Goal: Task Accomplishment & Management: Manage account settings

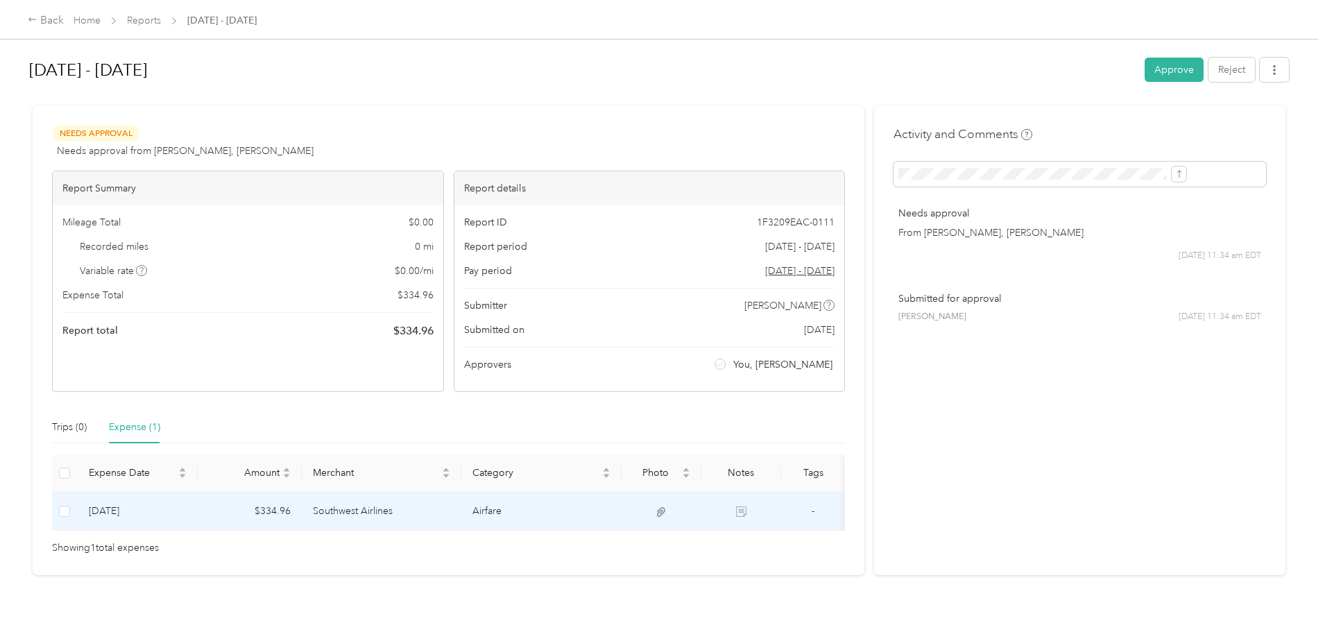
click at [452, 508] on td "Southwest Airlines" at bounding box center [382, 512] width 160 height 38
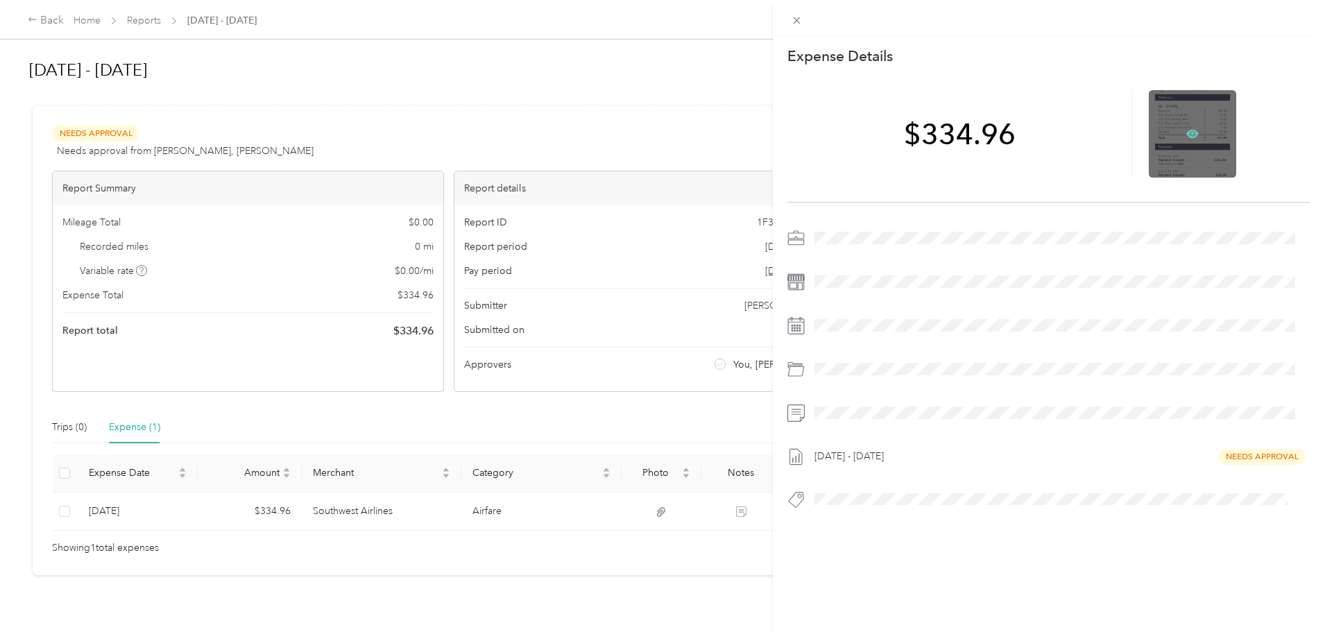
click at [1186, 129] on icon at bounding box center [1192, 134] width 12 height 12
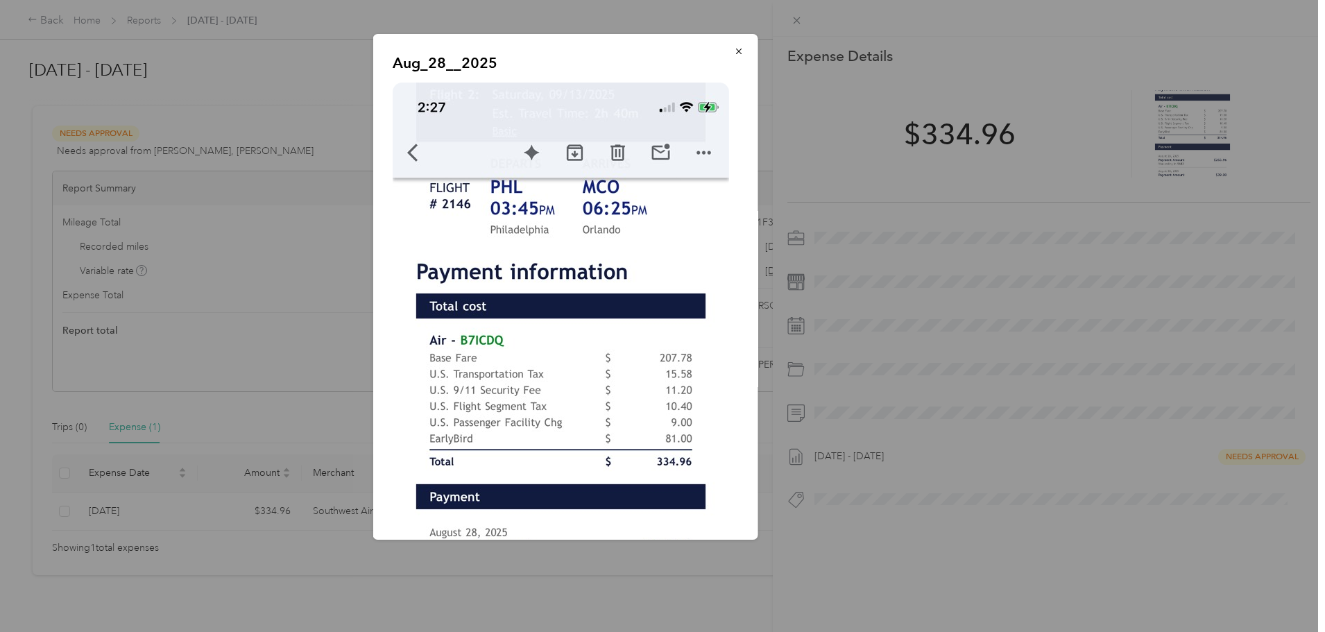
click at [734, 49] on icon "button" at bounding box center [739, 51] width 10 height 10
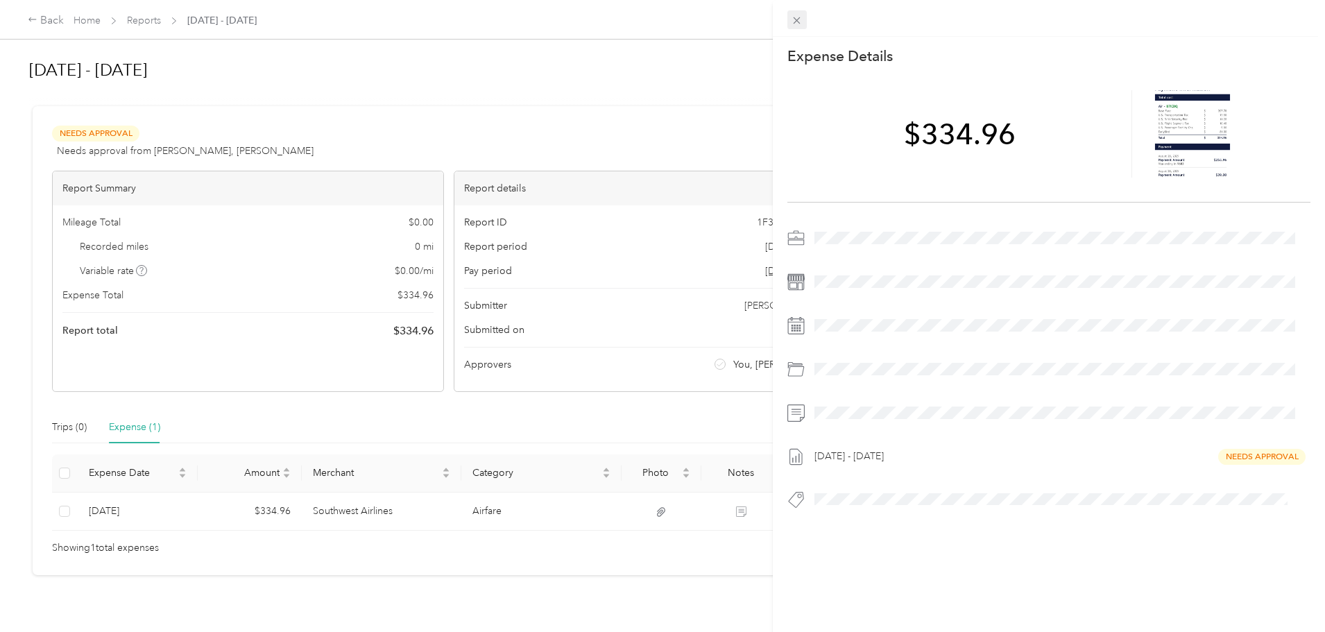
click at [796, 19] on icon at bounding box center [797, 20] width 7 height 7
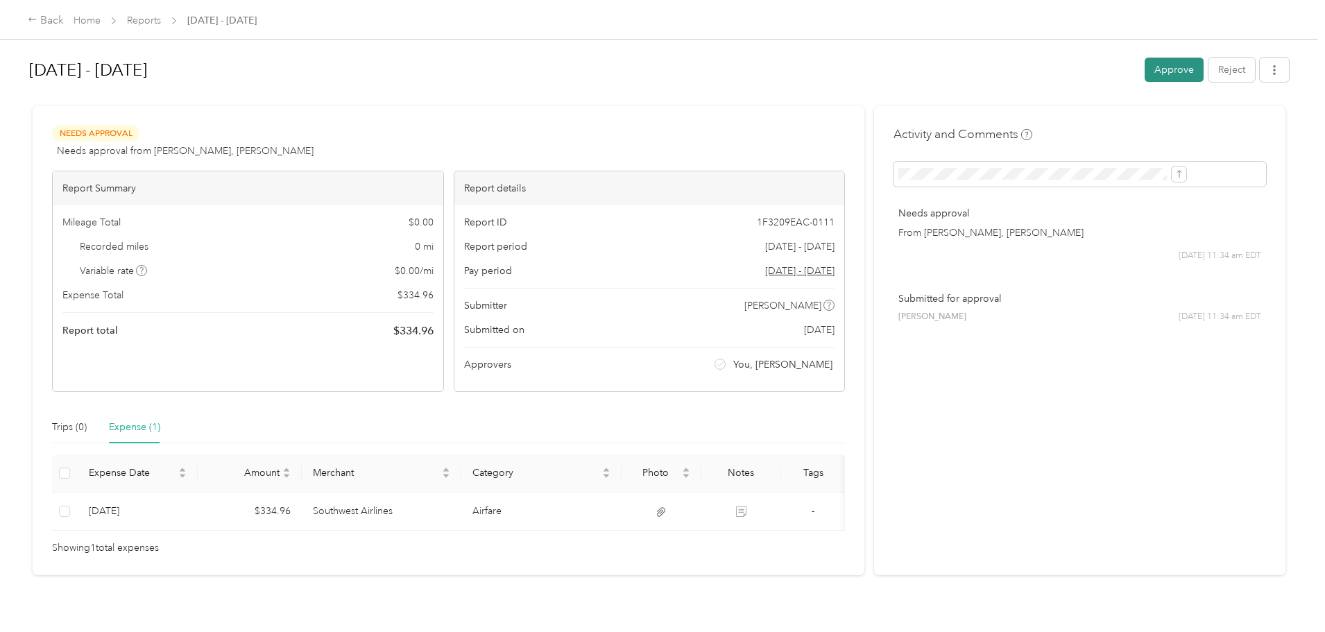
click at [1145, 67] on button "Approve" at bounding box center [1174, 70] width 59 height 24
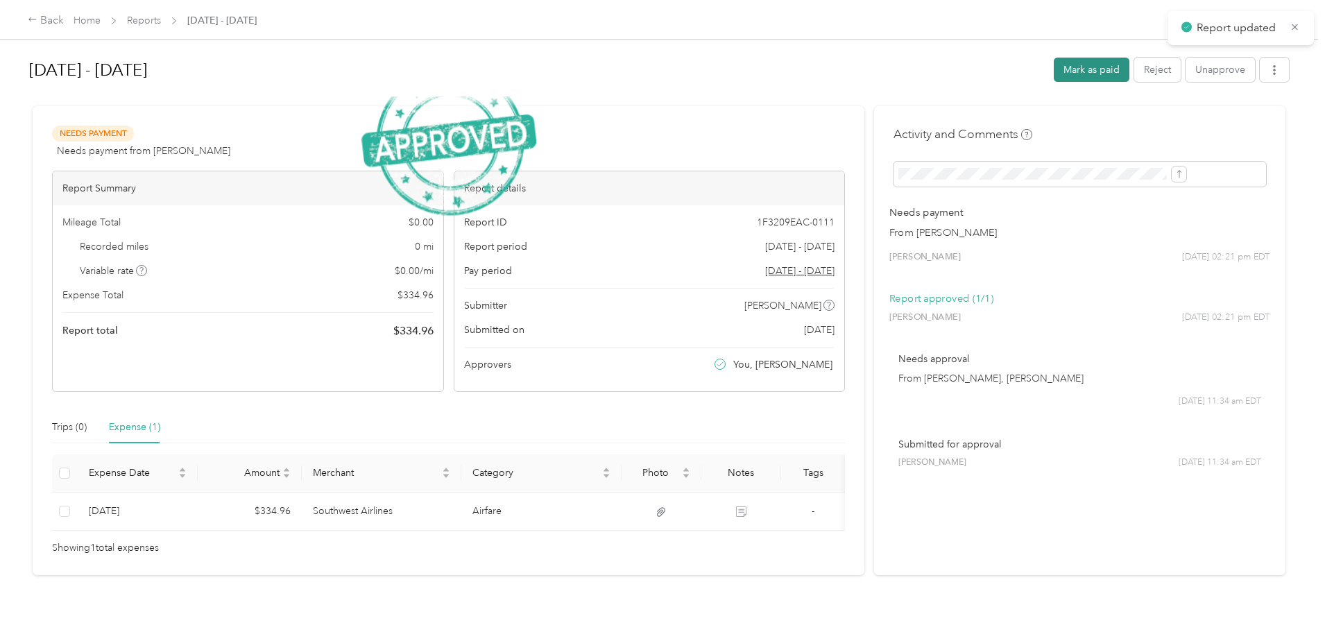
click at [1054, 67] on button "Mark as paid" at bounding box center [1092, 70] width 76 height 24
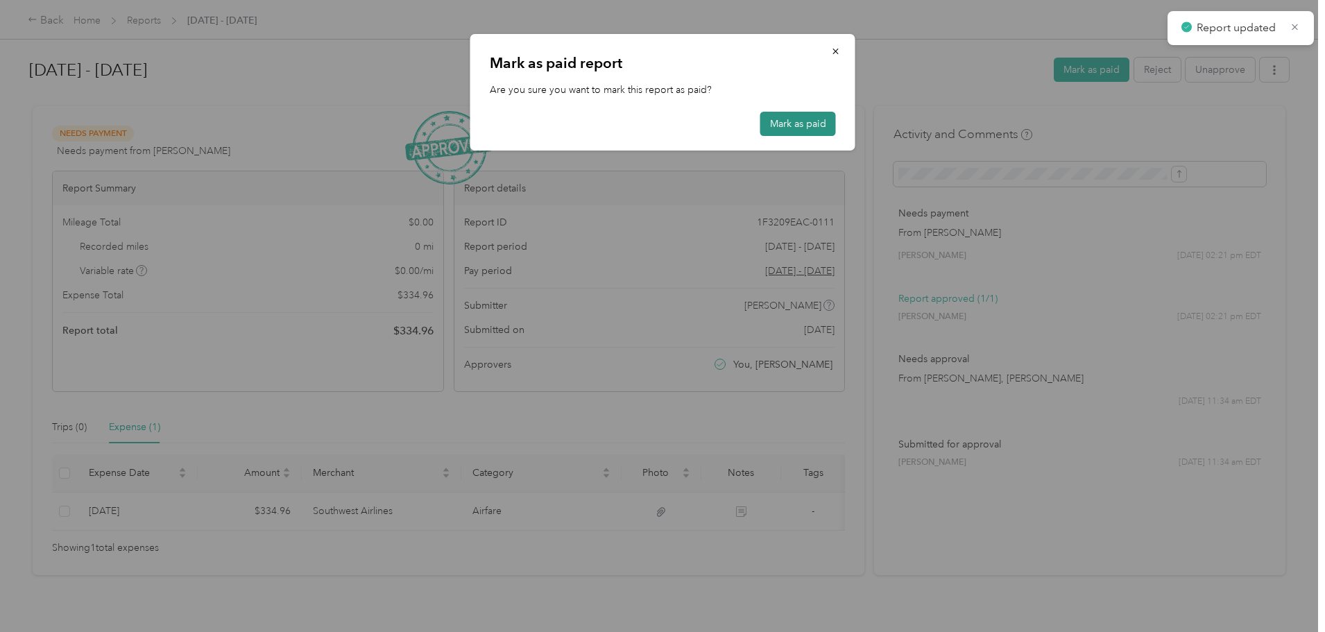
click at [785, 122] on button "Mark as paid" at bounding box center [798, 124] width 76 height 24
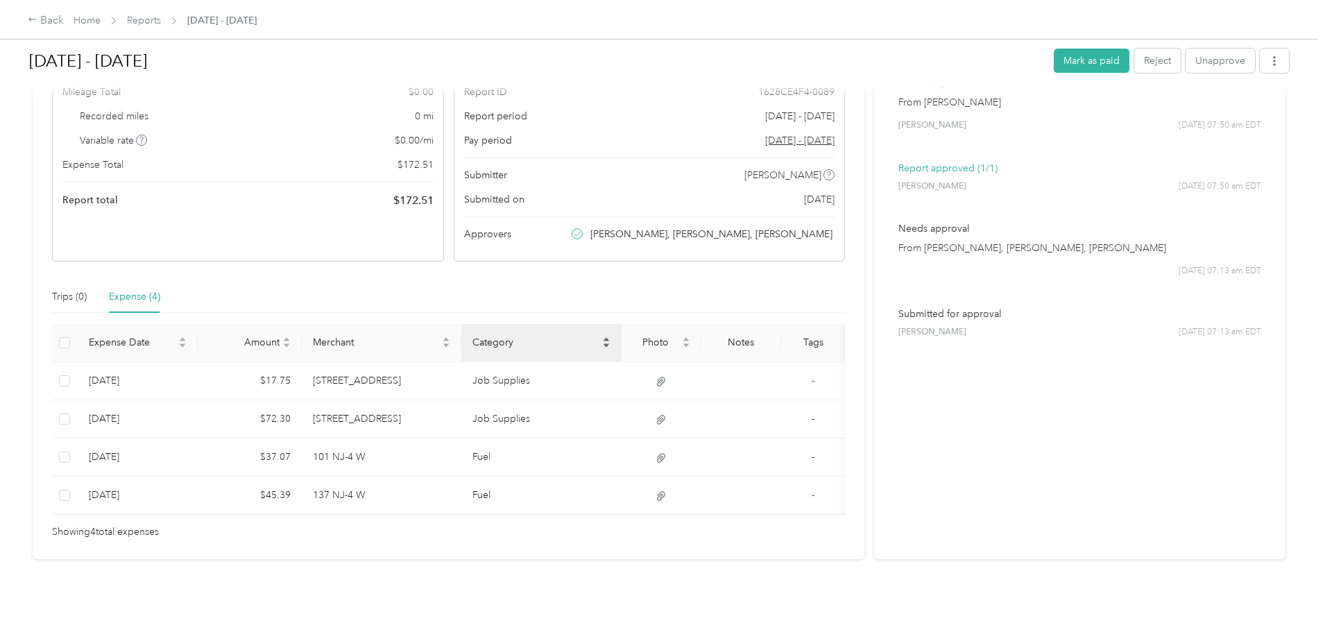
scroll to position [151, 0]
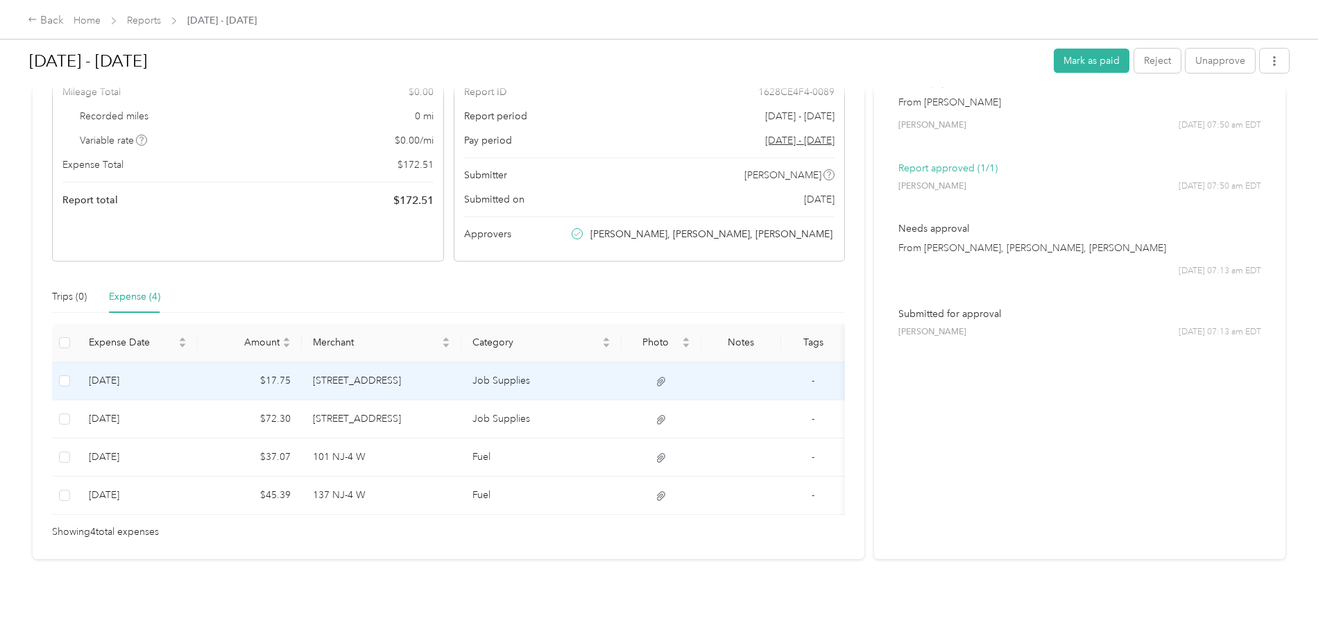
click at [462, 363] on td "273 Haledon Ave" at bounding box center [382, 381] width 160 height 38
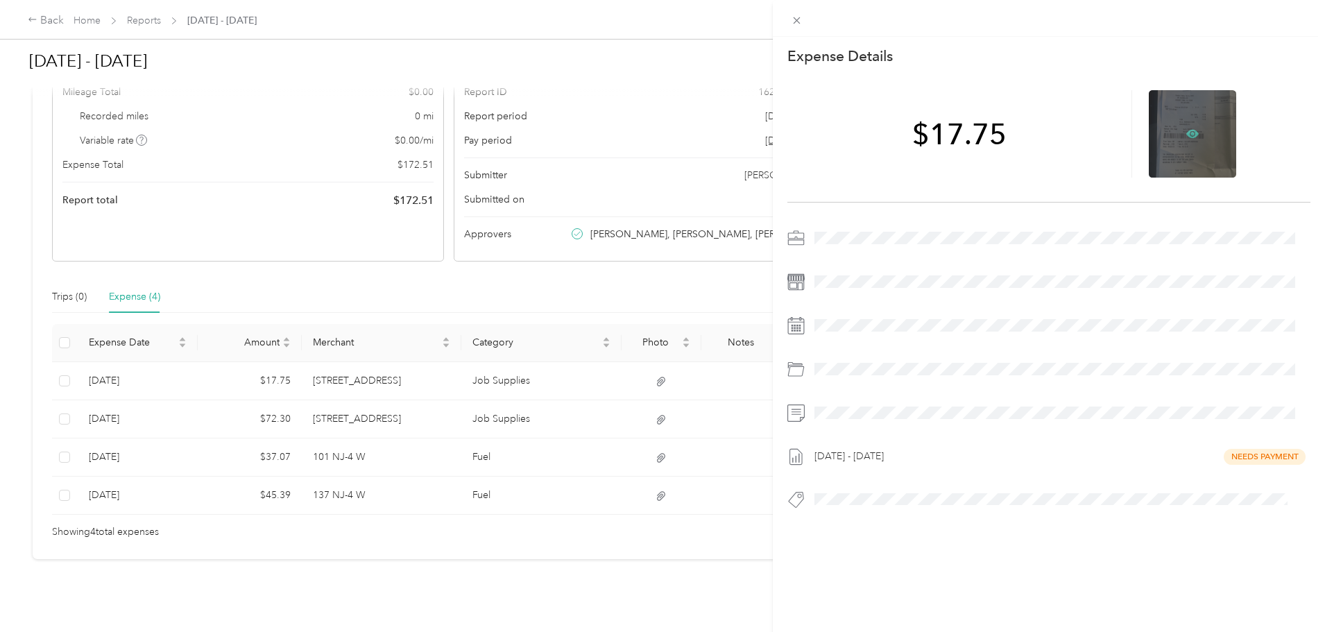
click at [1191, 134] on icon at bounding box center [1193, 134] width 4 height 4
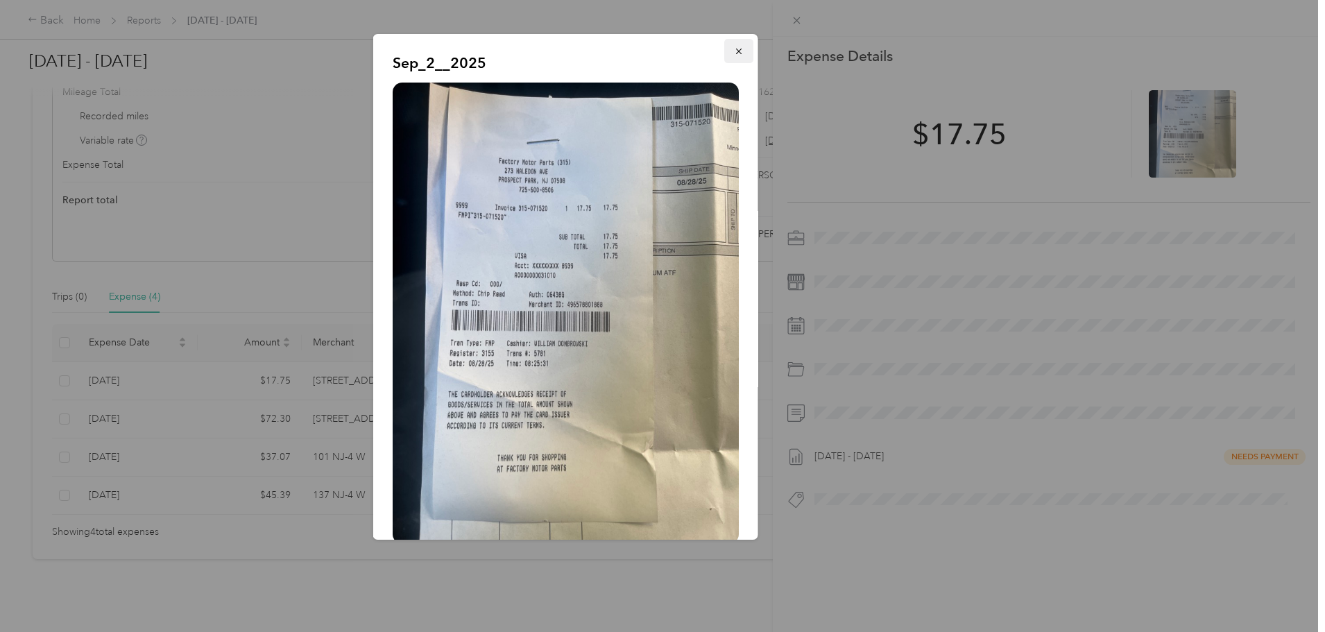
click at [734, 47] on icon "button" at bounding box center [739, 51] width 10 height 10
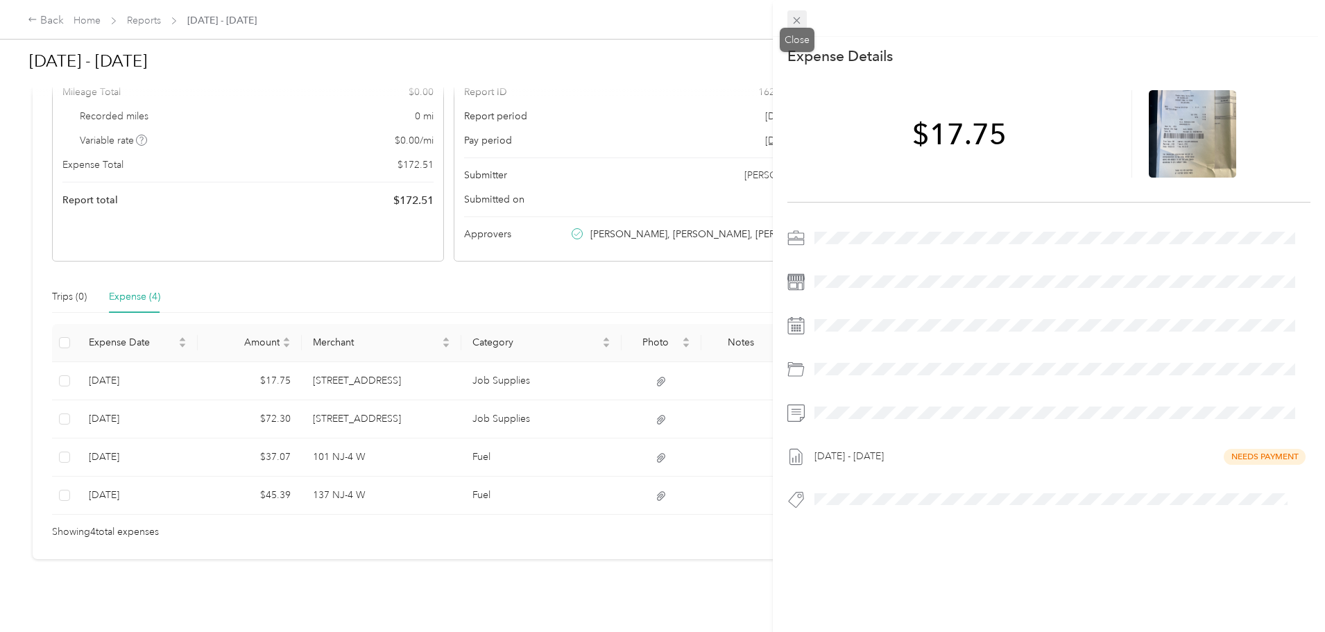
click at [794, 14] on span at bounding box center [796, 19] width 19 height 19
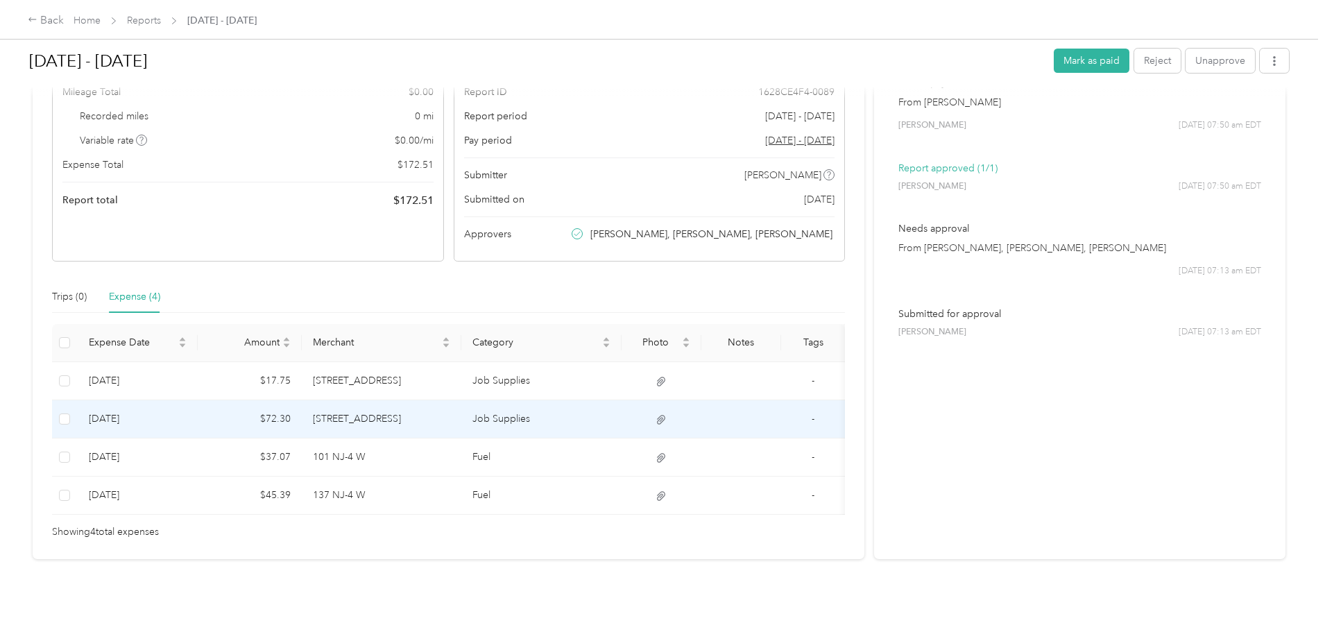
click at [462, 400] on td "435 Union Ave" at bounding box center [382, 419] width 160 height 38
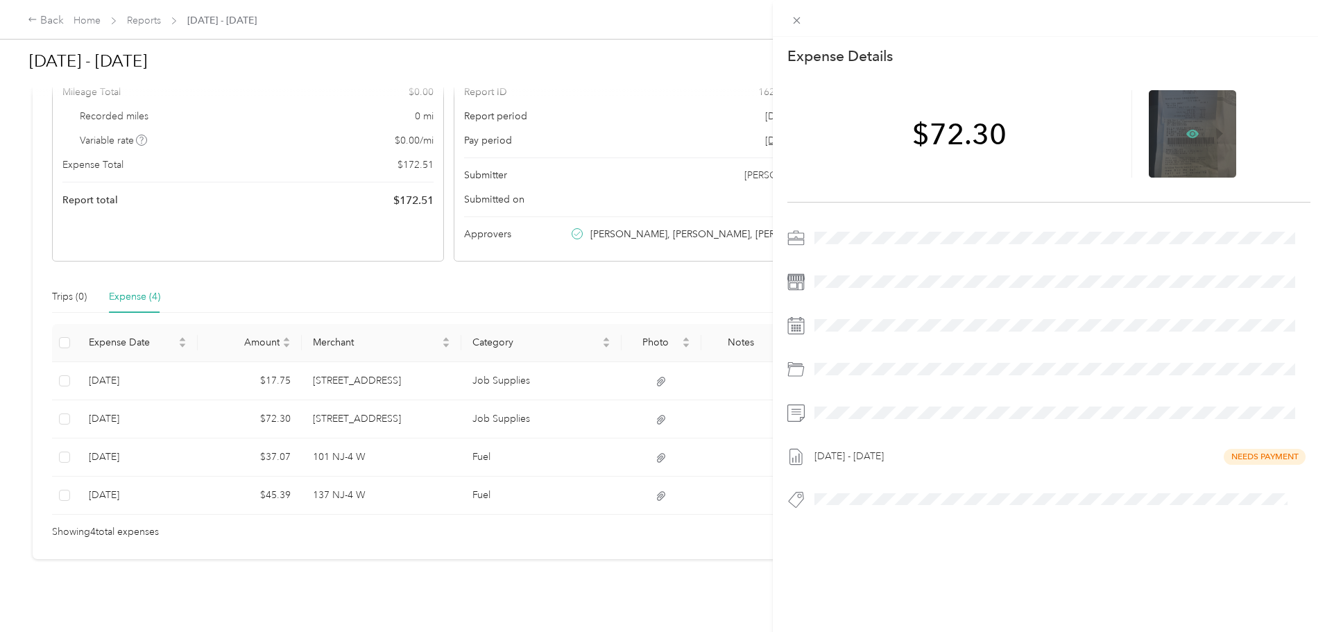
click at [1187, 136] on icon at bounding box center [1192, 134] width 12 height 12
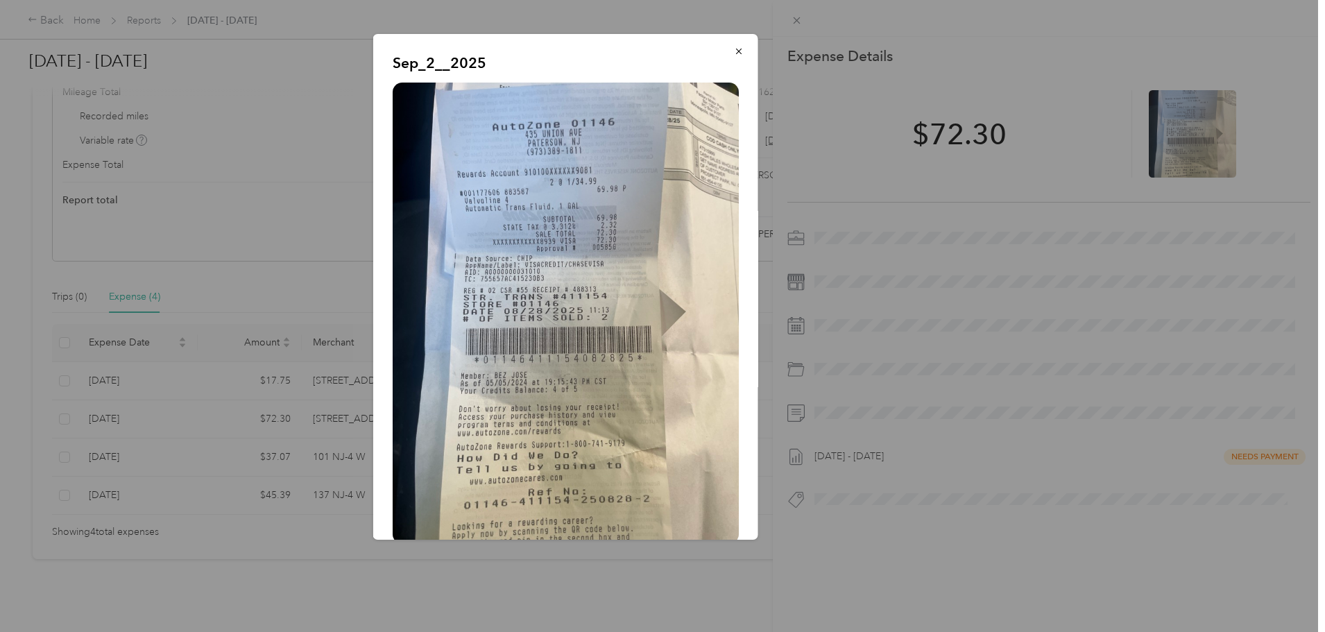
drag, startPoint x: 725, startPoint y: 51, endPoint x: 759, endPoint y: 31, distance: 39.2
click at [734, 51] on icon "button" at bounding box center [739, 51] width 10 height 10
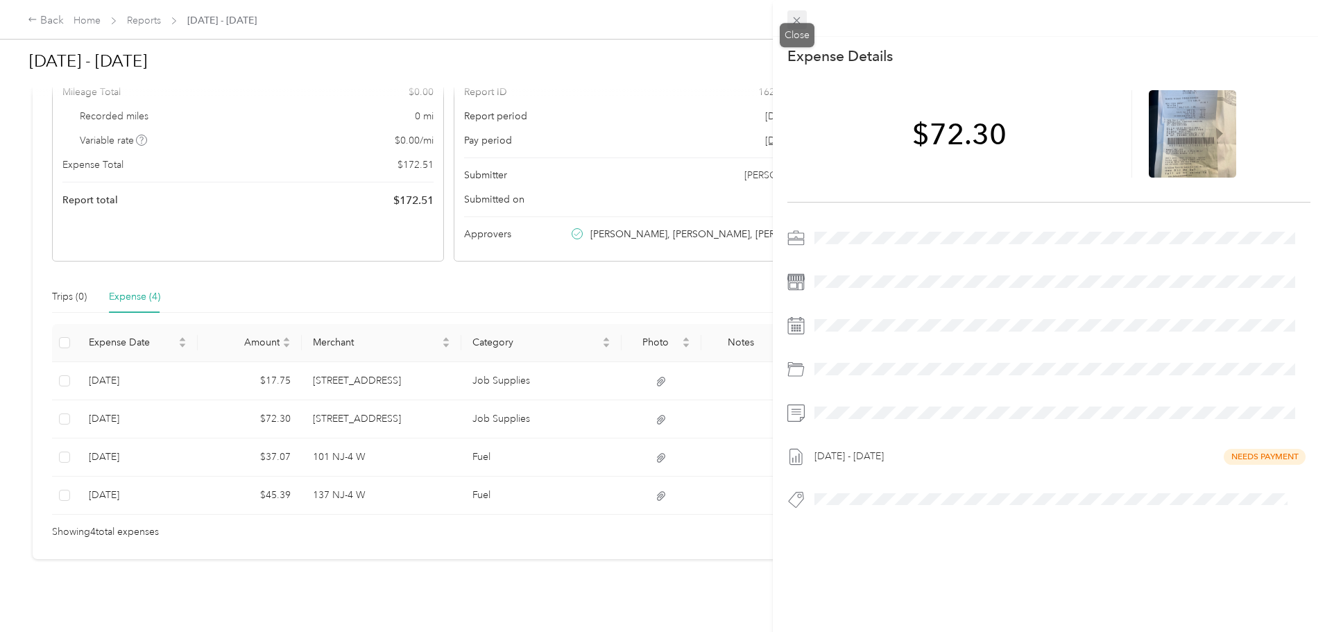
click at [799, 18] on icon at bounding box center [797, 20] width 7 height 7
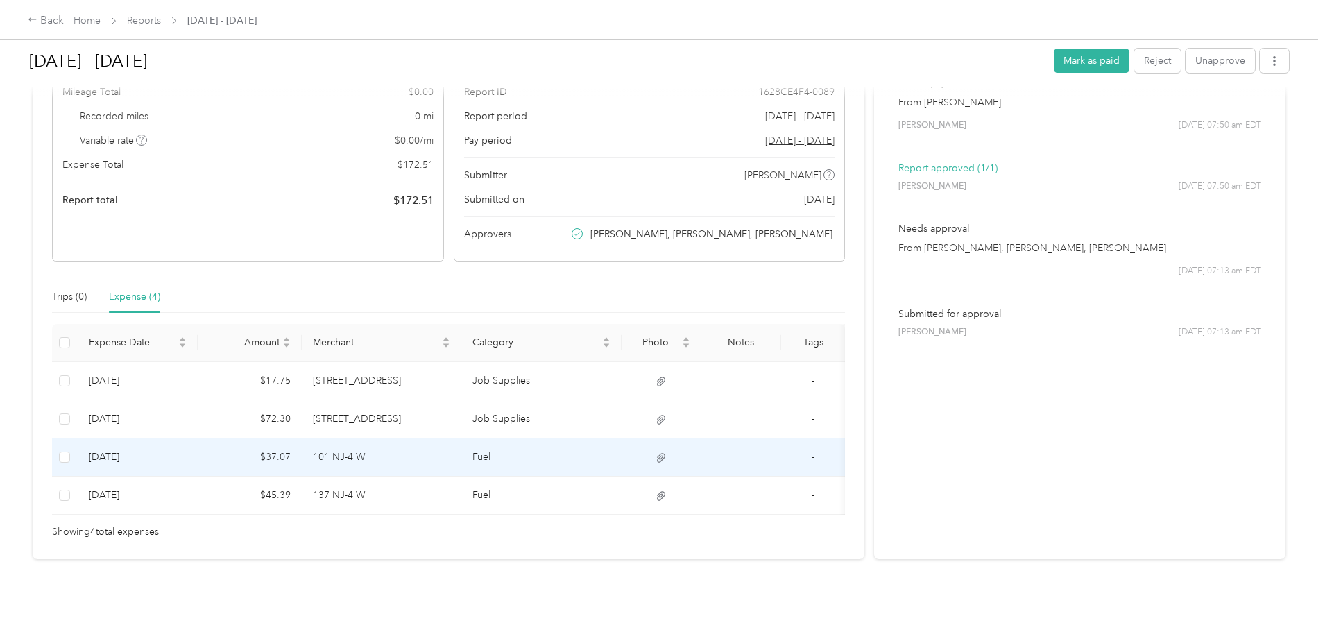
click at [462, 438] on td "101 NJ-4 W" at bounding box center [382, 457] width 160 height 38
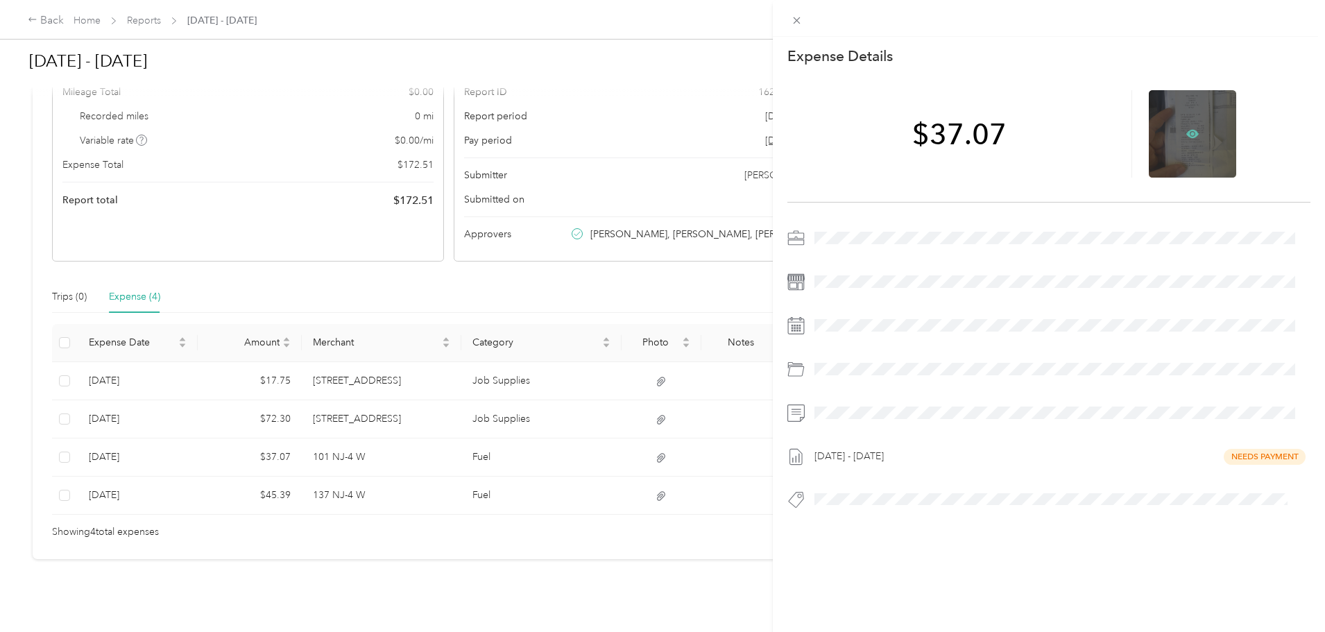
click at [1190, 135] on icon at bounding box center [1192, 134] width 12 height 8
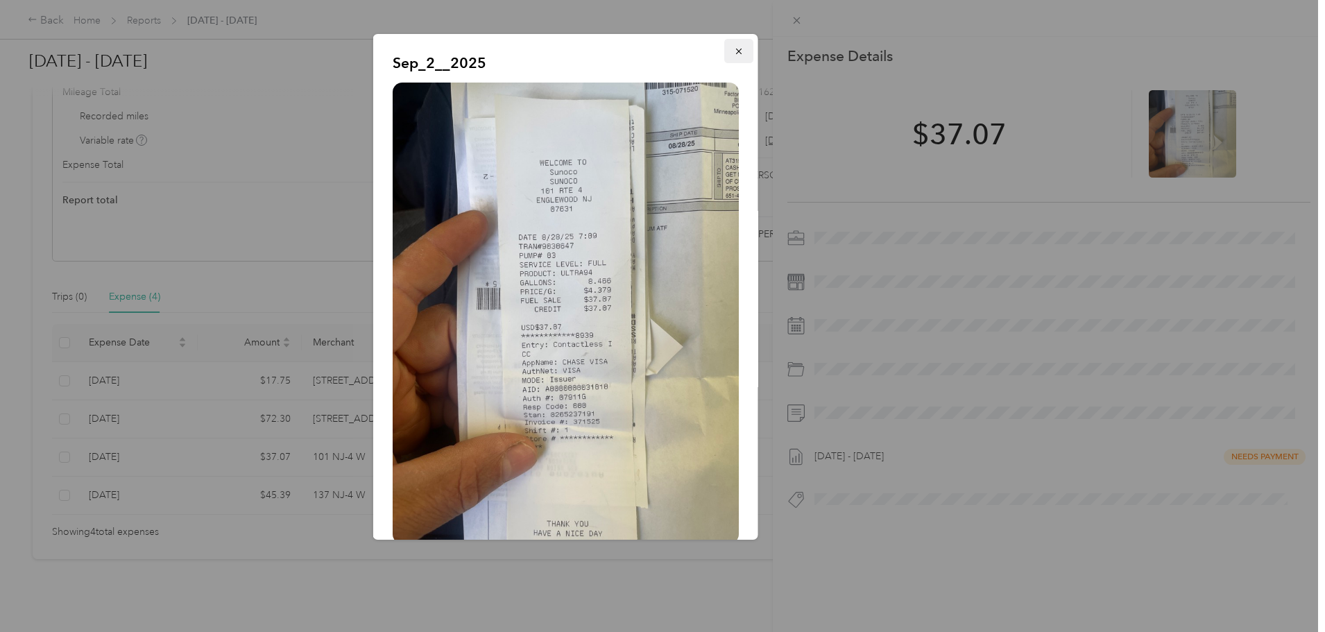
click at [735, 49] on icon "button" at bounding box center [738, 52] width 6 height 6
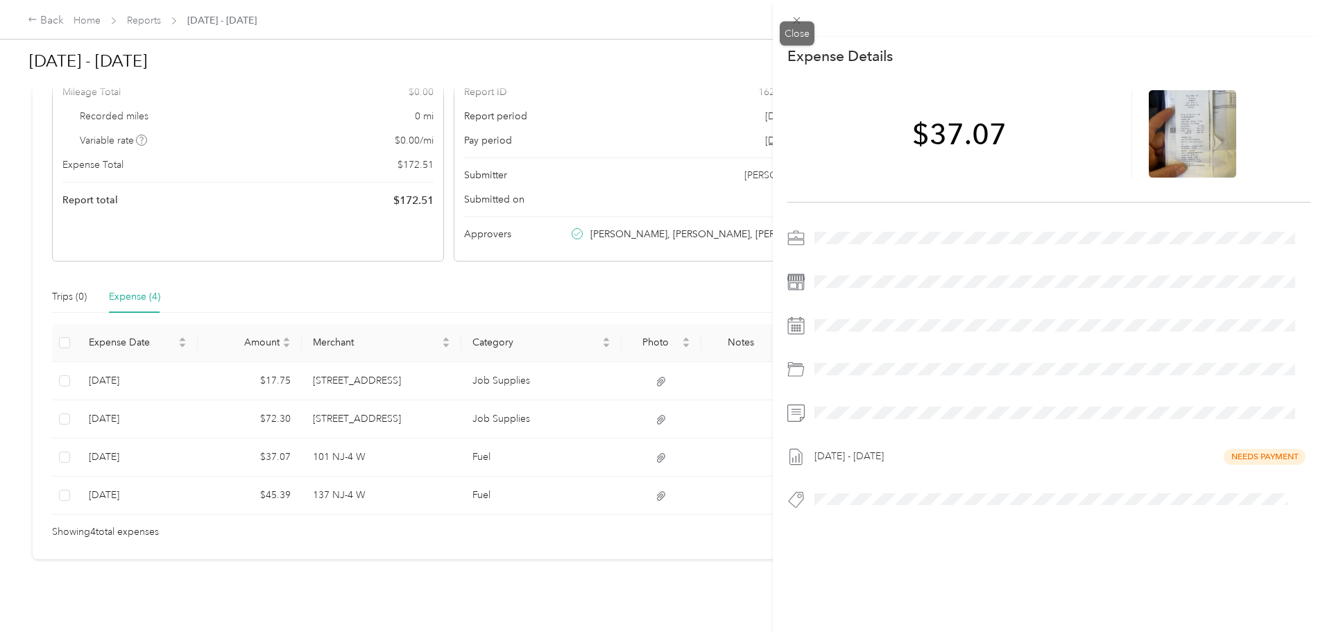
click at [794, 15] on icon at bounding box center [797, 21] width 12 height 12
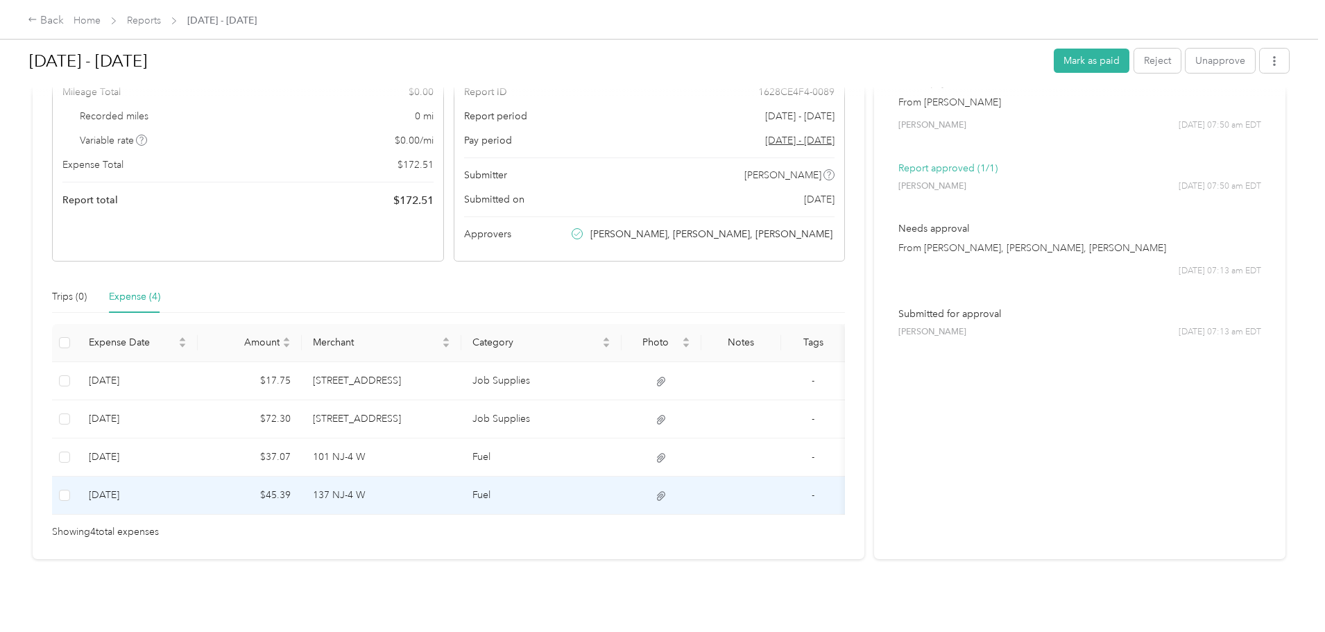
click at [462, 477] on td "137 NJ-4 W" at bounding box center [382, 496] width 160 height 38
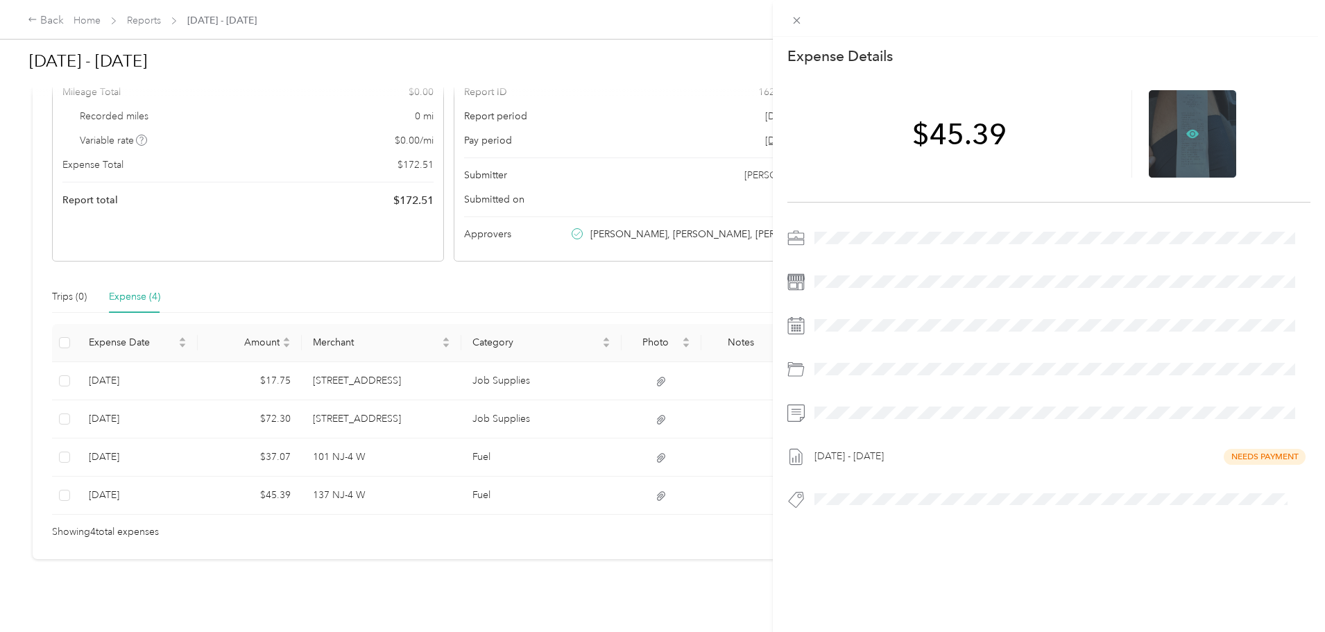
click at [1191, 135] on icon at bounding box center [1193, 134] width 4 height 4
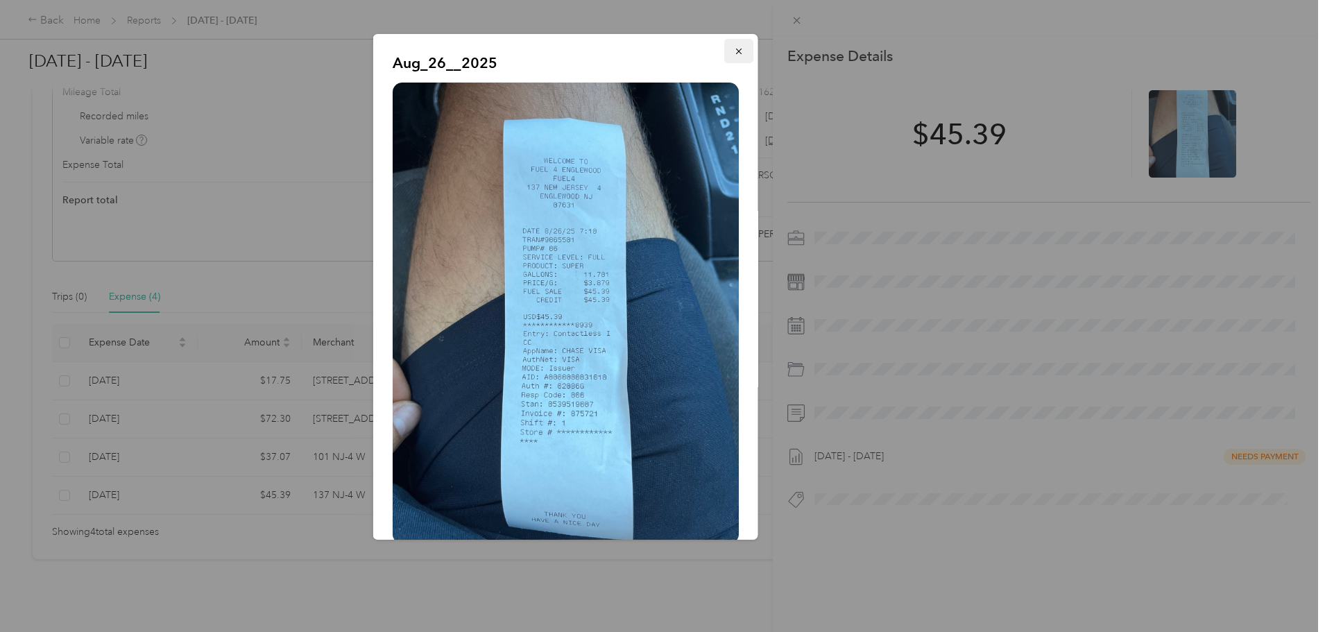
click at [734, 49] on icon "button" at bounding box center [739, 51] width 10 height 10
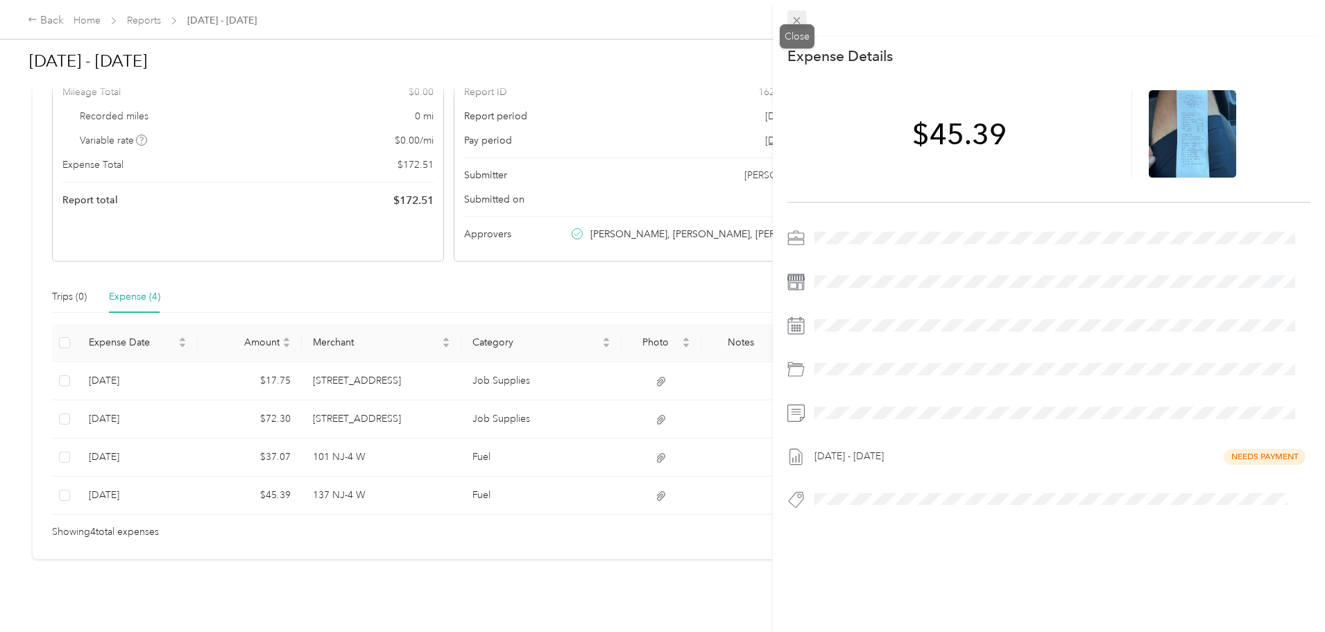
click at [791, 12] on span at bounding box center [796, 19] width 19 height 19
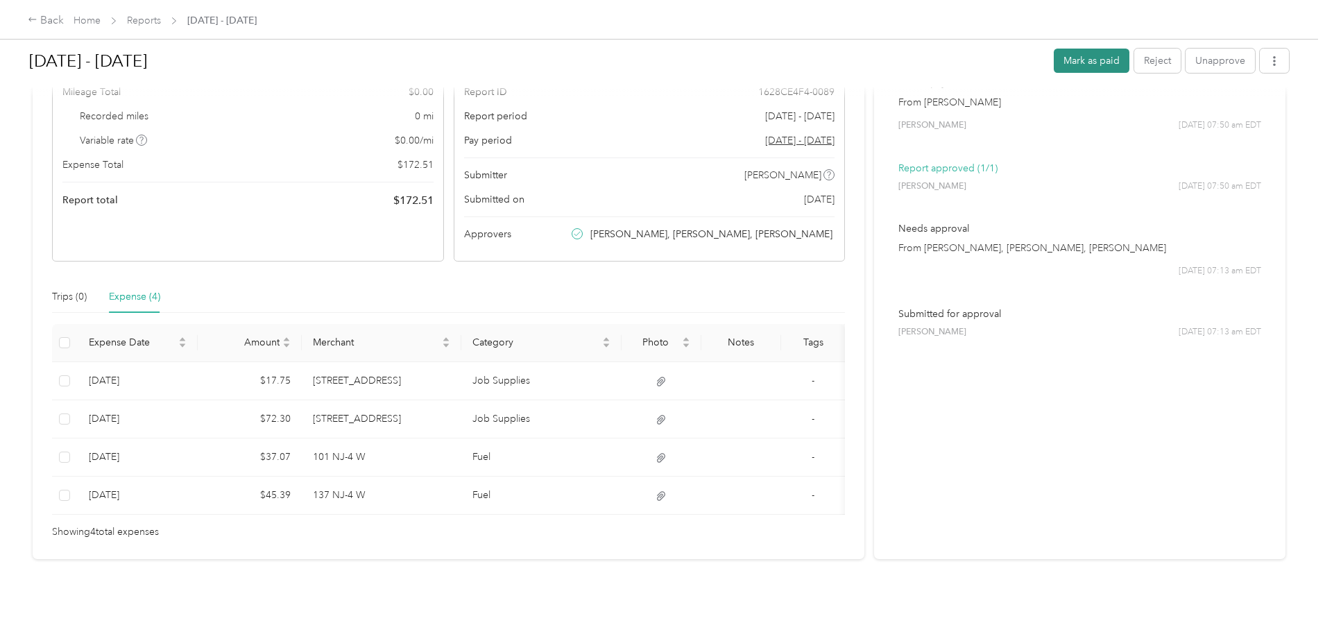
click at [1054, 62] on button "Mark as paid" at bounding box center [1092, 61] width 76 height 24
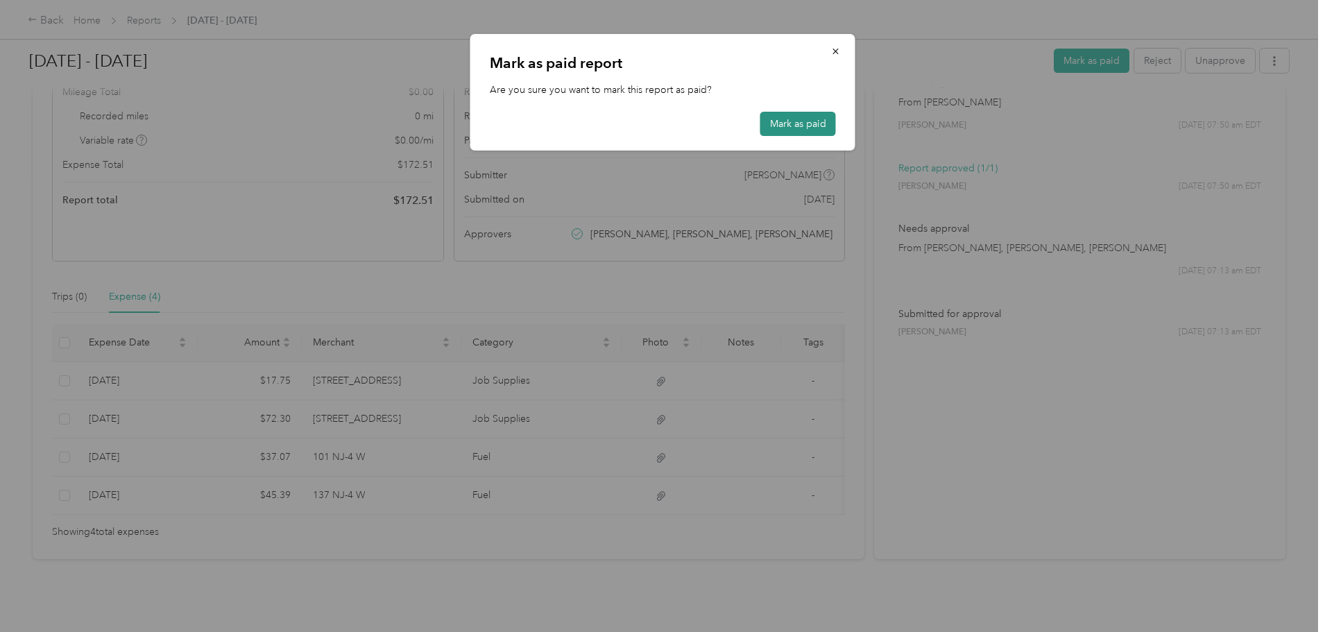
click at [789, 121] on button "Mark as paid" at bounding box center [798, 124] width 76 height 24
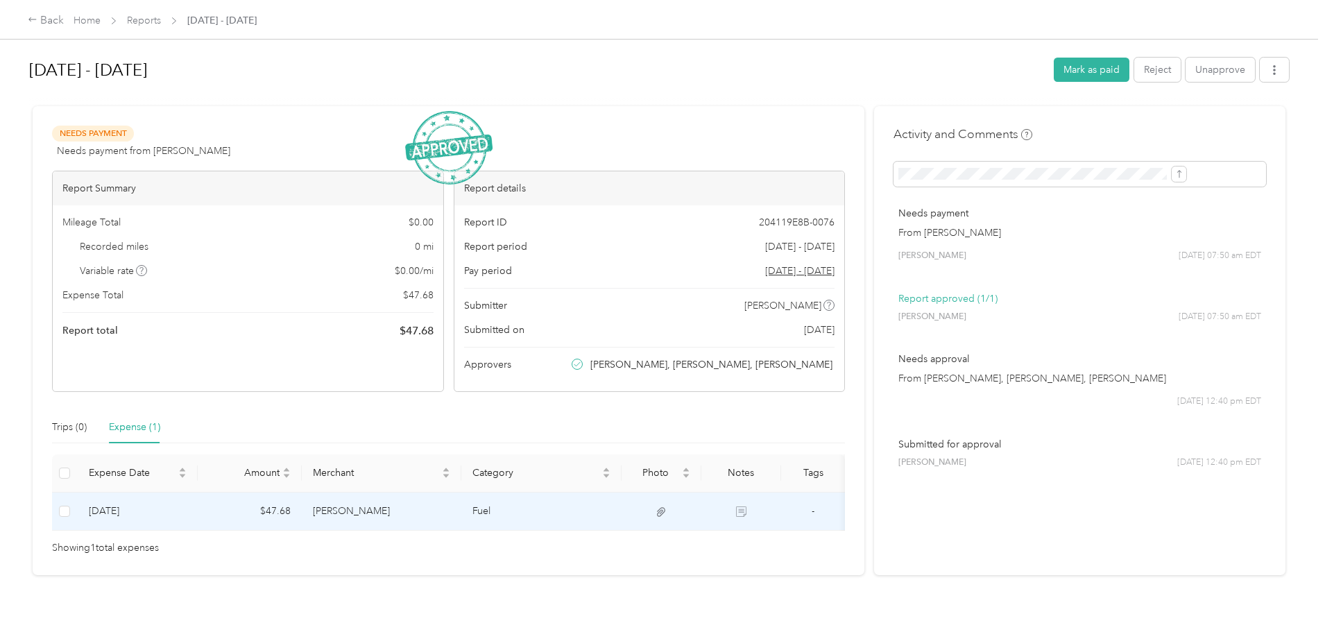
click at [453, 515] on td "Sinclair" at bounding box center [382, 512] width 160 height 38
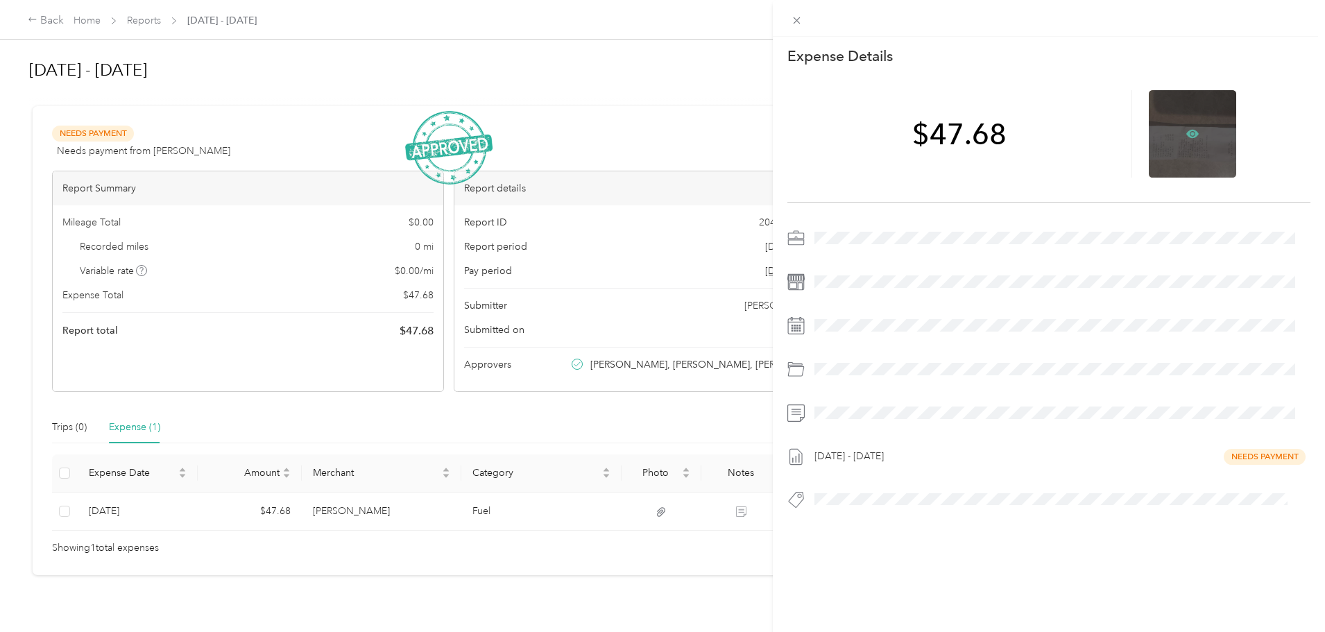
click at [1191, 135] on icon at bounding box center [1193, 134] width 4 height 4
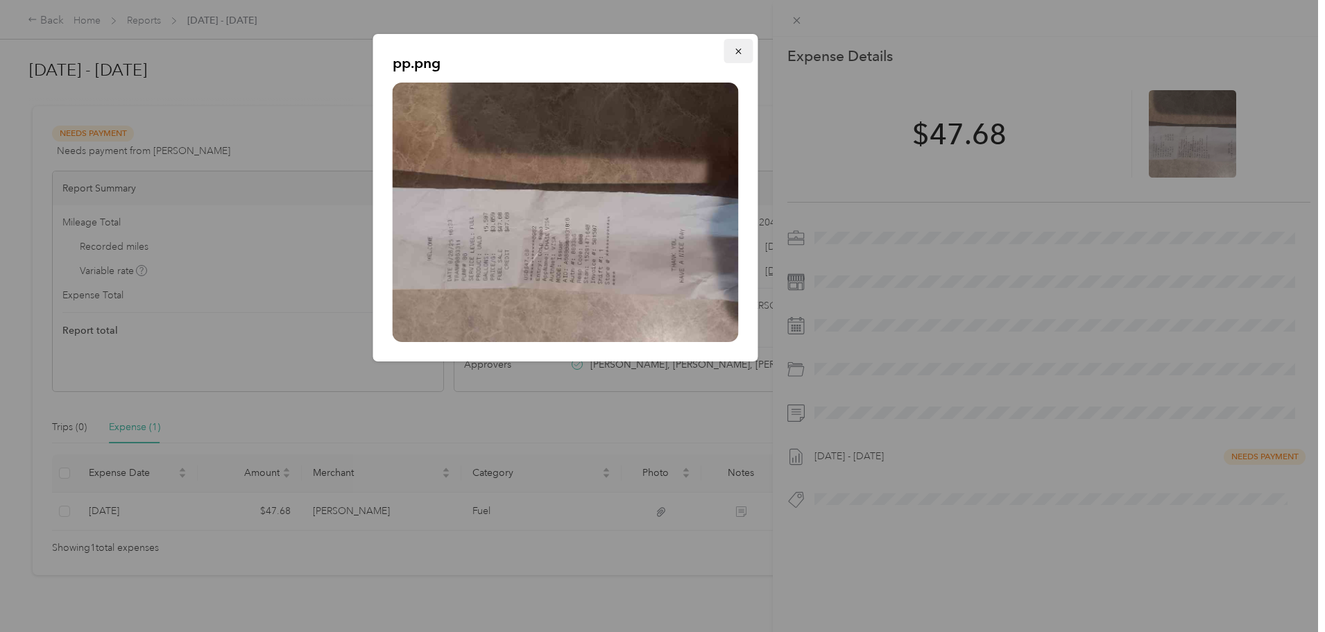
click at [735, 51] on icon "button" at bounding box center [739, 51] width 10 height 10
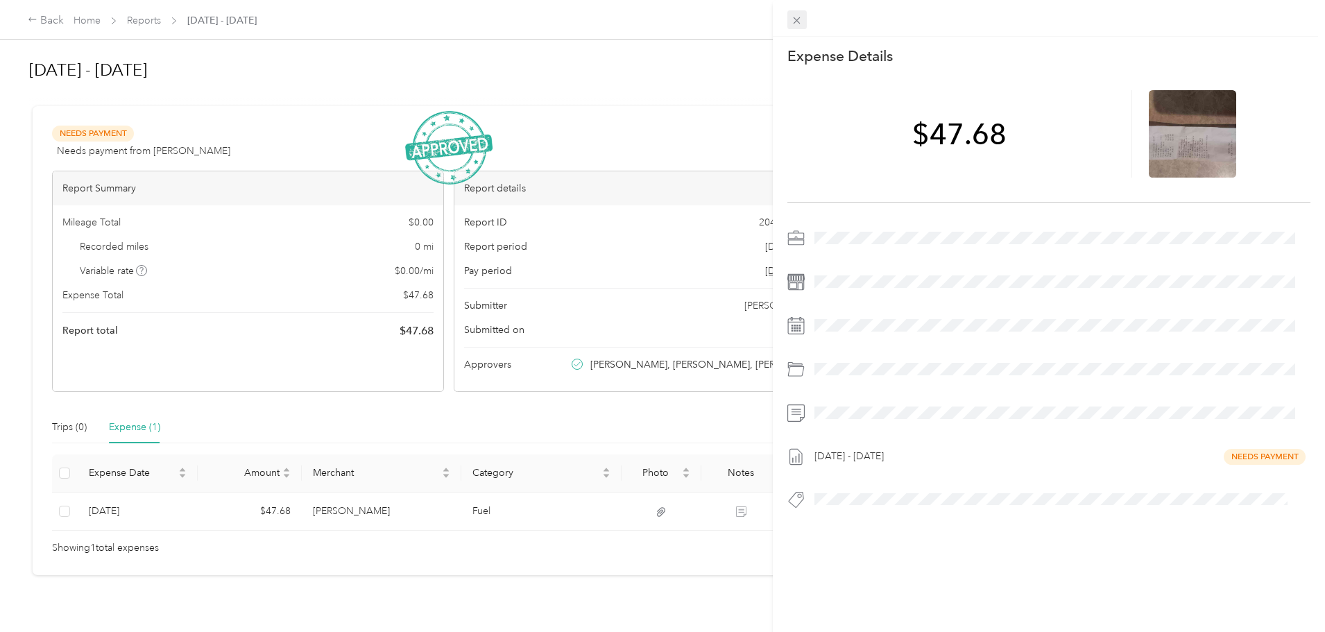
click at [798, 15] on icon at bounding box center [797, 21] width 12 height 12
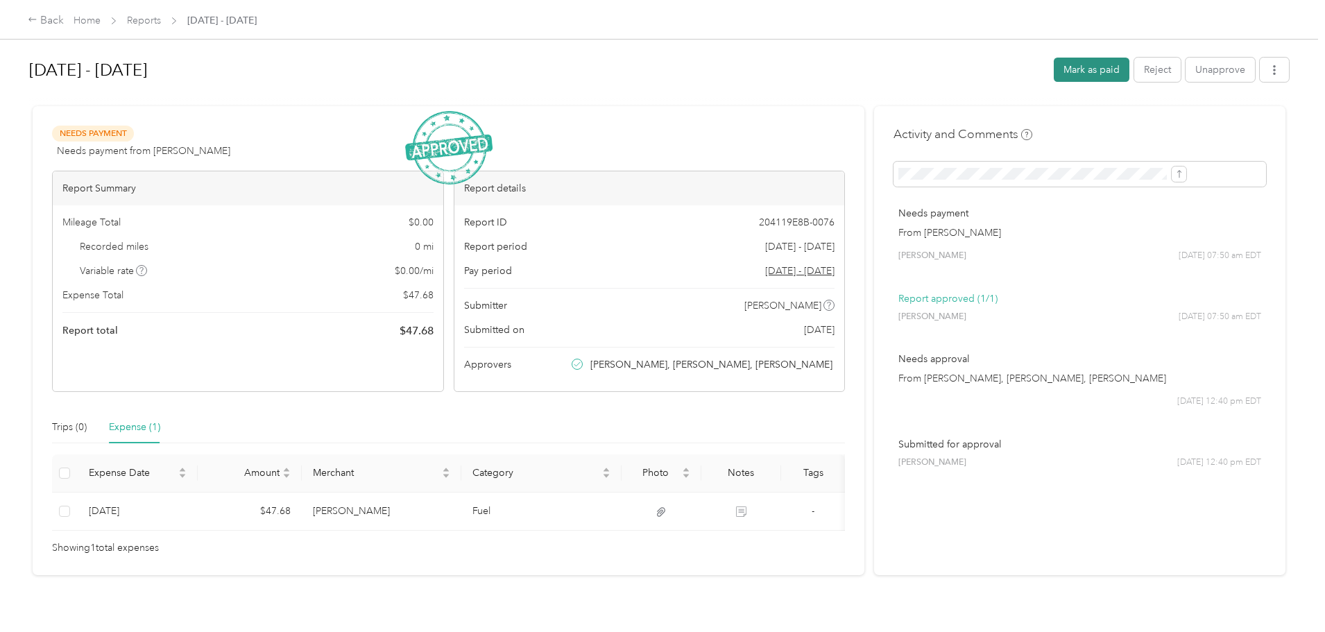
click at [1054, 66] on button "Mark as paid" at bounding box center [1092, 70] width 76 height 24
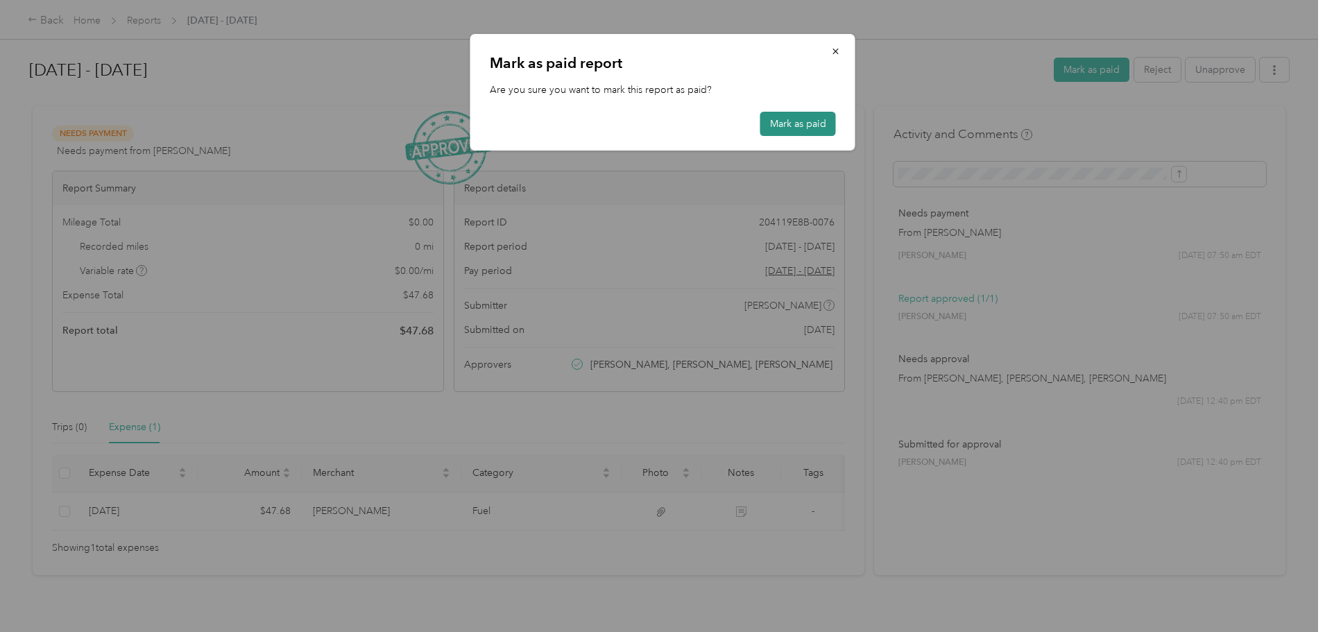
click at [799, 126] on button "Mark as paid" at bounding box center [798, 124] width 76 height 24
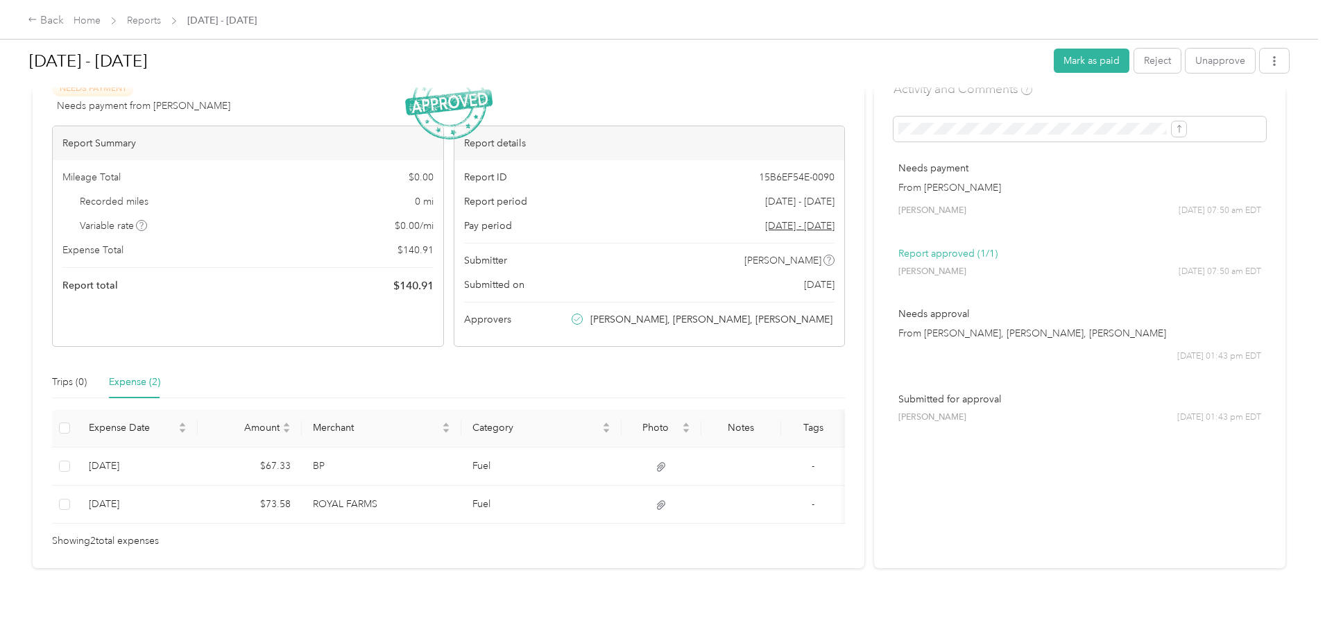
scroll to position [69, 0]
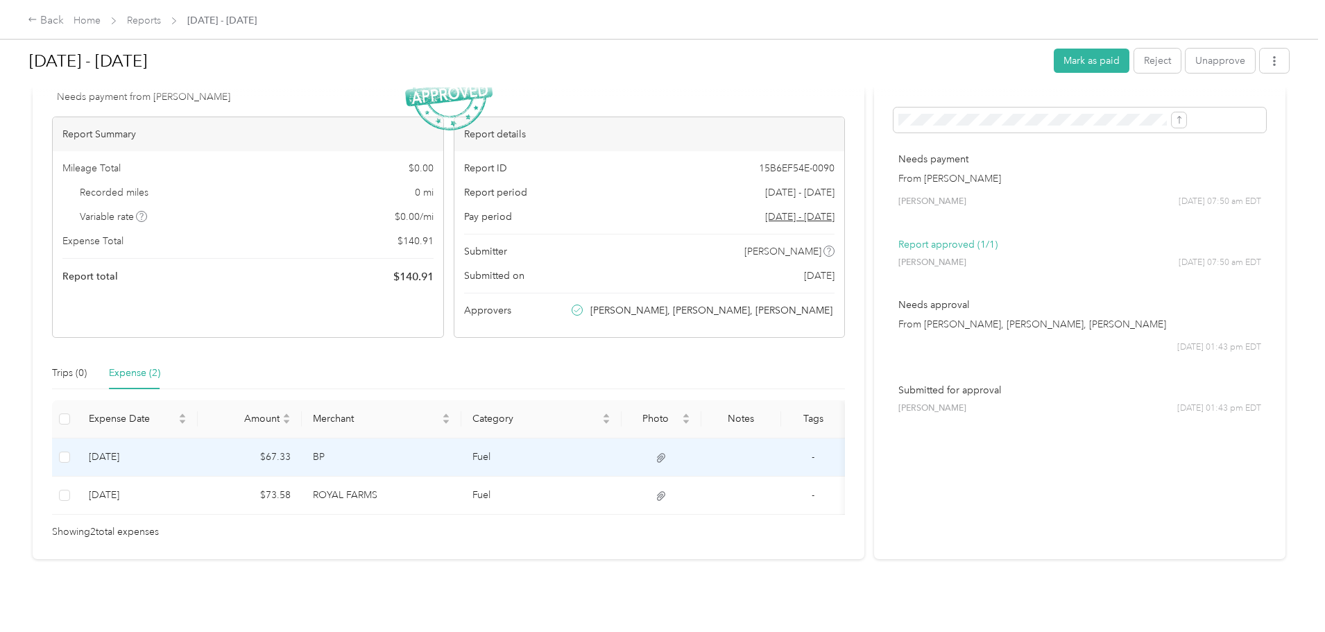
click at [462, 450] on td "BP" at bounding box center [382, 457] width 160 height 38
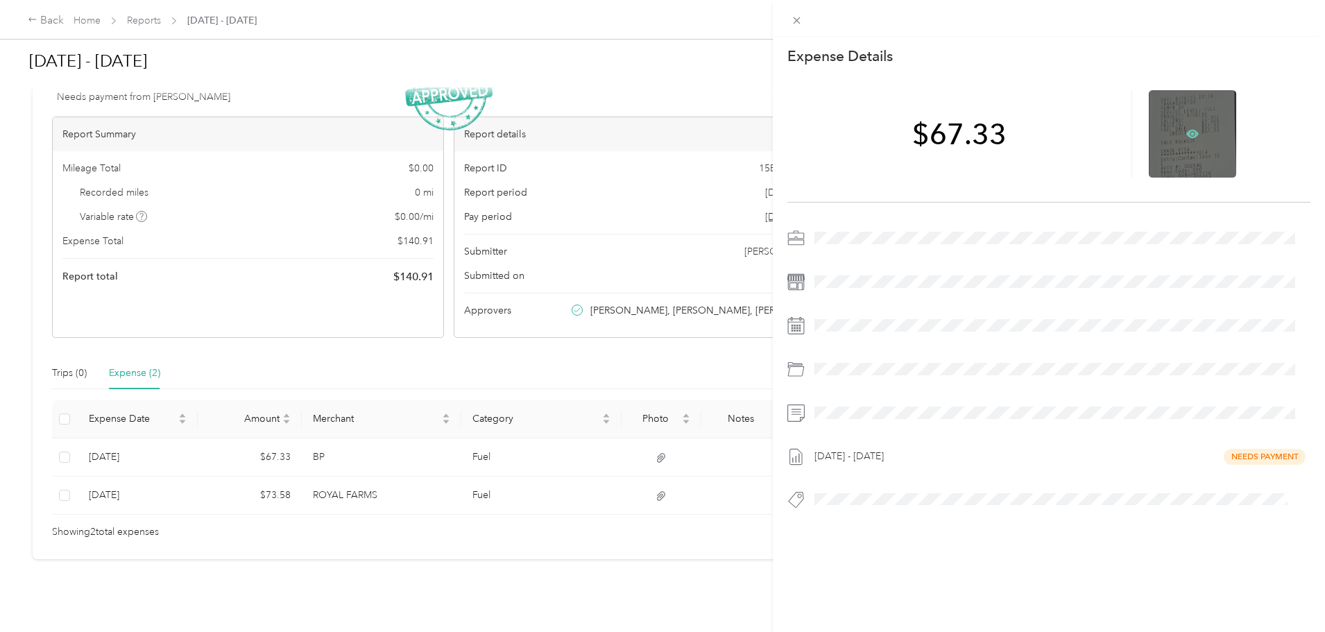
click at [1186, 131] on icon at bounding box center [1192, 134] width 12 height 12
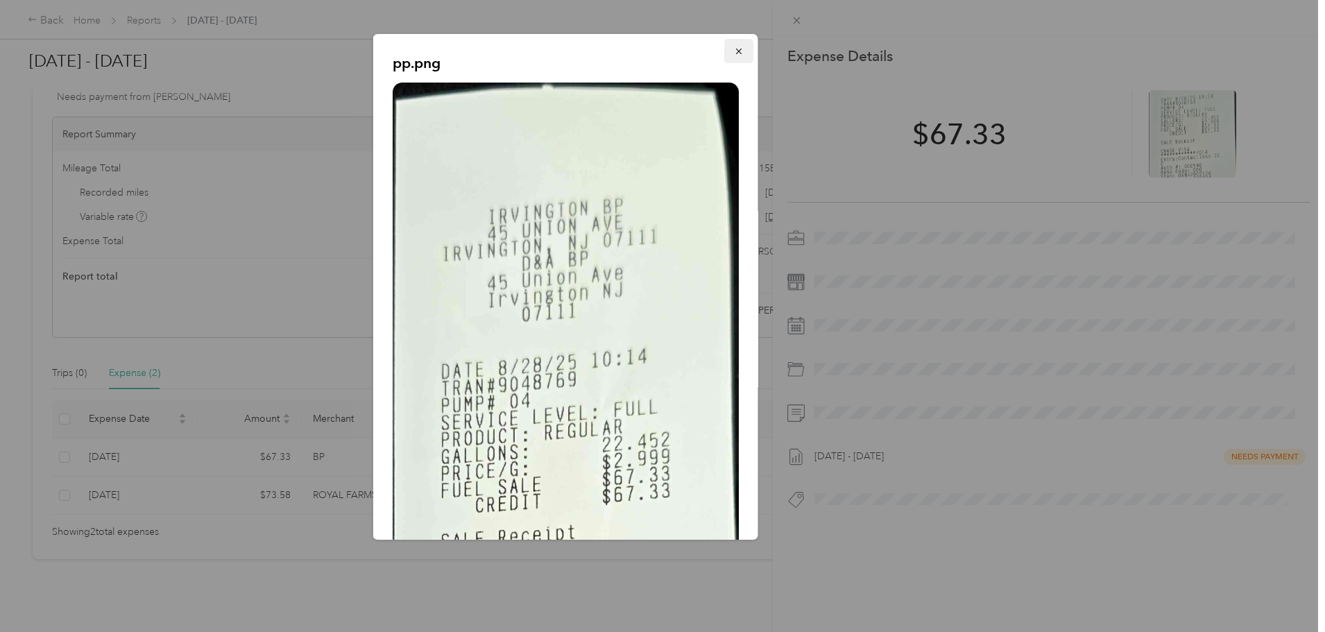
drag, startPoint x: 733, startPoint y: 53, endPoint x: 755, endPoint y: 40, distance: 25.8
click at [734, 53] on icon "button" at bounding box center [739, 51] width 10 height 10
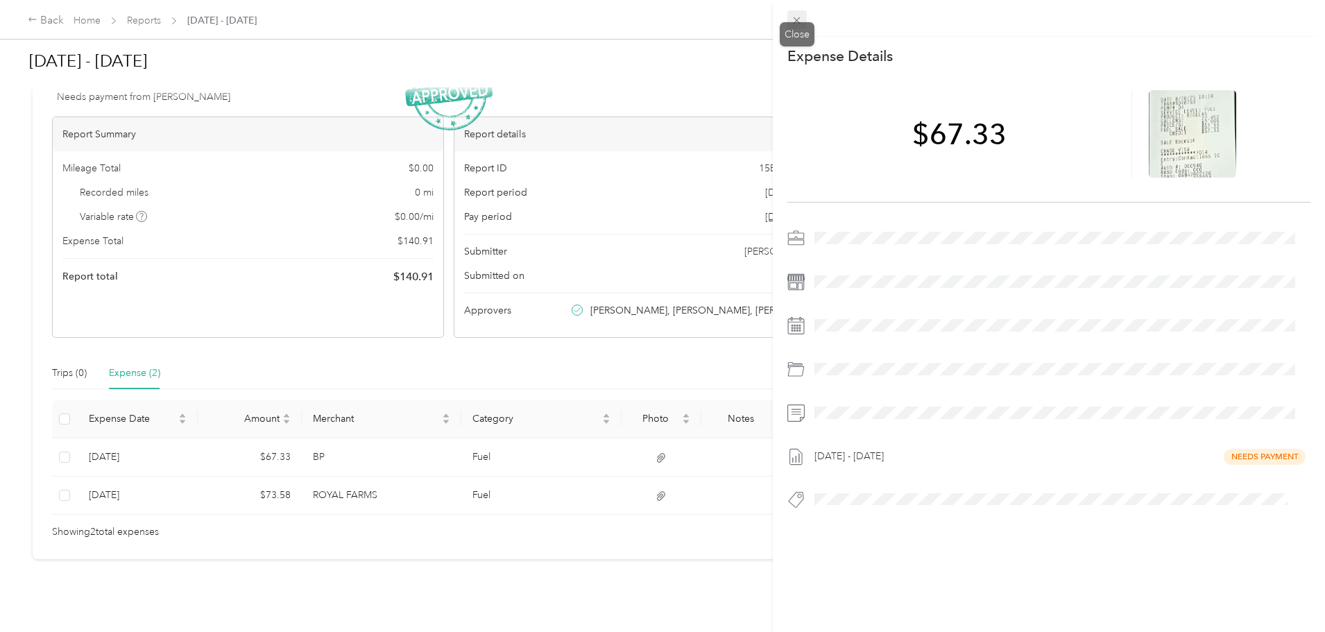
click at [796, 16] on icon at bounding box center [797, 21] width 12 height 12
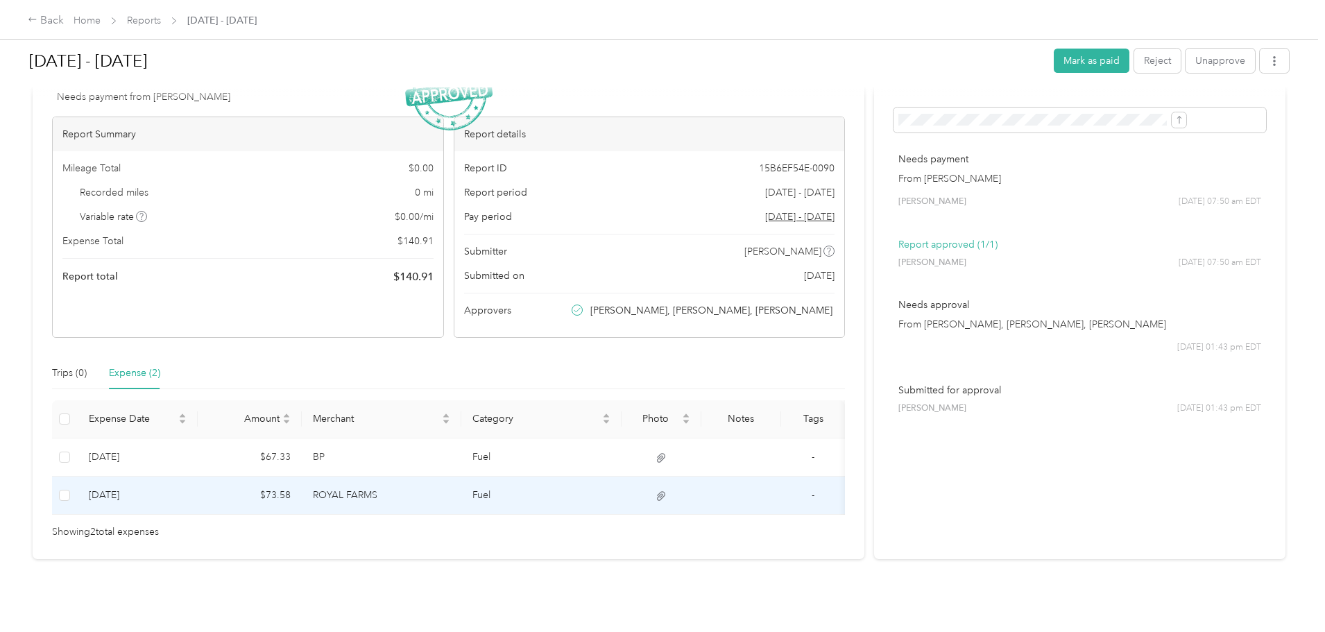
click at [452, 478] on td "ROYAL FARMS" at bounding box center [382, 496] width 160 height 38
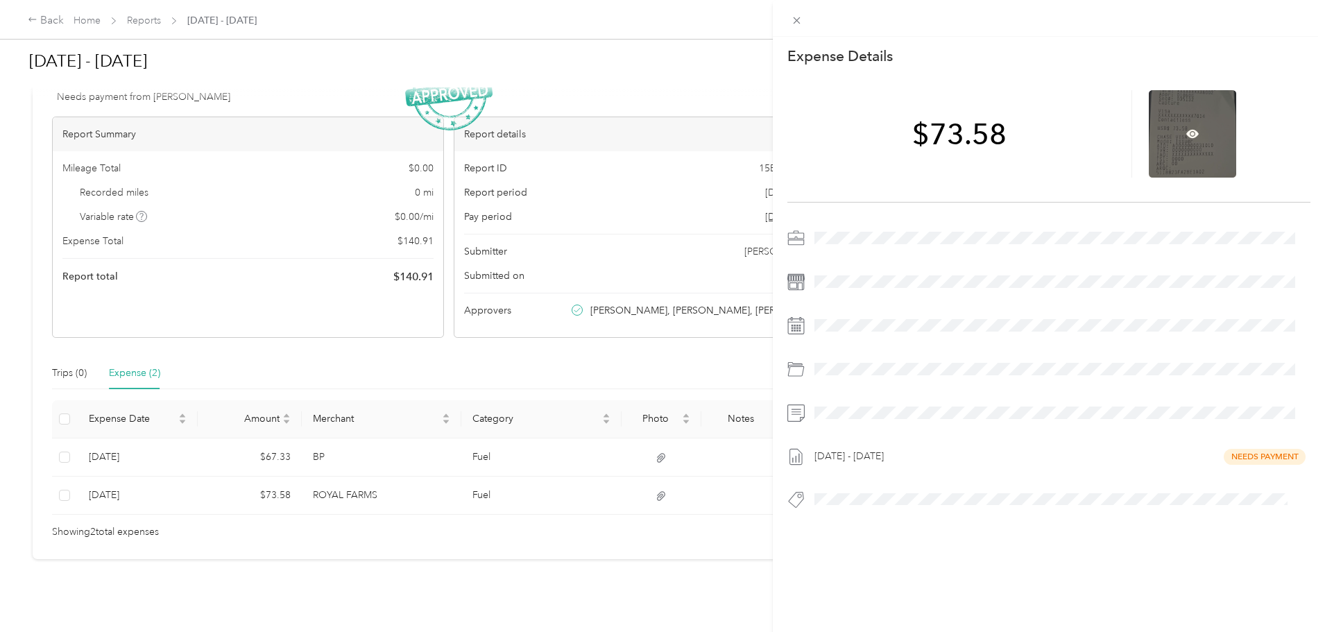
click at [1179, 133] on div at bounding box center [1192, 133] width 87 height 87
click at [1186, 129] on icon at bounding box center [1192, 134] width 12 height 12
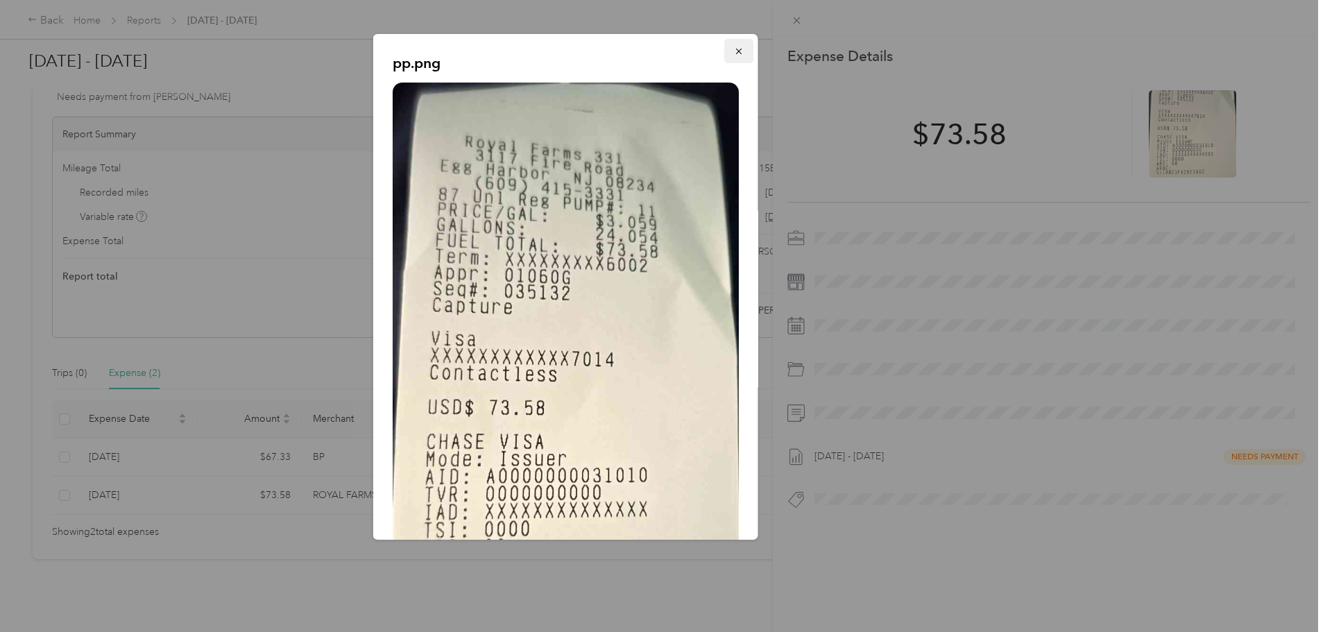
click at [733, 46] on button "button" at bounding box center [738, 51] width 29 height 24
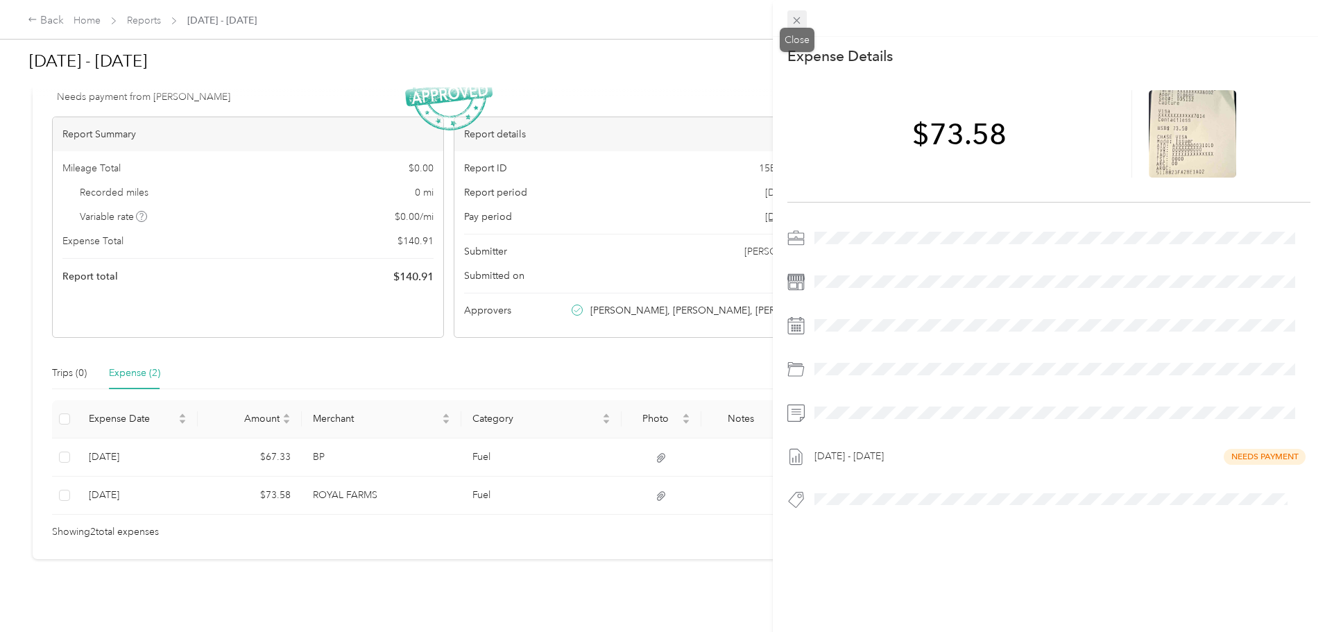
click at [796, 20] on icon at bounding box center [797, 20] width 7 height 7
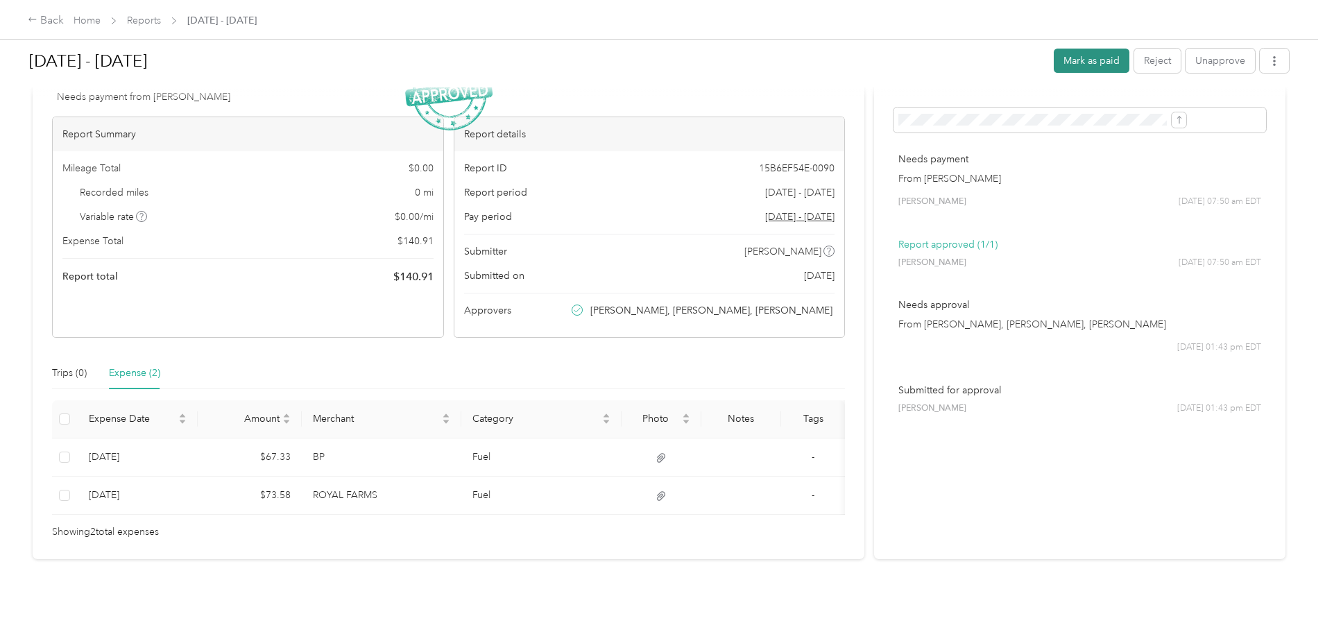
click at [1054, 57] on button "Mark as paid" at bounding box center [1092, 61] width 76 height 24
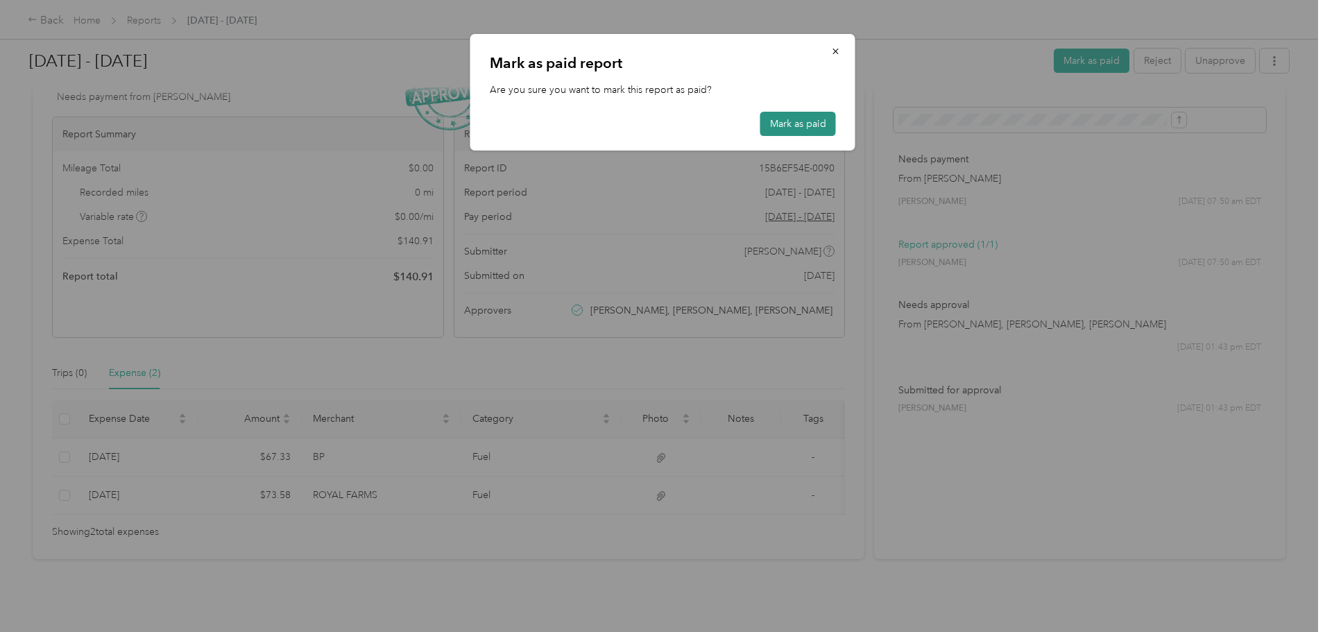
click at [788, 122] on button "Mark as paid" at bounding box center [798, 124] width 76 height 24
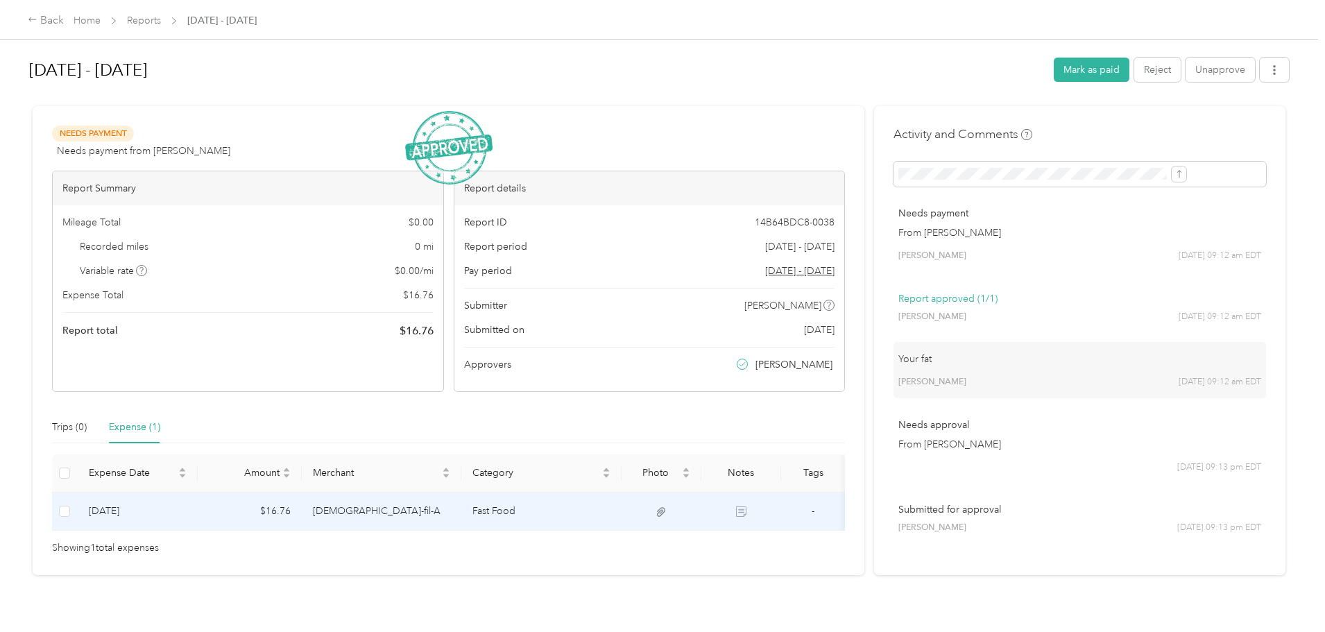
click at [462, 509] on td "[DEMOGRAPHIC_DATA]-fil-A" at bounding box center [382, 512] width 160 height 38
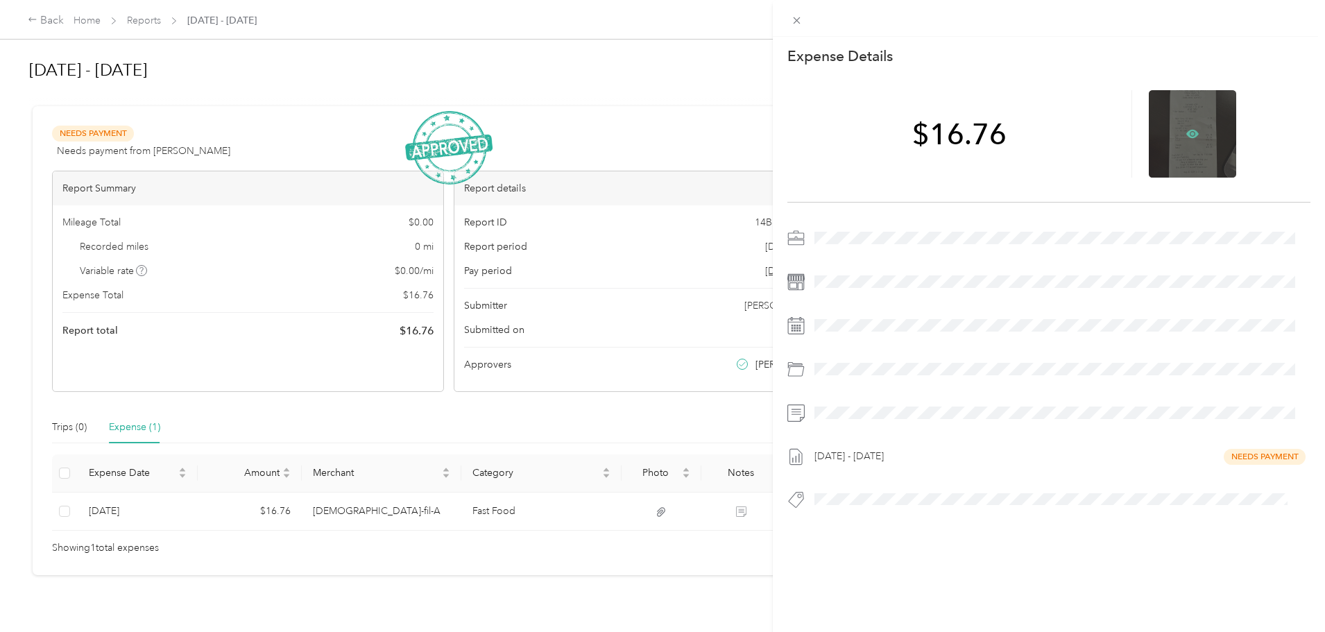
click at [1186, 130] on icon at bounding box center [1192, 134] width 12 height 8
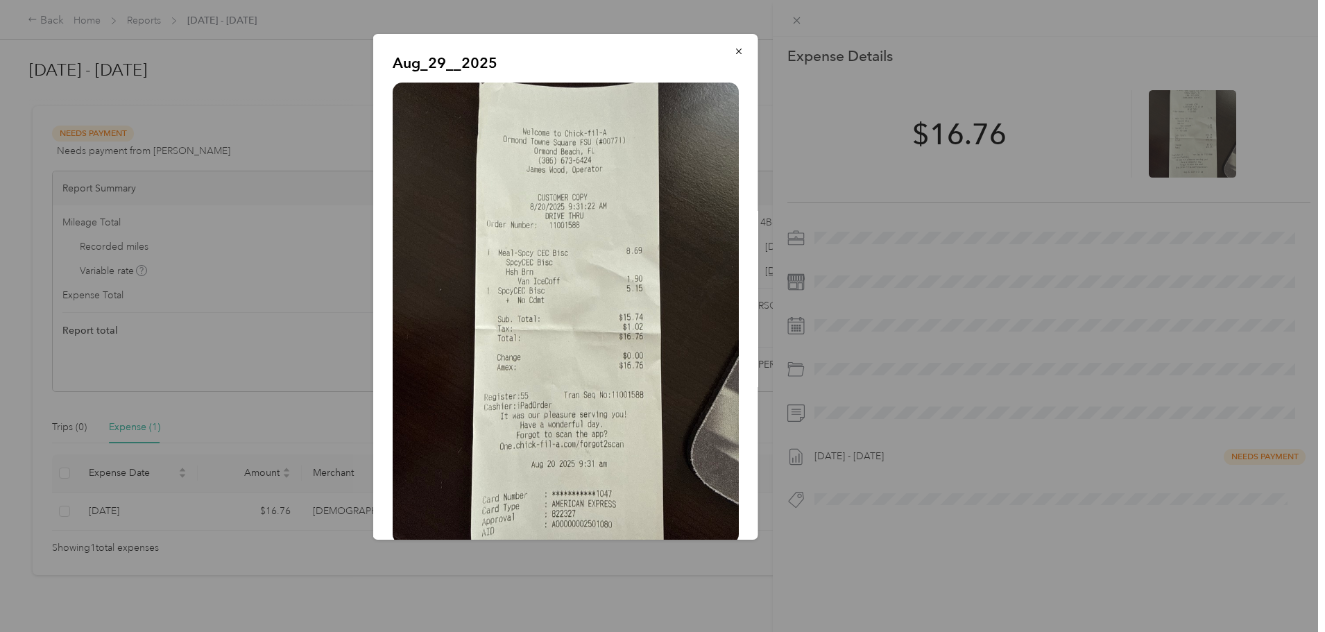
drag, startPoint x: 728, startPoint y: 53, endPoint x: 790, endPoint y: 22, distance: 69.2
click at [734, 53] on icon "button" at bounding box center [739, 51] width 10 height 10
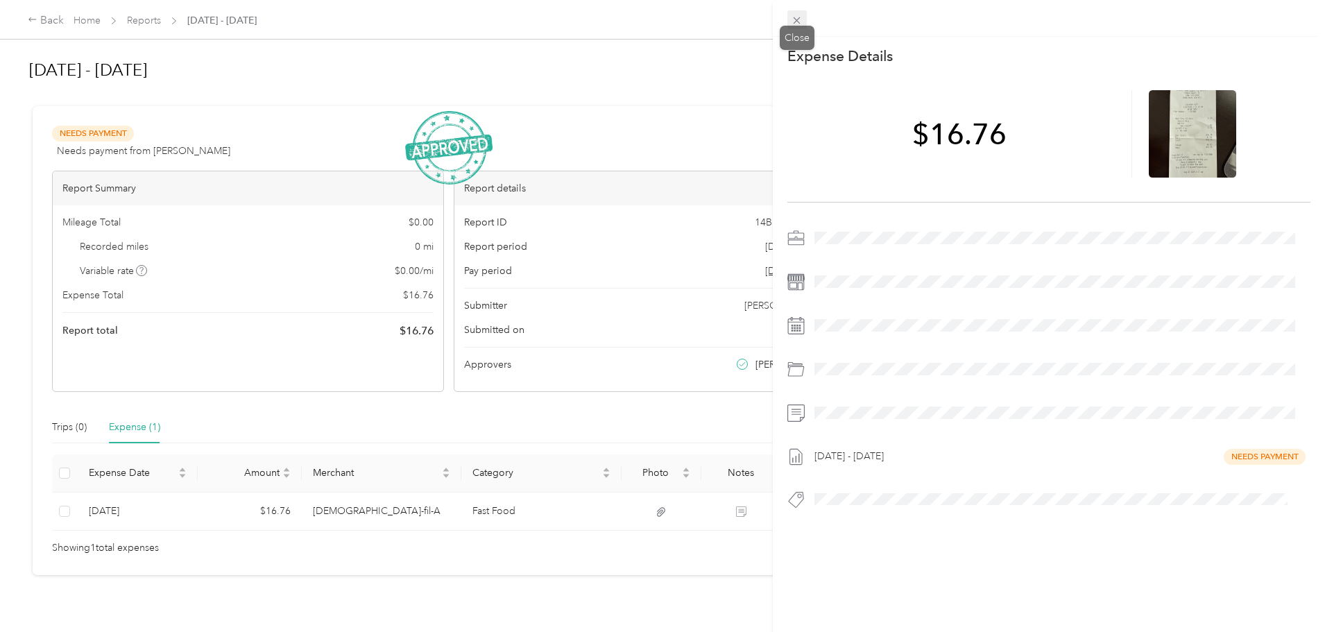
click at [798, 16] on icon at bounding box center [797, 21] width 12 height 12
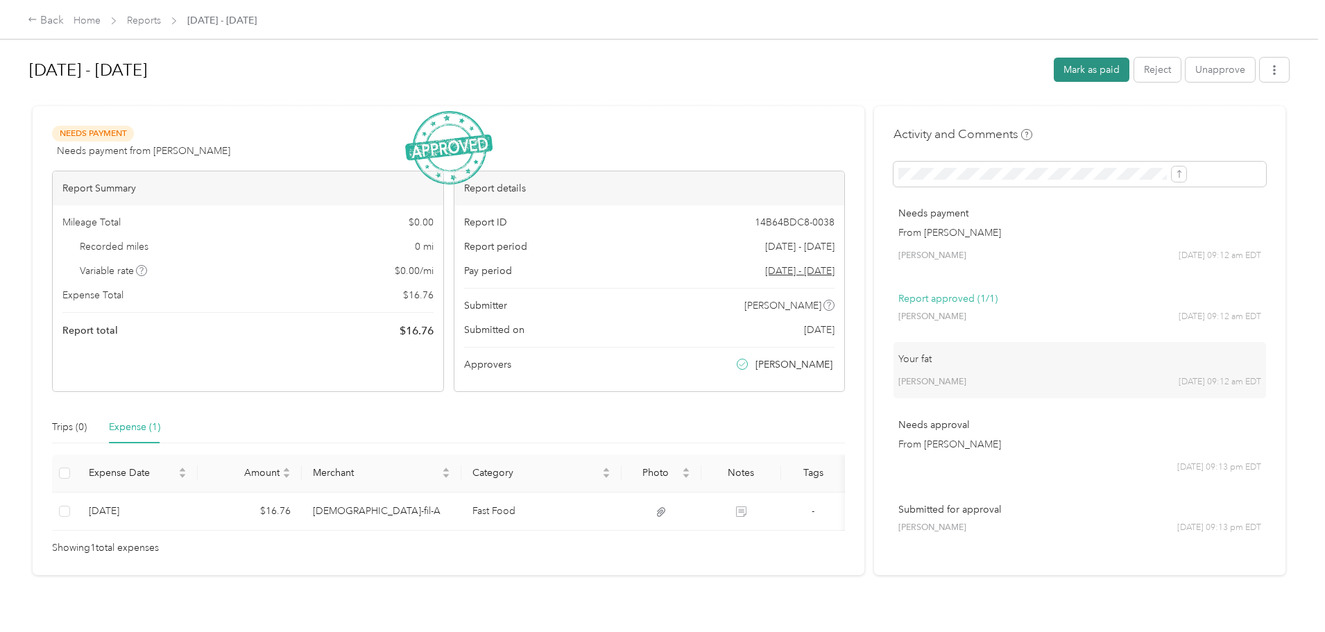
click at [1054, 69] on button "Mark as paid" at bounding box center [1092, 70] width 76 height 24
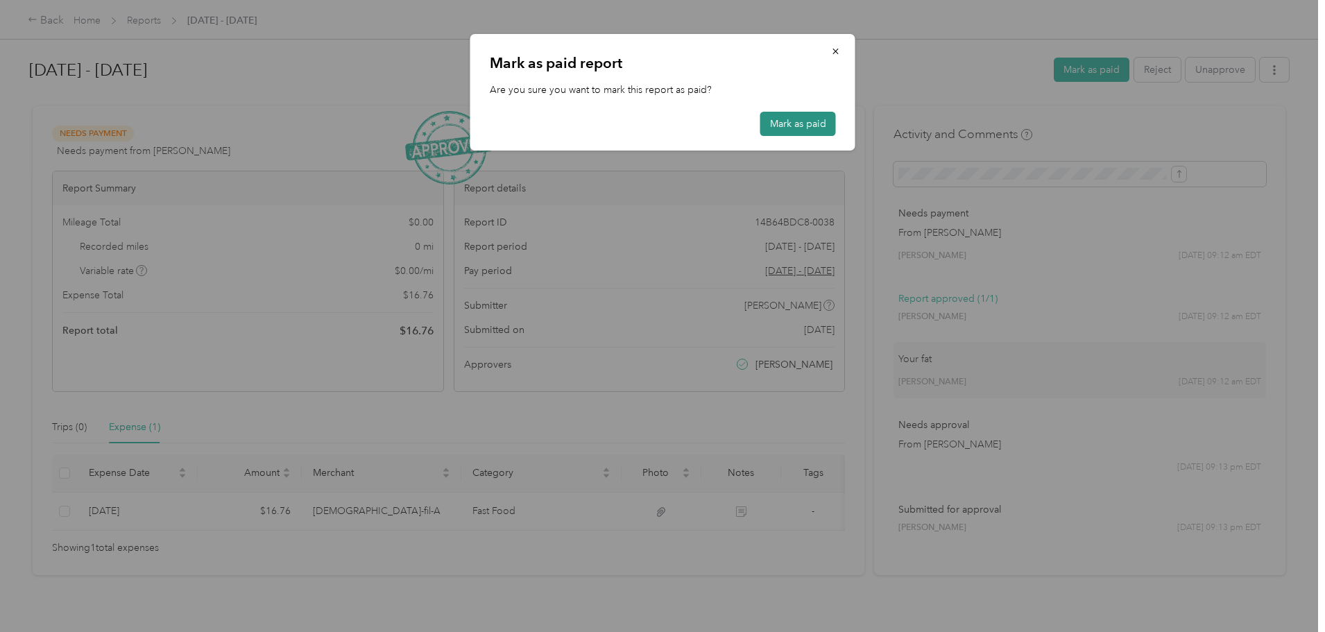
click at [808, 130] on button "Mark as paid" at bounding box center [798, 124] width 76 height 24
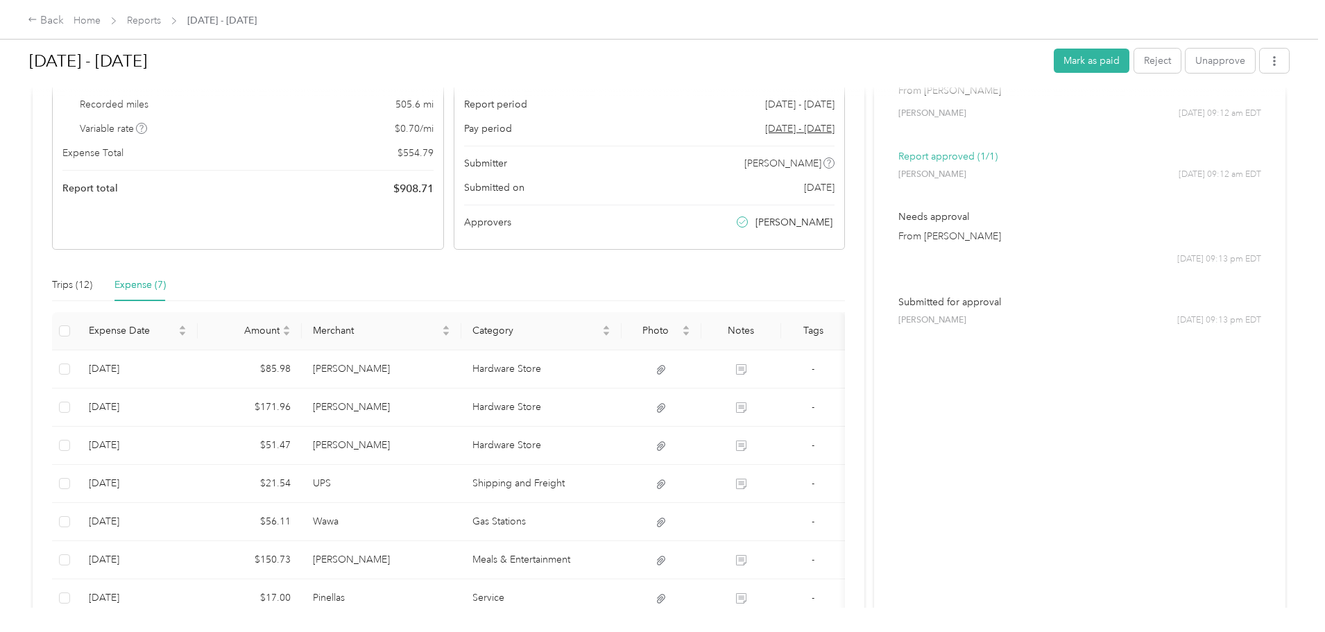
scroll to position [208, 0]
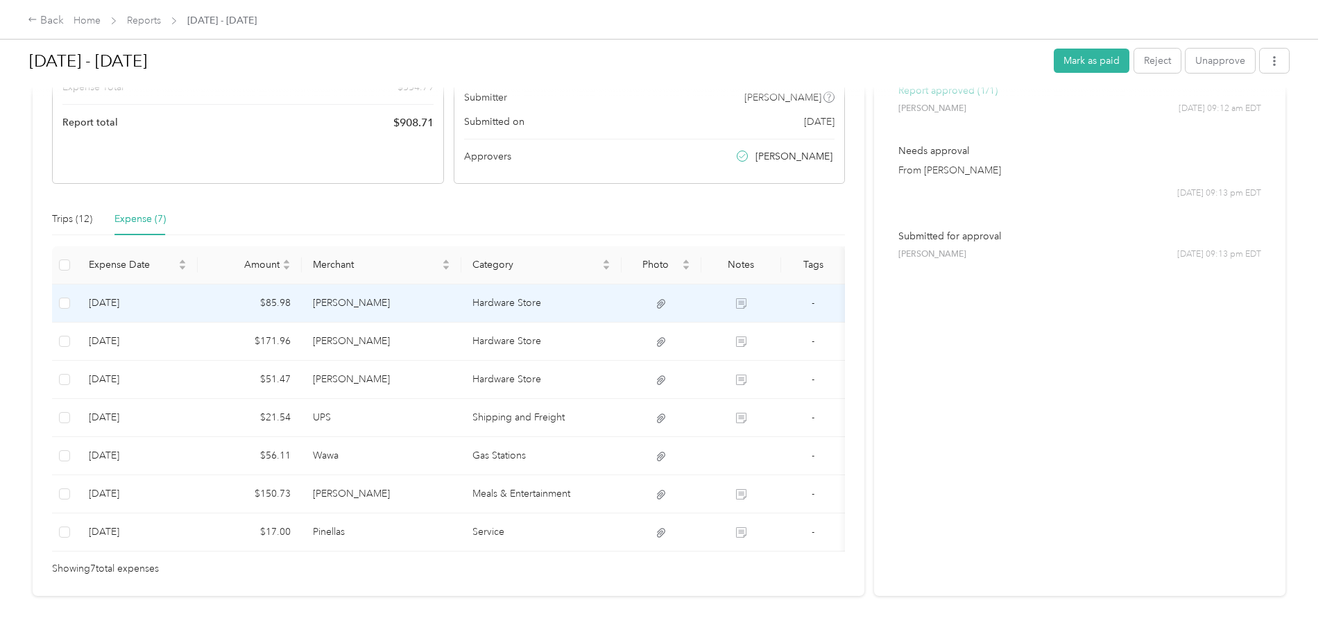
click at [462, 308] on td "[PERSON_NAME]" at bounding box center [382, 303] width 160 height 38
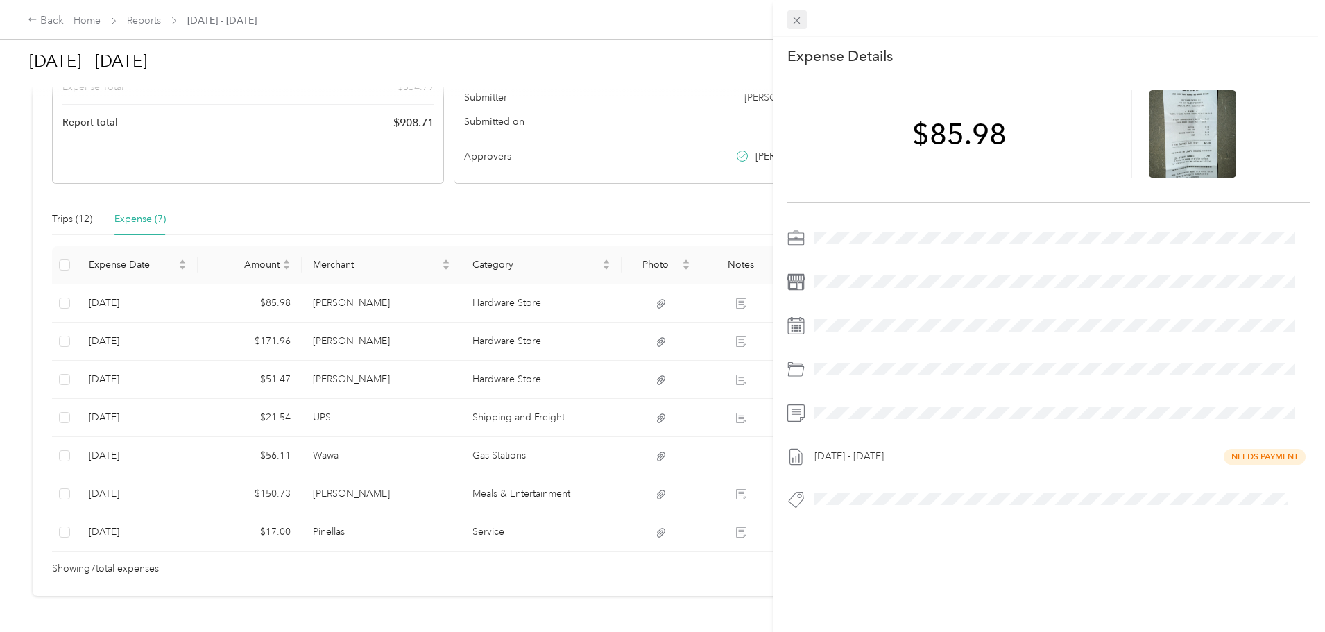
click at [794, 19] on icon at bounding box center [797, 21] width 12 height 12
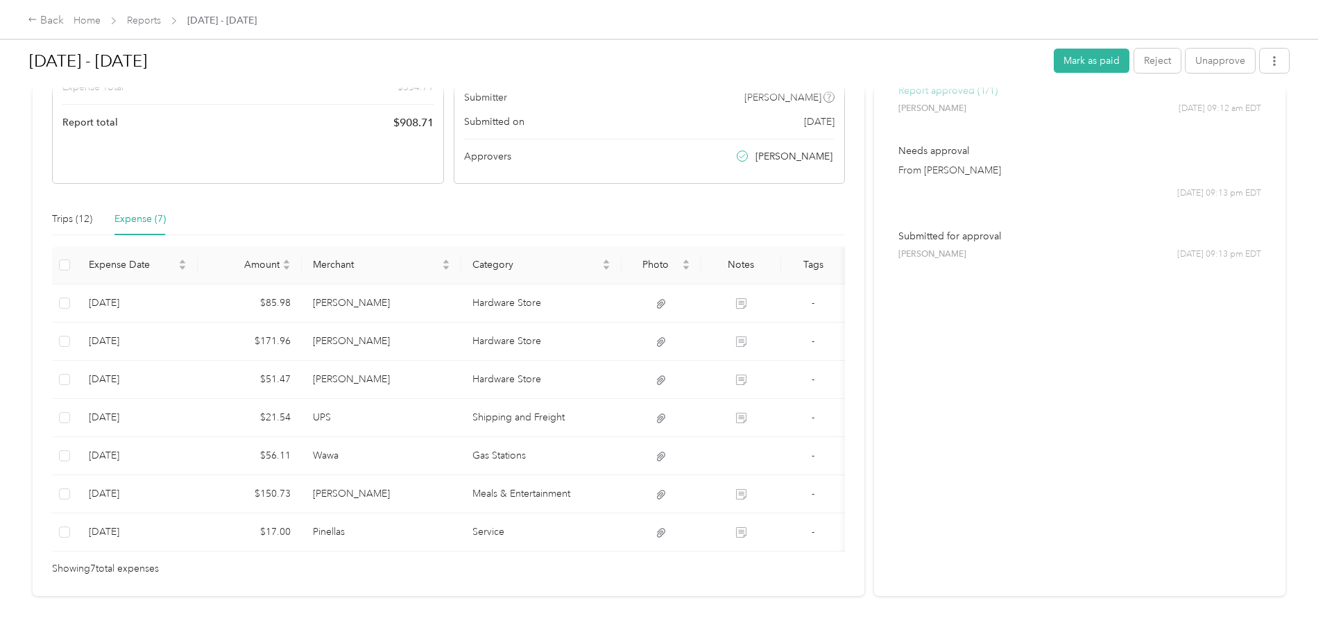
click at [161, 14] on span "Reports" at bounding box center [144, 20] width 34 height 15
click at [161, 18] on link "Reports" at bounding box center [144, 21] width 34 height 12
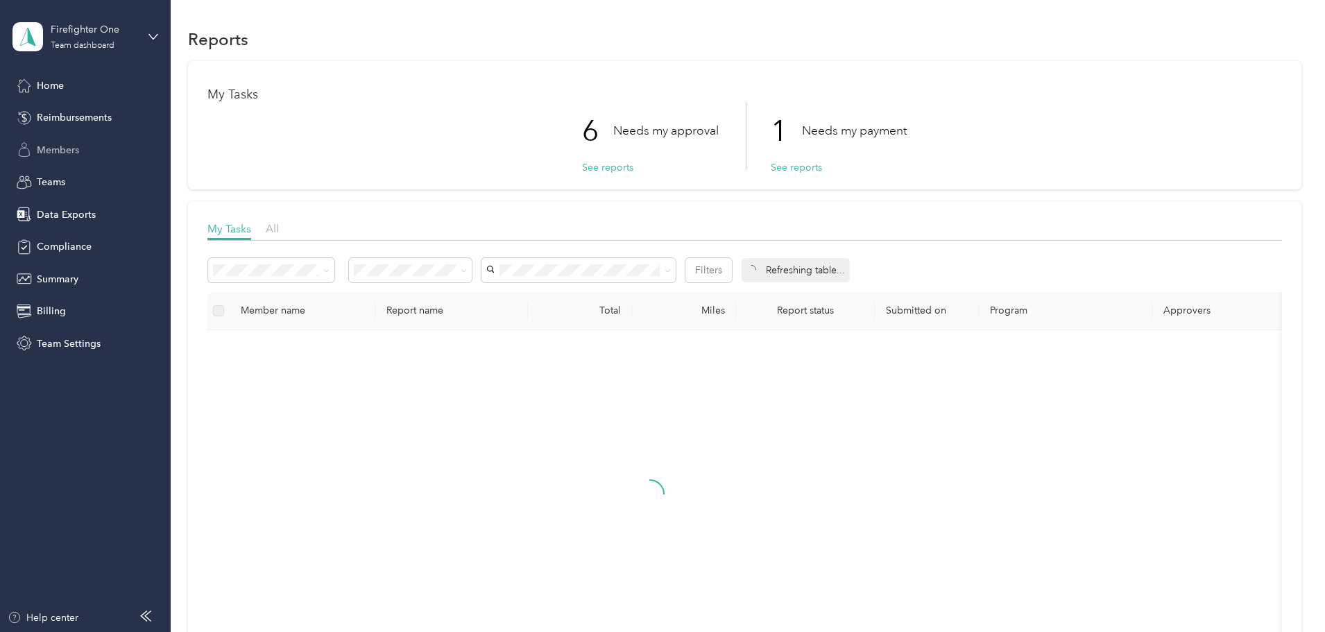
click at [72, 147] on span "Members" at bounding box center [58, 150] width 42 height 15
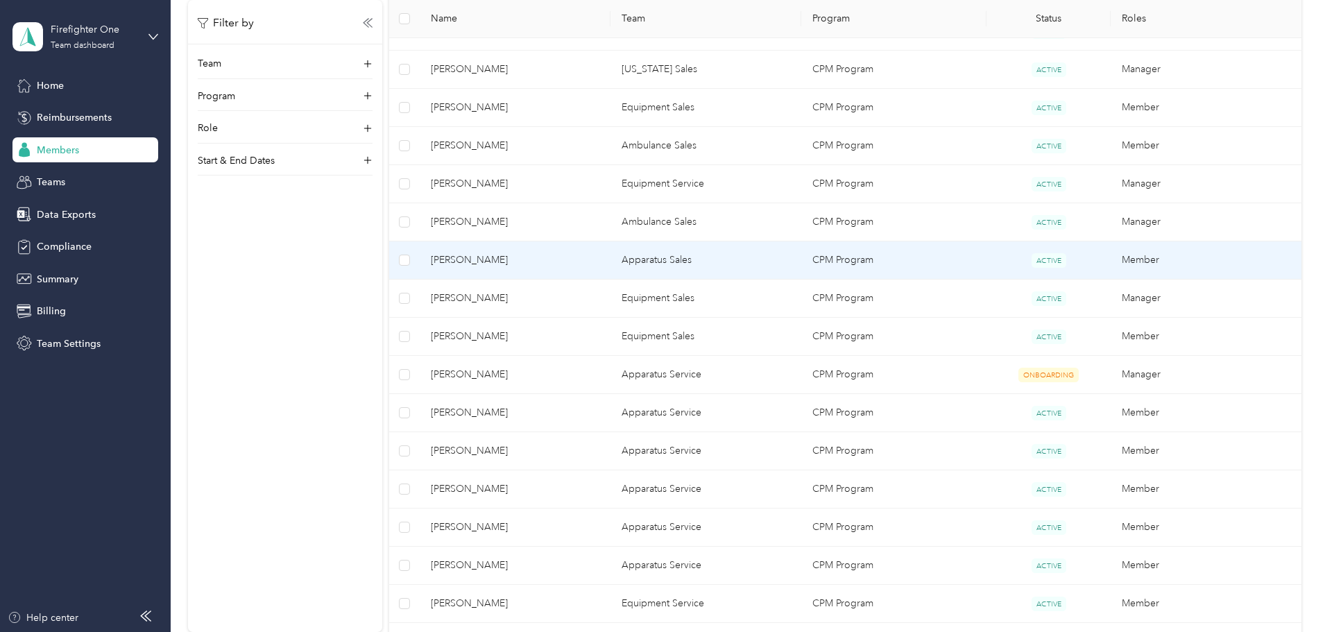
scroll to position [893, 0]
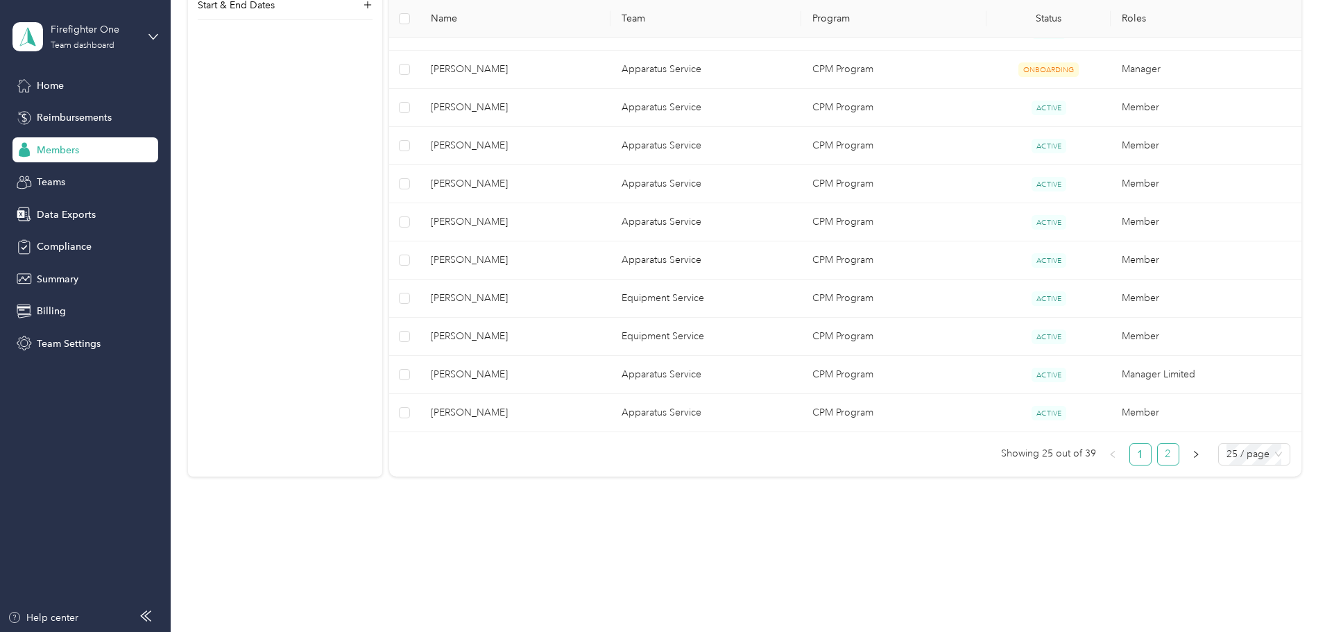
click at [1158, 455] on link "2" at bounding box center [1168, 454] width 21 height 21
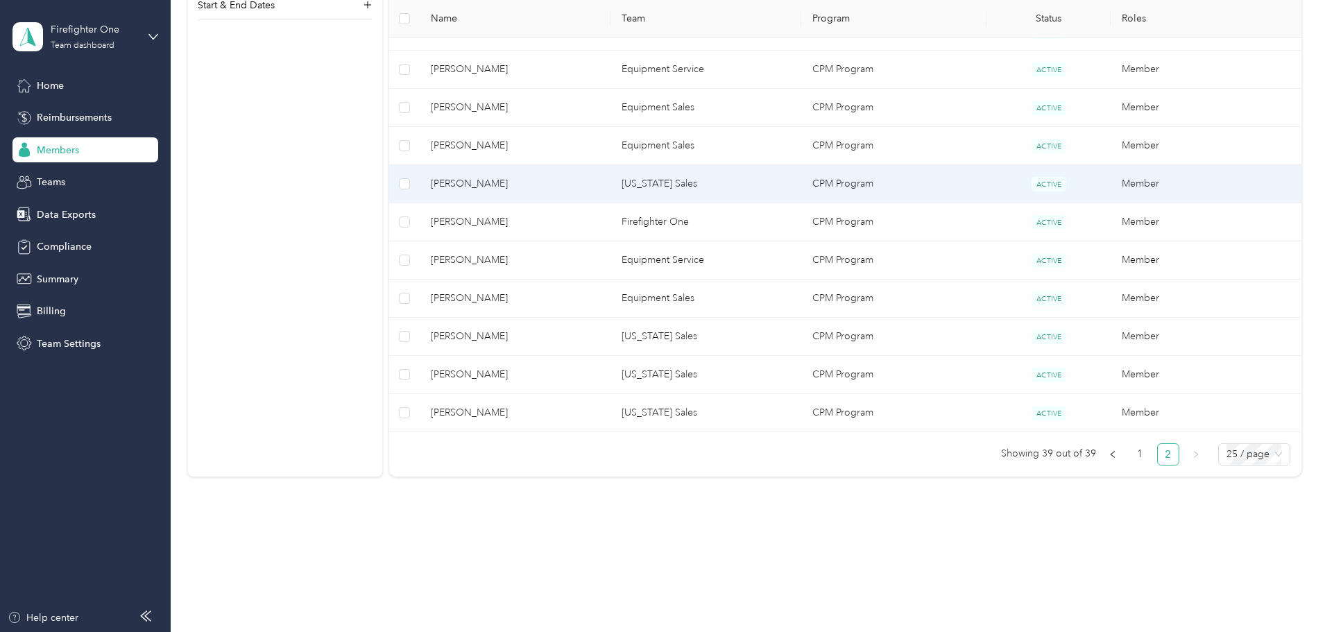
click at [561, 191] on td "[PERSON_NAME]" at bounding box center [515, 184] width 191 height 38
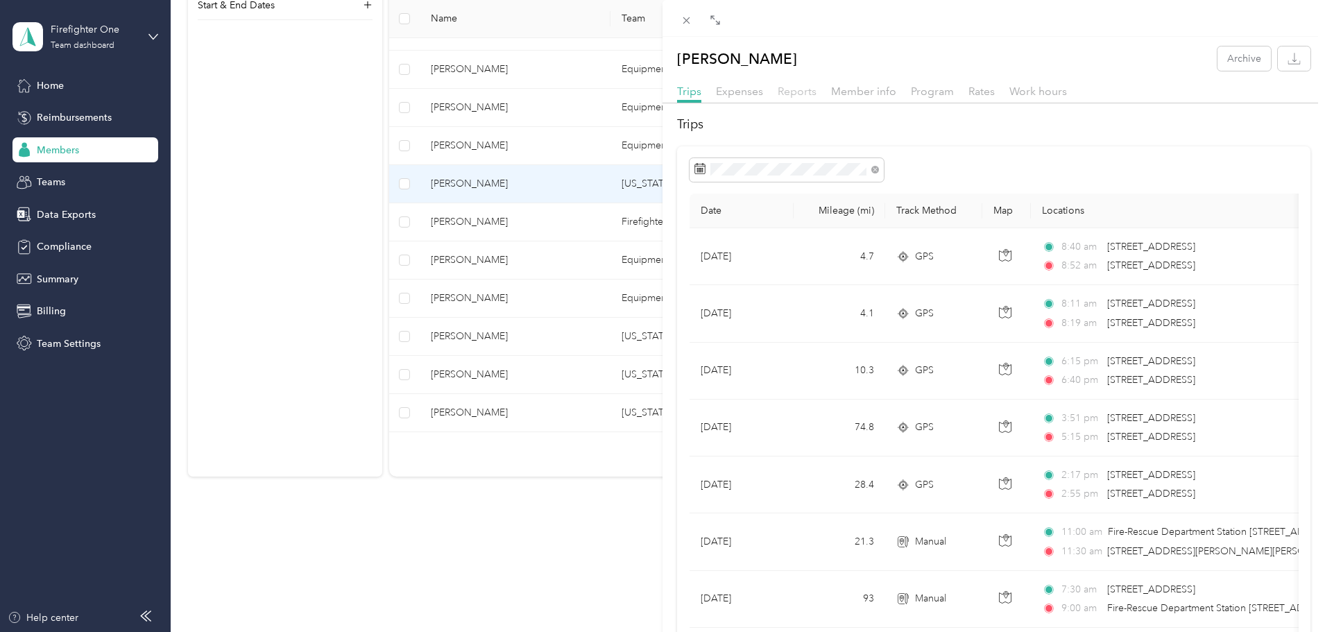
click at [803, 90] on span "Reports" at bounding box center [797, 91] width 39 height 13
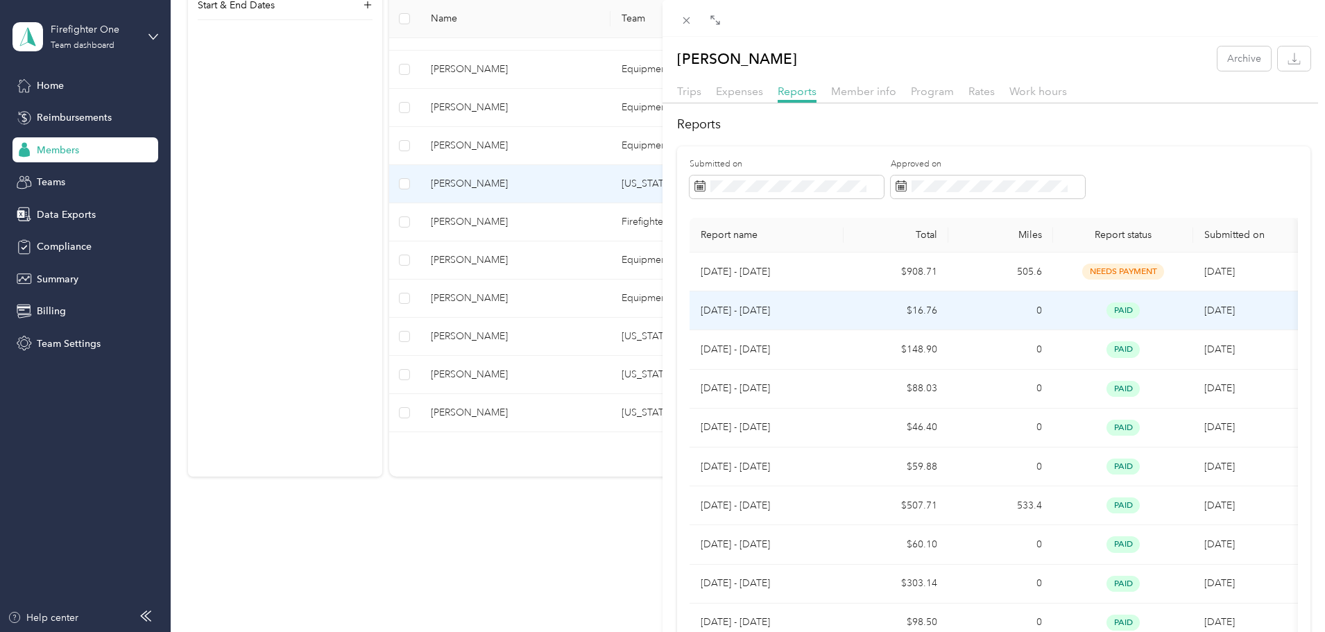
click at [840, 312] on td "[DATE] - [DATE]" at bounding box center [767, 310] width 154 height 39
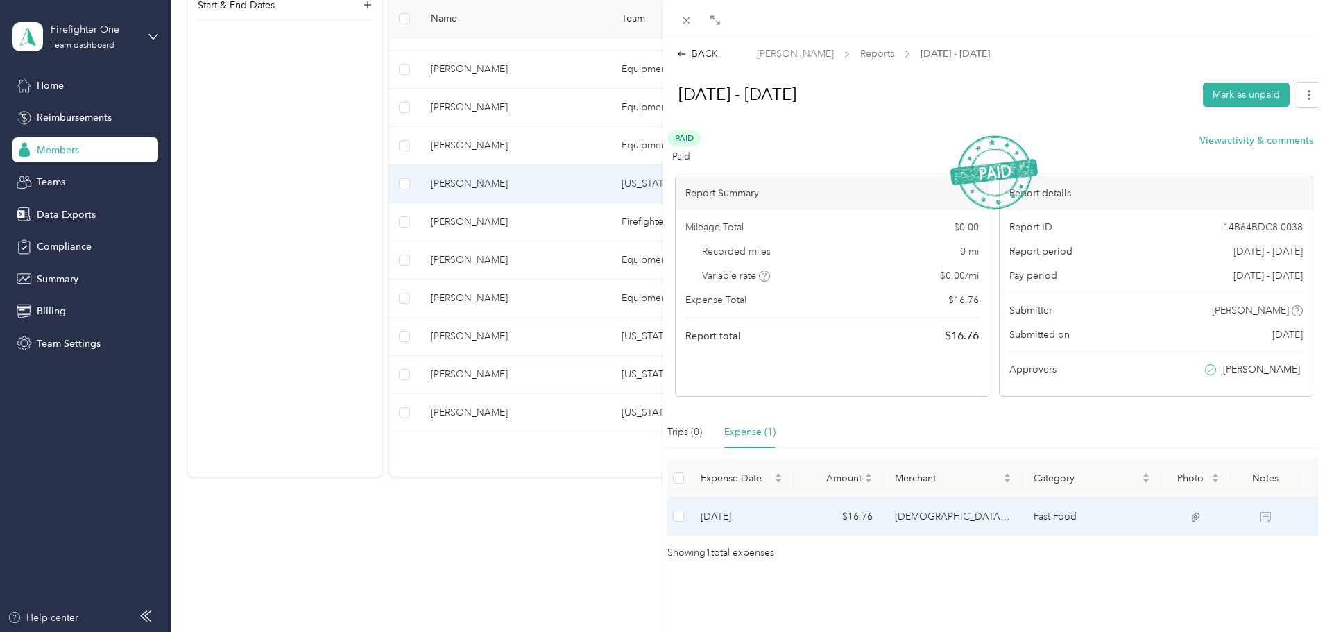
click at [871, 513] on td "$16.76" at bounding box center [839, 516] width 90 height 38
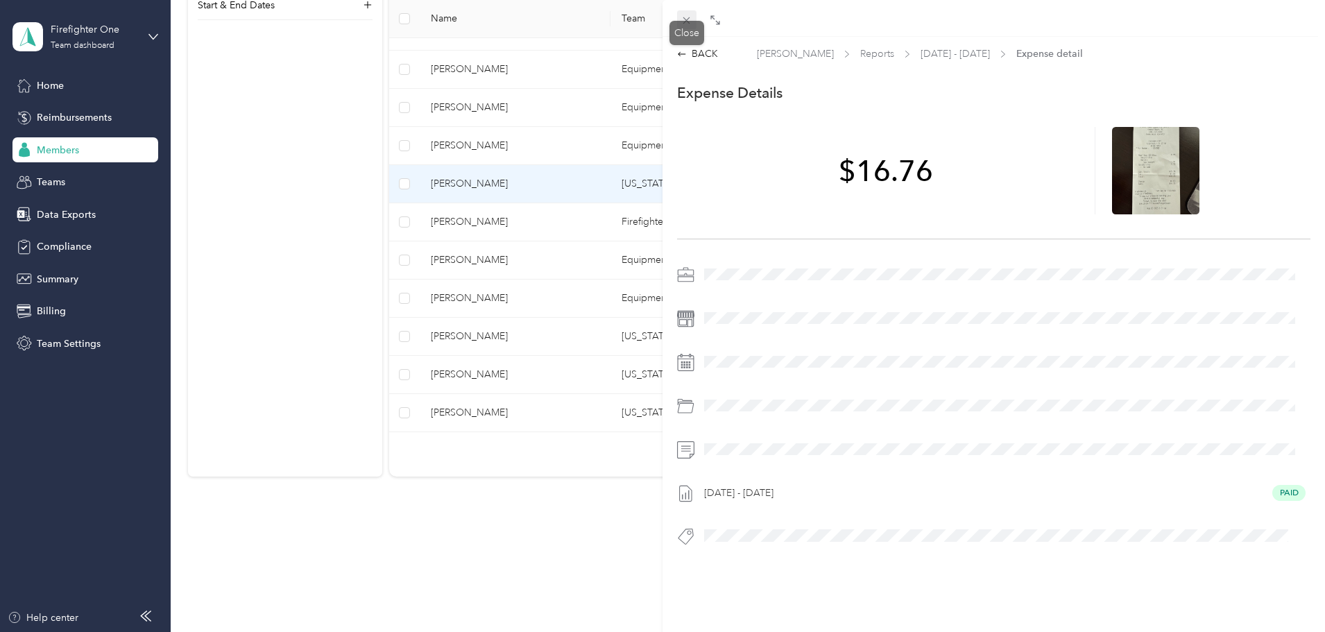
click at [688, 24] on icon at bounding box center [687, 21] width 12 height 12
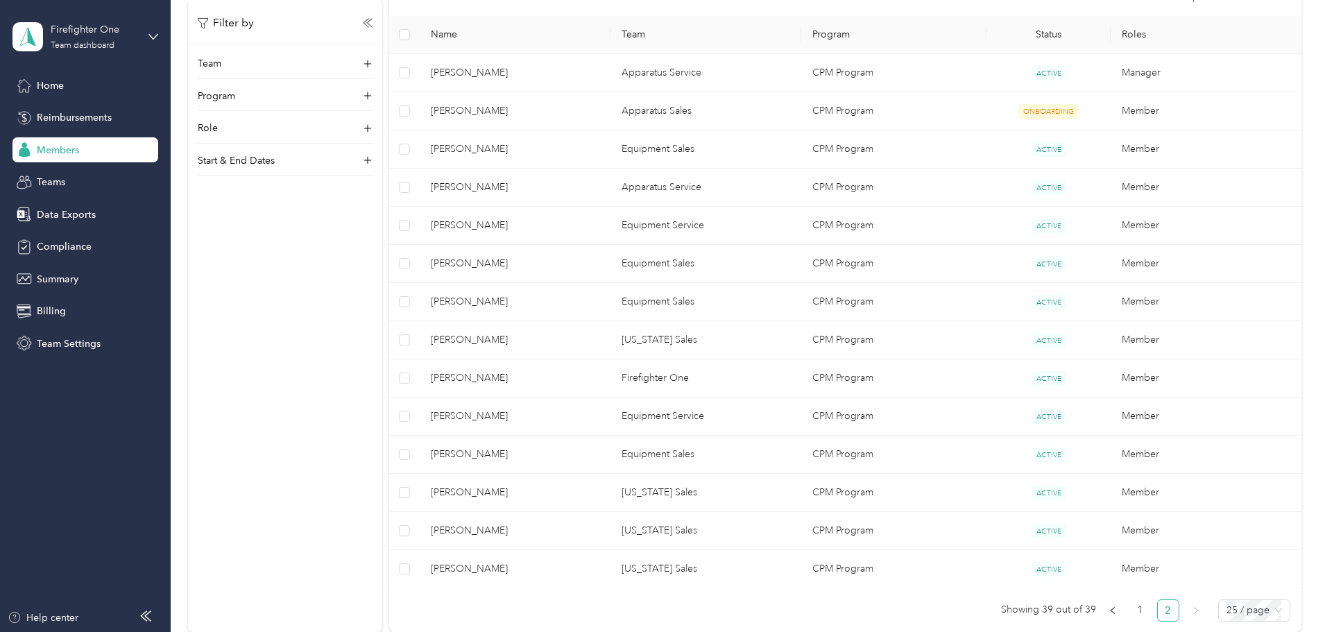
scroll to position [404, 0]
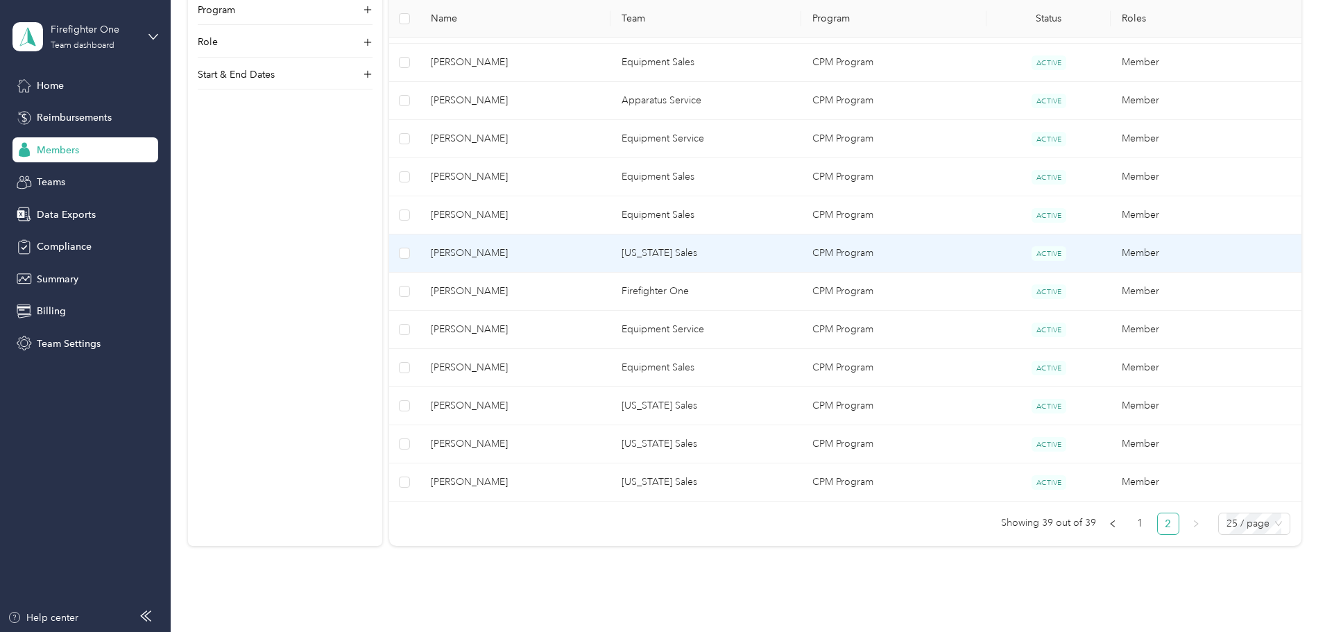
click at [670, 263] on td "[US_STATE] Sales" at bounding box center [706, 253] width 191 height 38
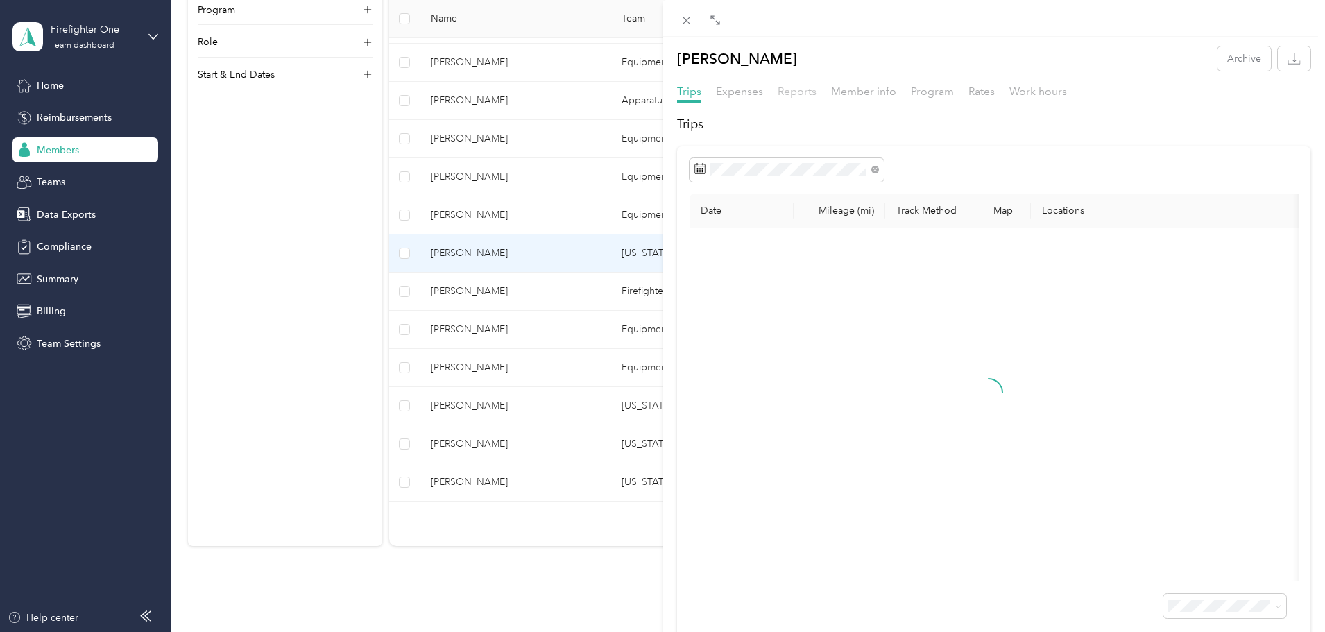
click at [785, 95] on span "Reports" at bounding box center [797, 91] width 39 height 13
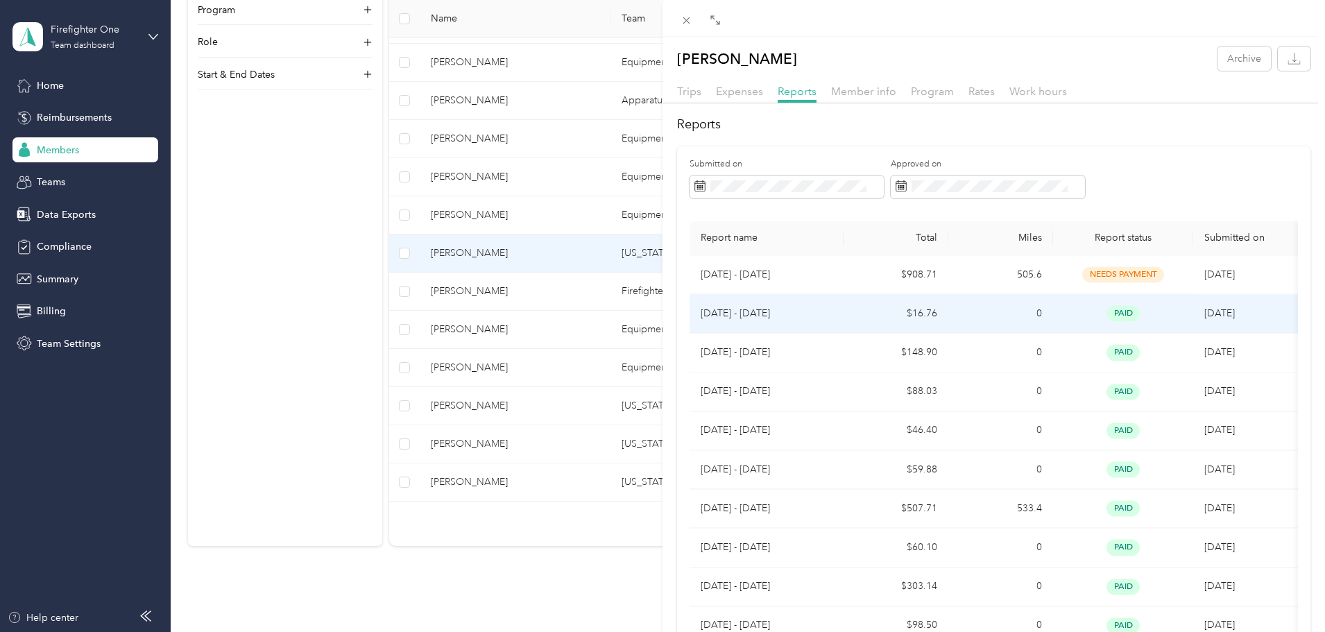
click at [844, 301] on td "$16.76" at bounding box center [896, 314] width 105 height 39
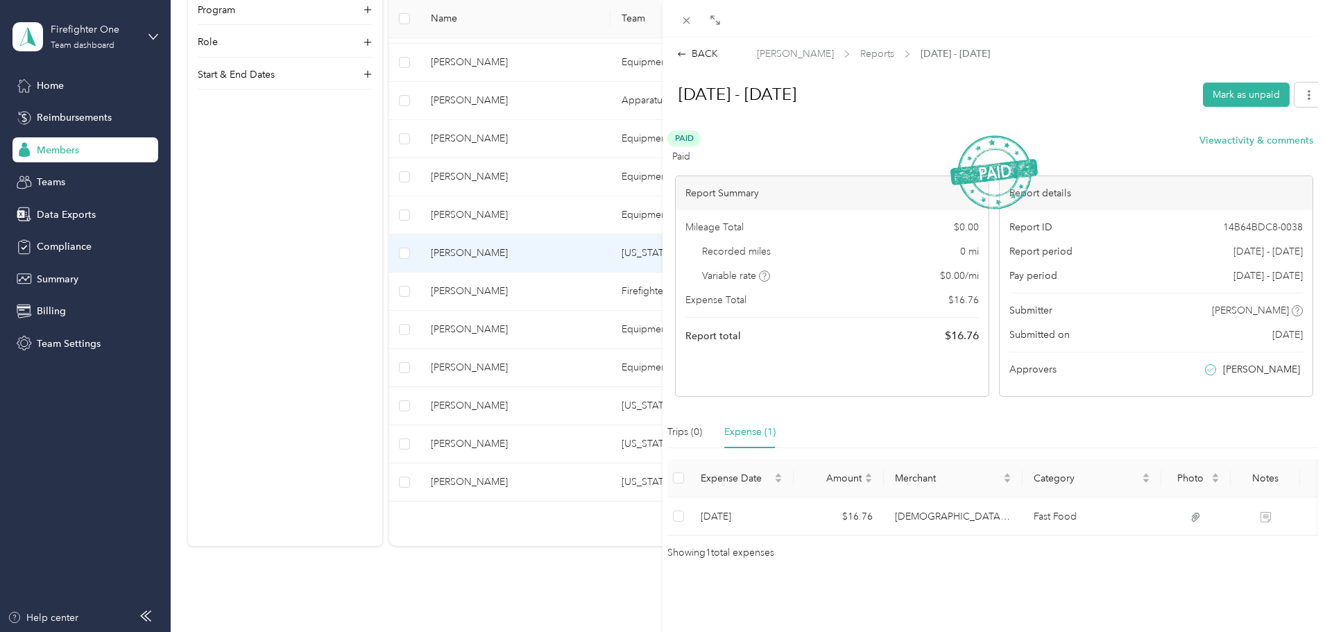
click at [703, 68] on div "BACK [PERSON_NAME] Reports [DATE] - [DATE] [DATE] - [DATE] Mark as unpaid Paid …" at bounding box center [994, 303] width 663 height 514
click at [705, 58] on div "BACK" at bounding box center [697, 53] width 41 height 15
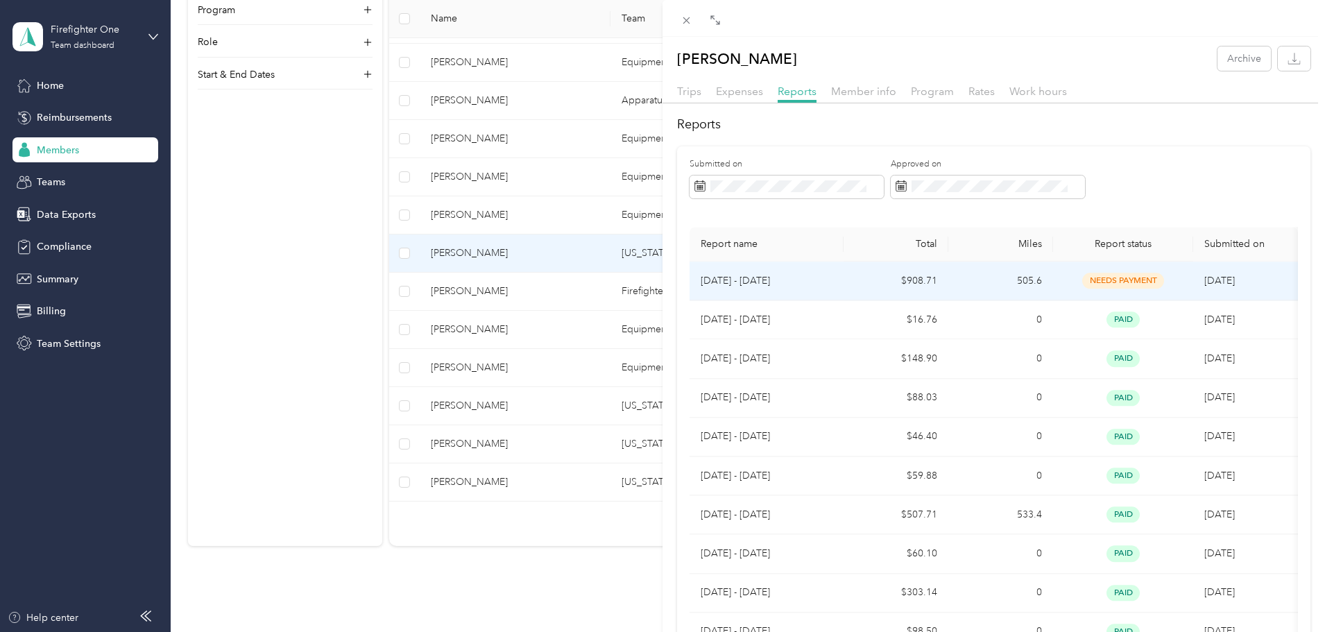
click at [903, 292] on td "$908.71" at bounding box center [896, 281] width 105 height 39
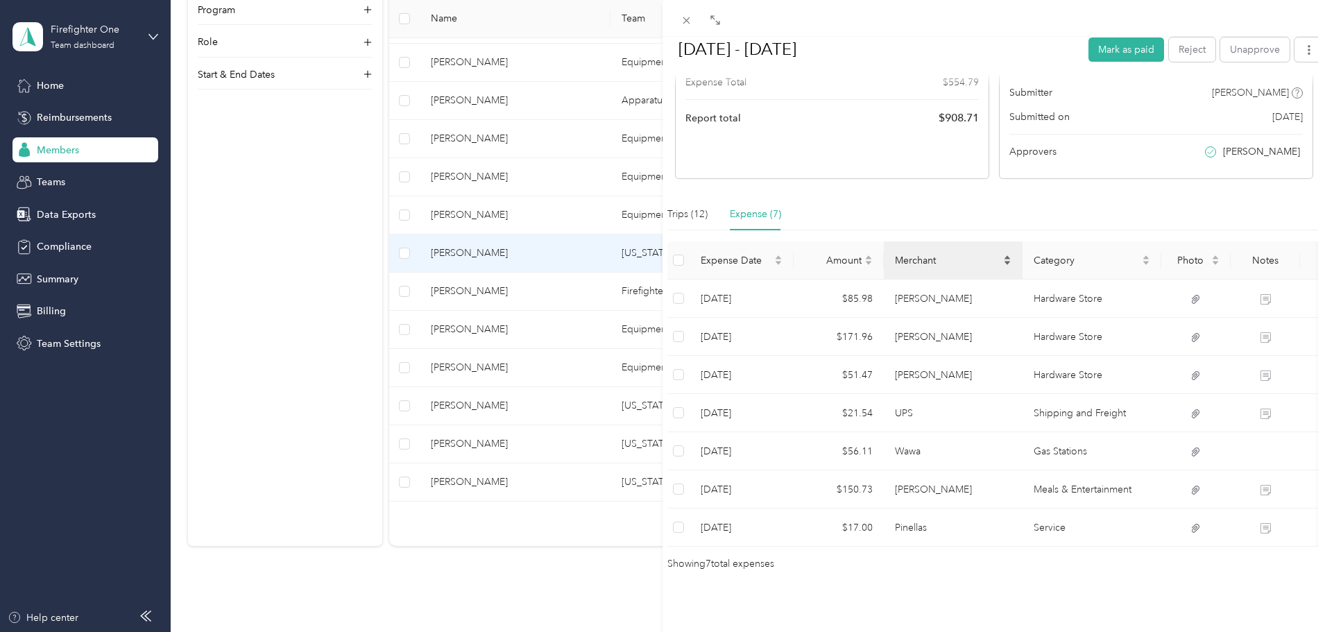
scroll to position [239, 0]
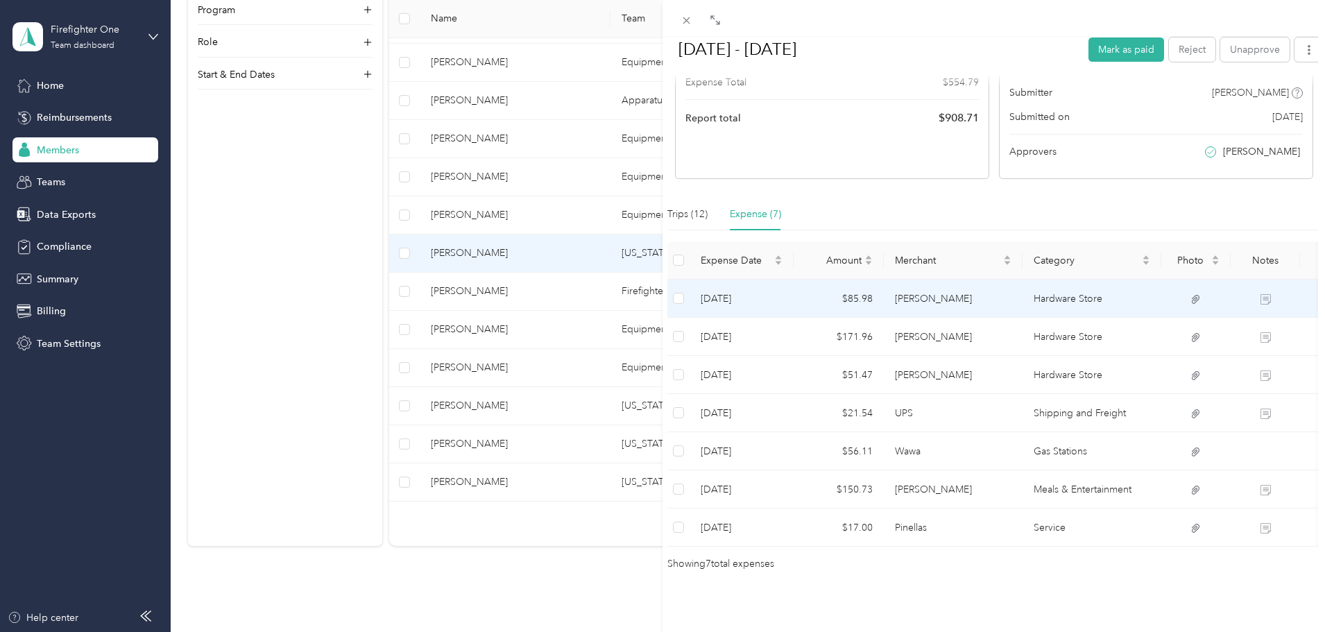
click at [906, 284] on td "[PERSON_NAME]" at bounding box center [953, 299] width 139 height 38
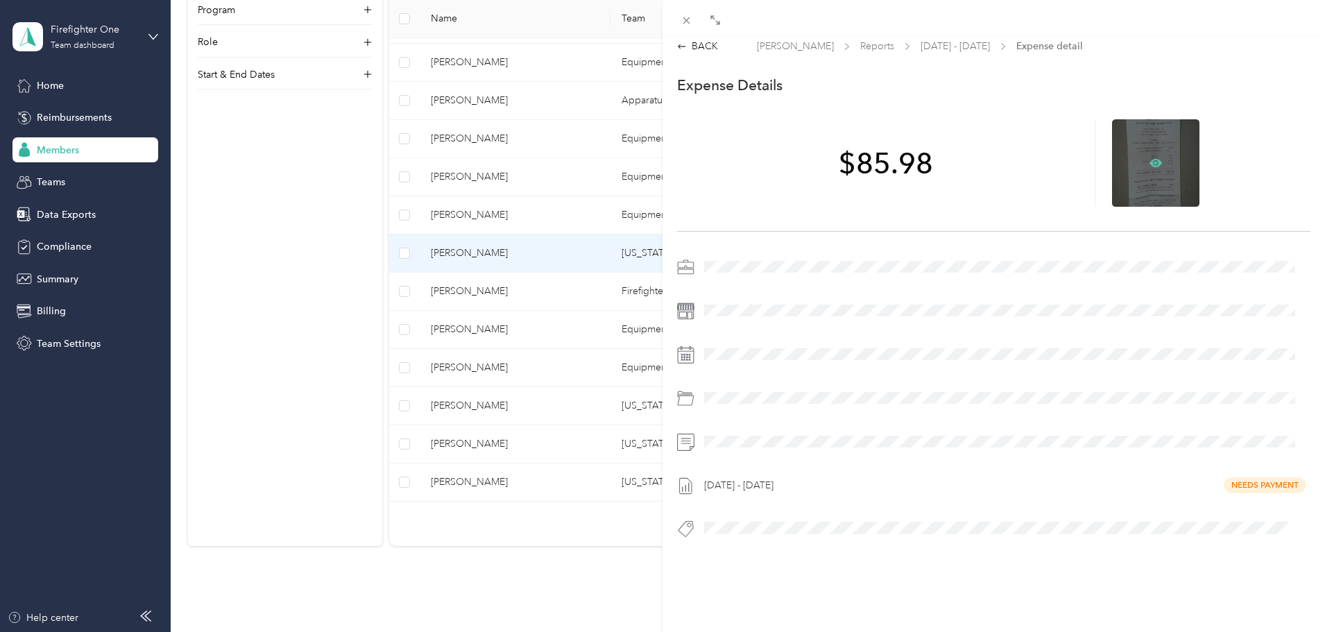
click at [1154, 161] on icon at bounding box center [1156, 163] width 4 height 4
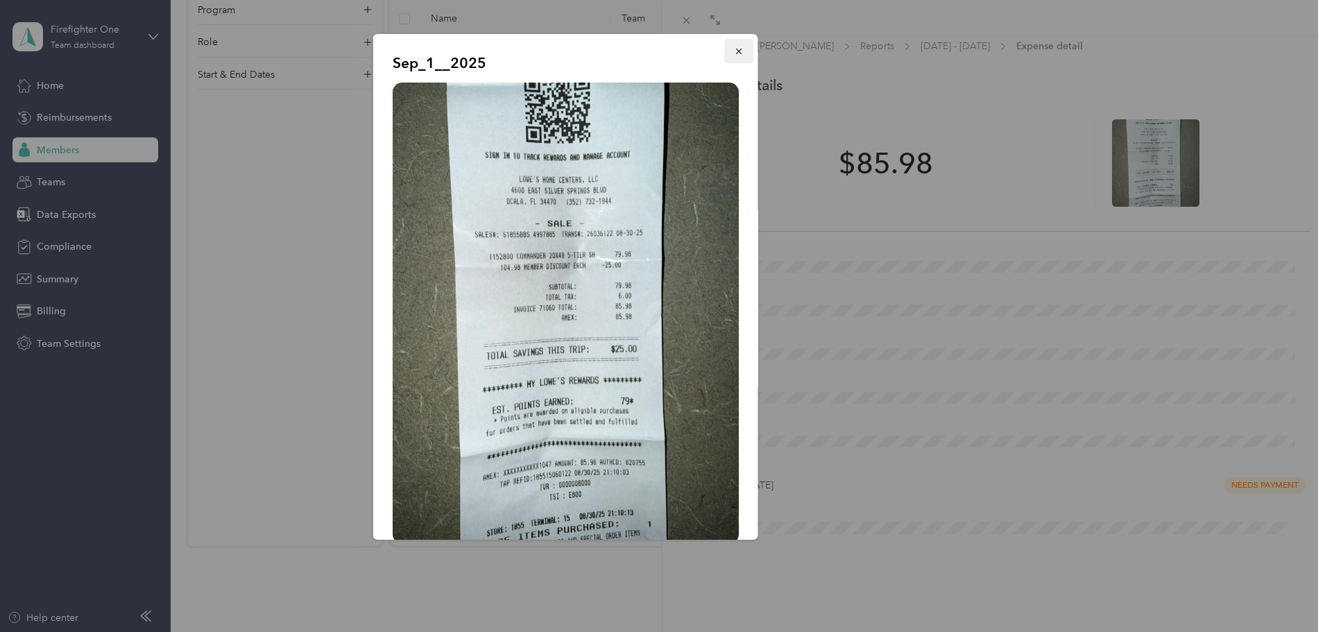
click at [734, 52] on icon "button" at bounding box center [739, 51] width 10 height 10
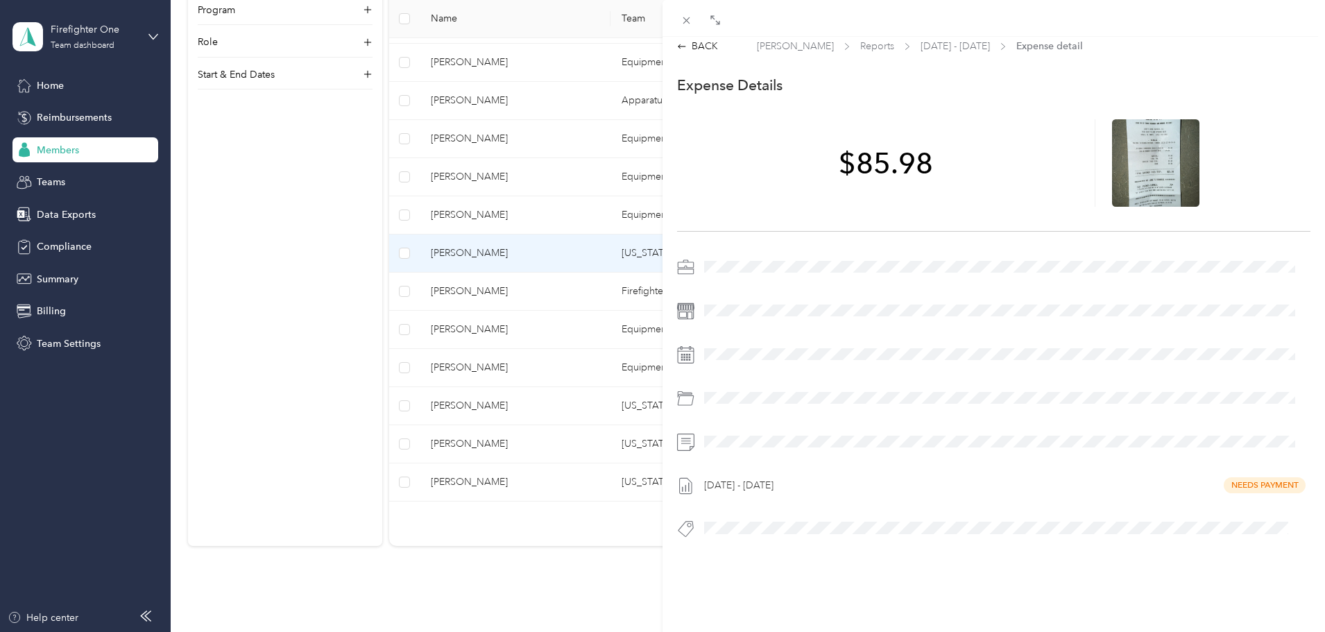
scroll to position [0, 0]
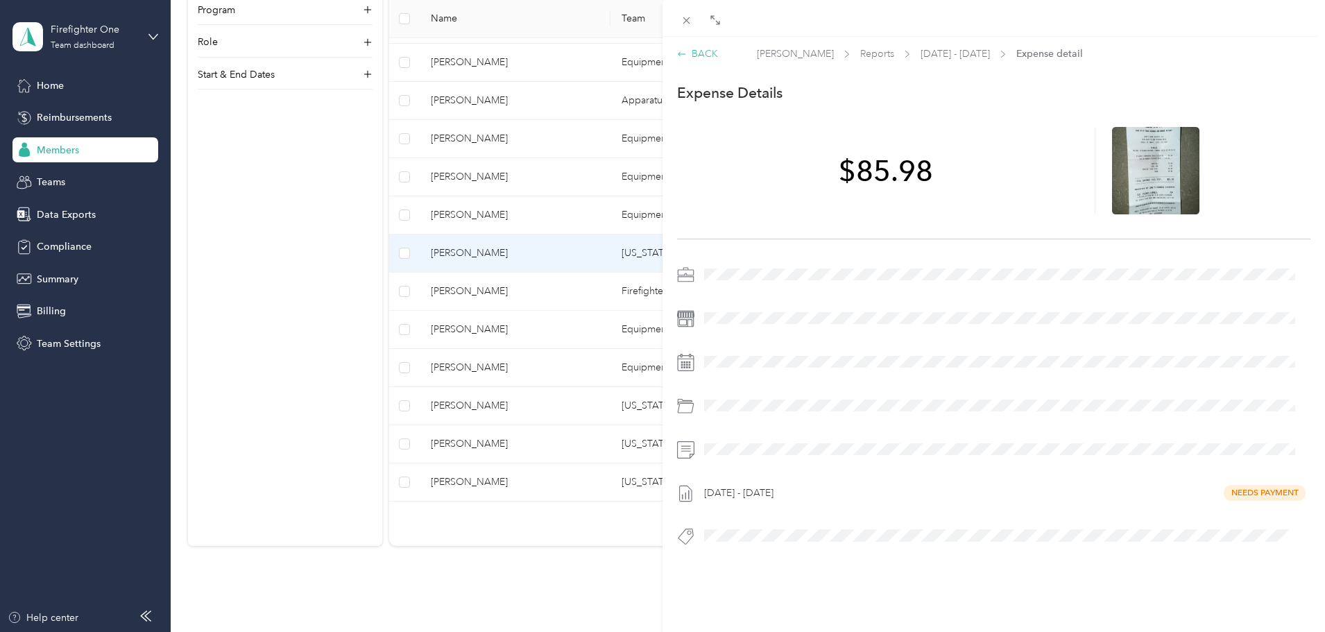
click at [701, 52] on div "BACK" at bounding box center [697, 53] width 41 height 15
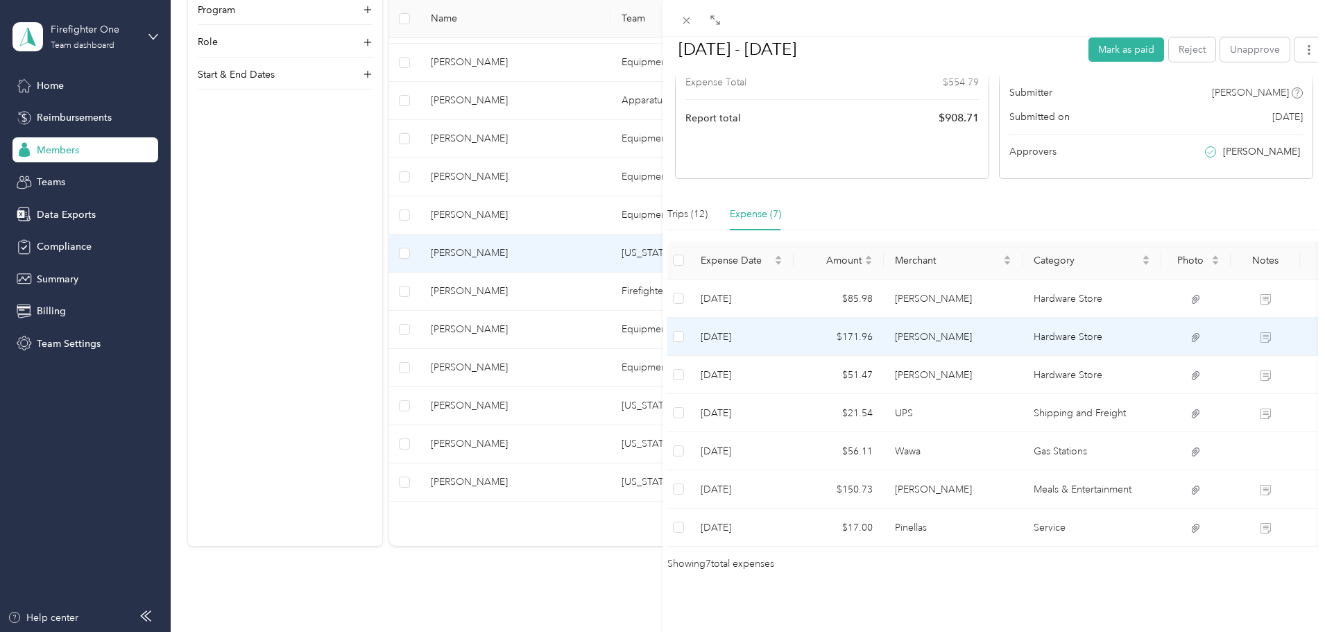
click at [811, 318] on td "$171.96" at bounding box center [839, 337] width 90 height 38
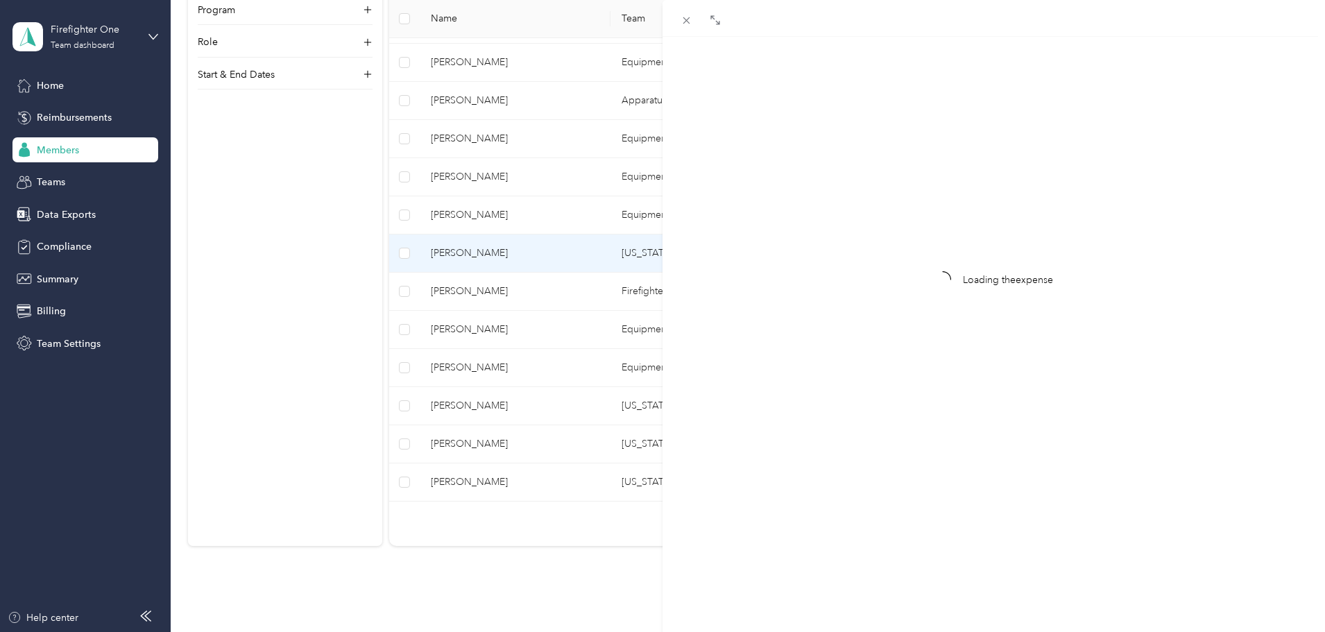
scroll to position [18, 0]
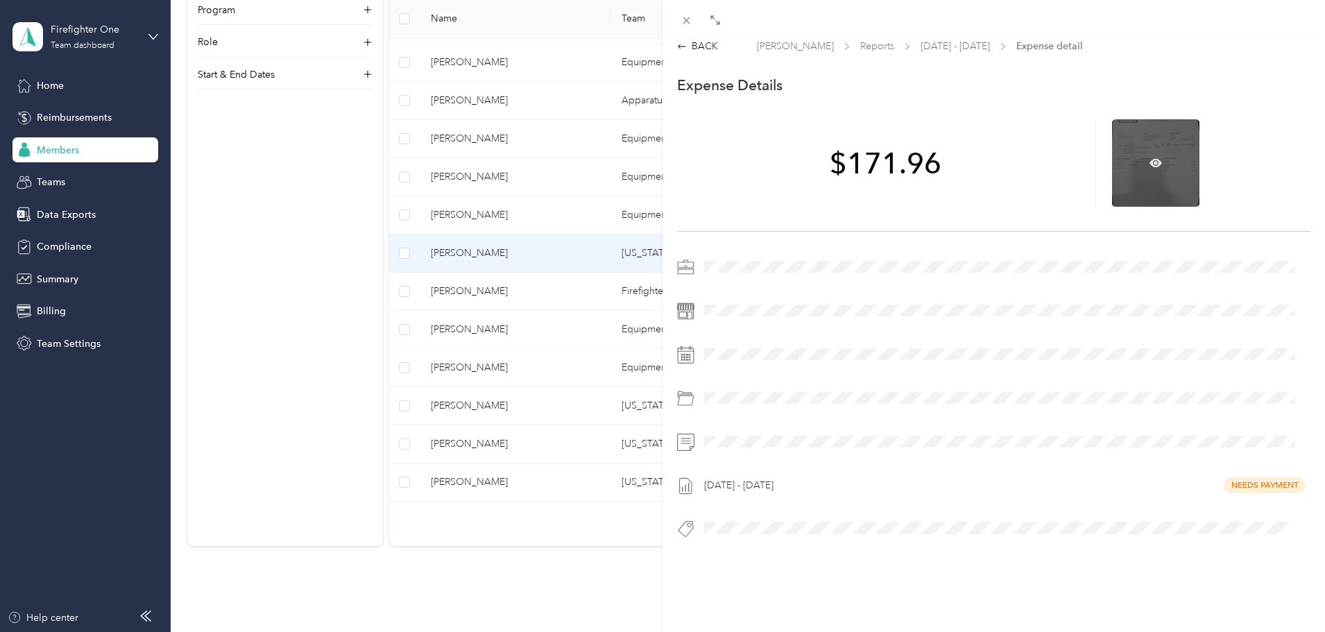
click at [1139, 151] on div at bounding box center [1155, 162] width 87 height 87
click at [1150, 158] on icon at bounding box center [1156, 162] width 12 height 8
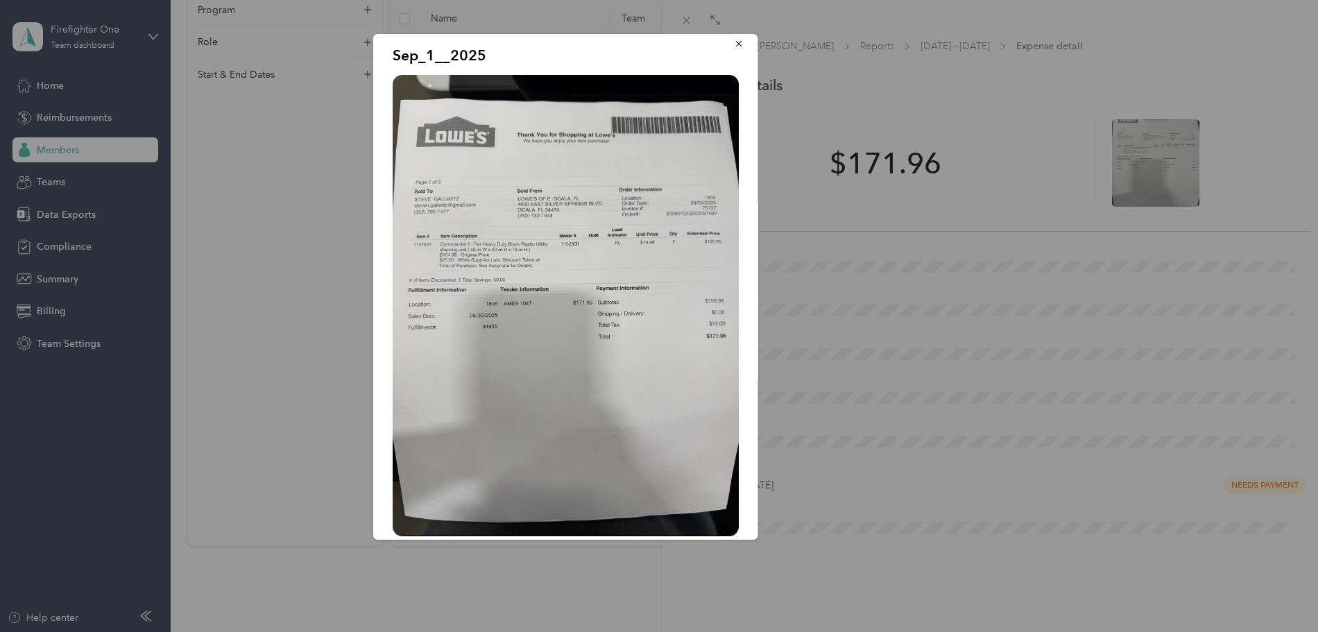
scroll to position [10, 0]
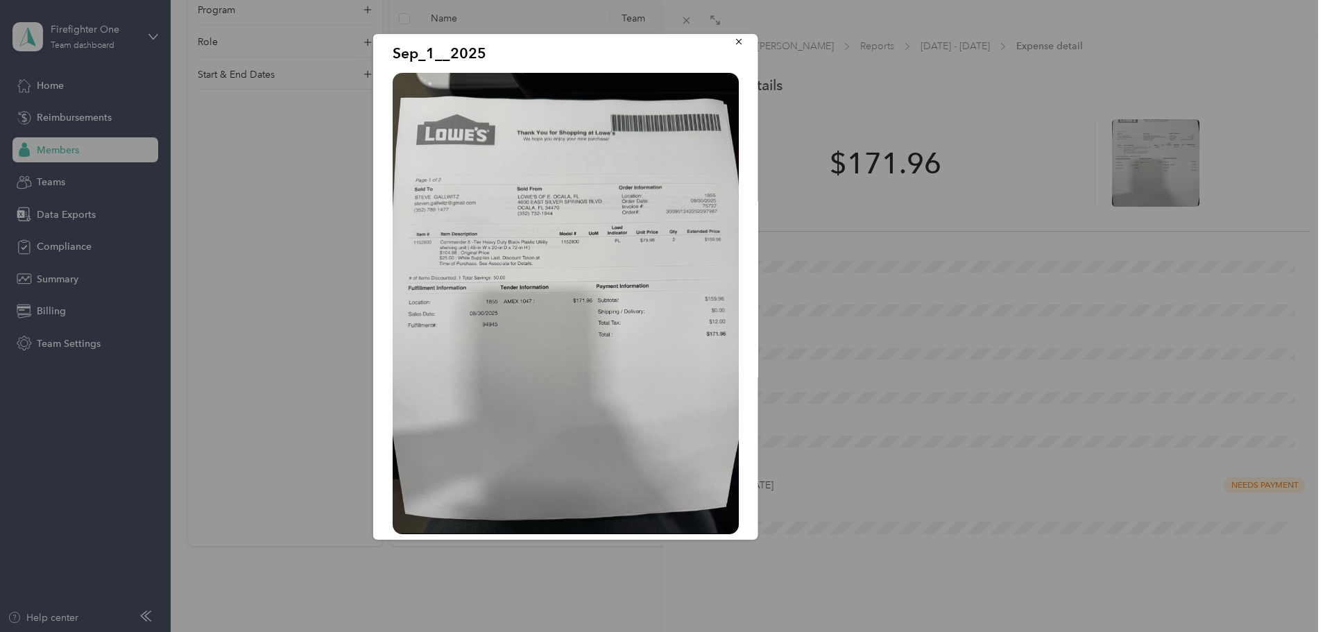
drag, startPoint x: 727, startPoint y: 40, endPoint x: 704, endPoint y: 1, distance: 45.1
click at [735, 40] on icon "button" at bounding box center [738, 42] width 6 height 6
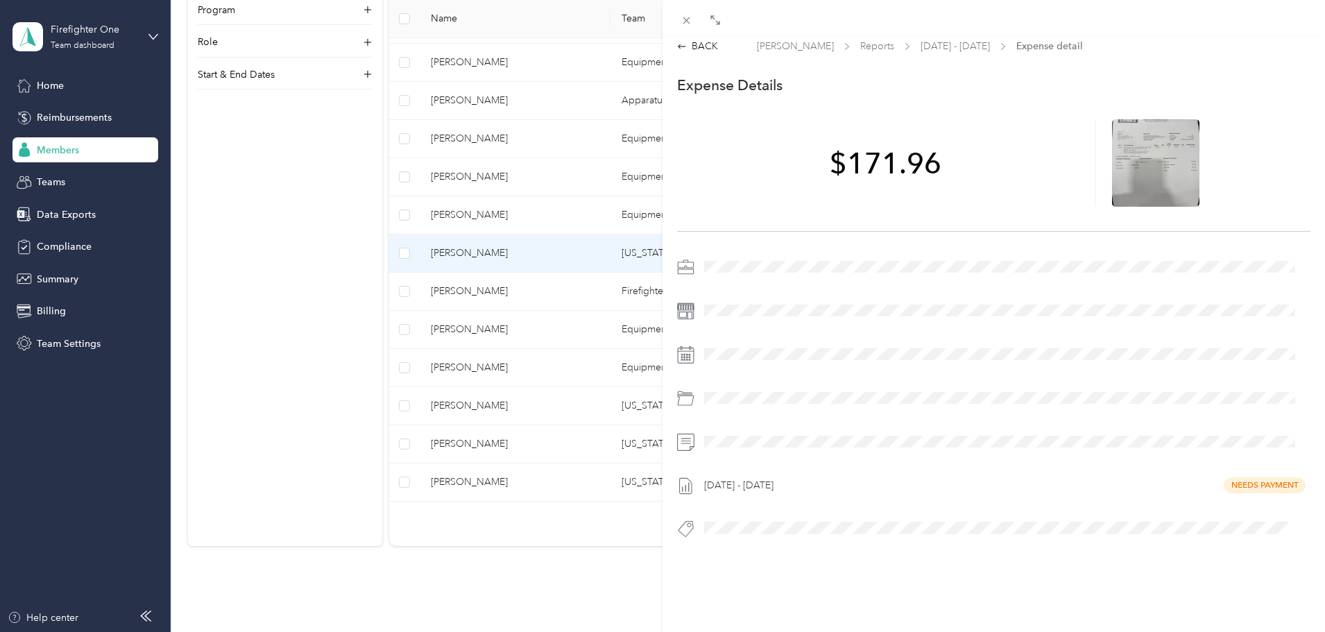
scroll to position [0, 0]
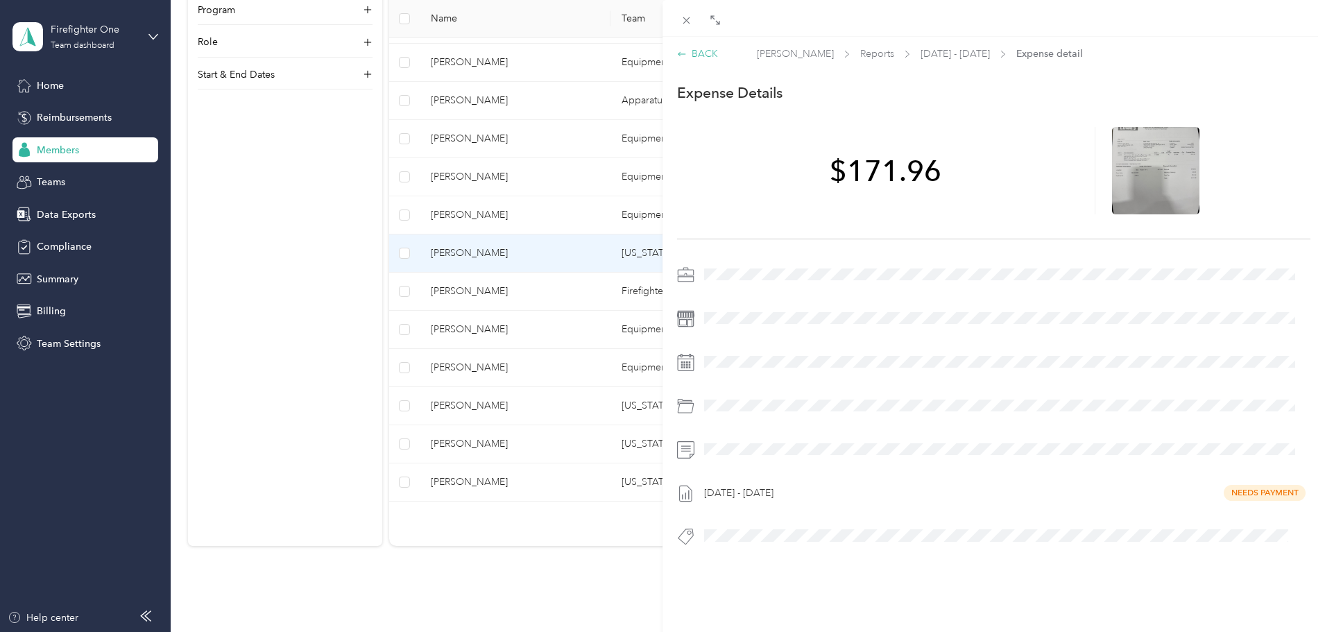
click at [711, 52] on div "BACK" at bounding box center [697, 53] width 41 height 15
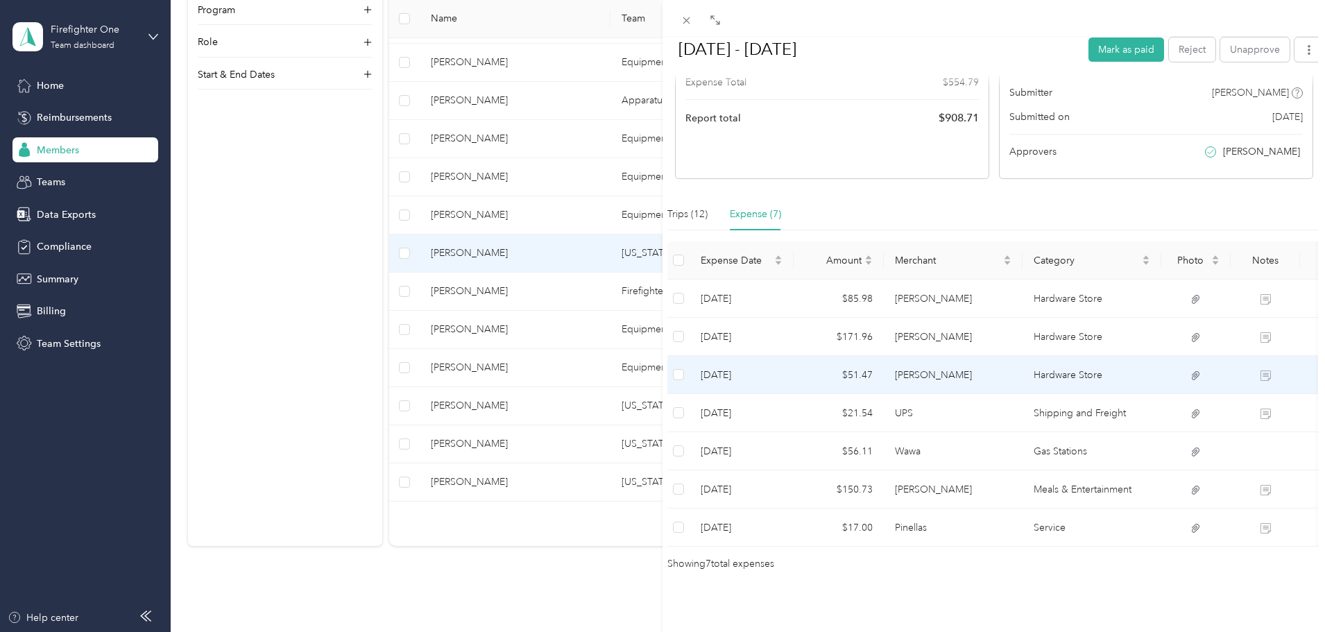
click at [826, 359] on td "$51.47" at bounding box center [839, 375] width 90 height 38
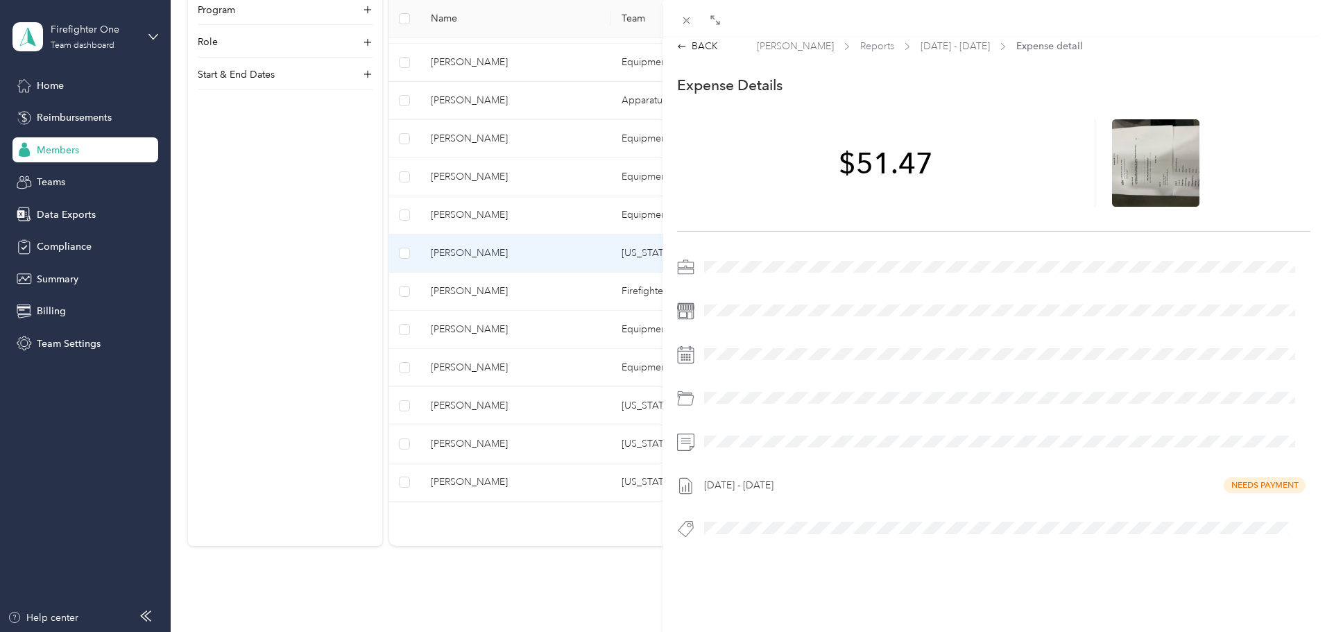
scroll to position [18, 0]
click at [1154, 161] on icon at bounding box center [1156, 163] width 4 height 4
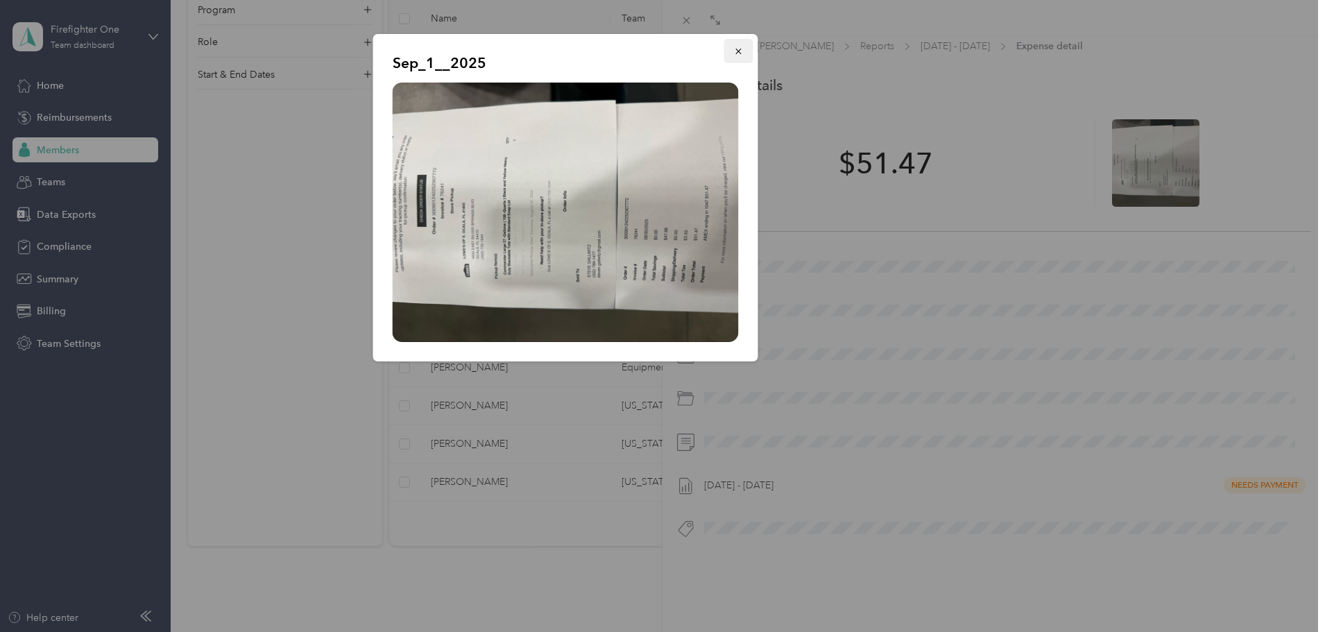
click at [740, 49] on icon "button" at bounding box center [739, 51] width 10 height 10
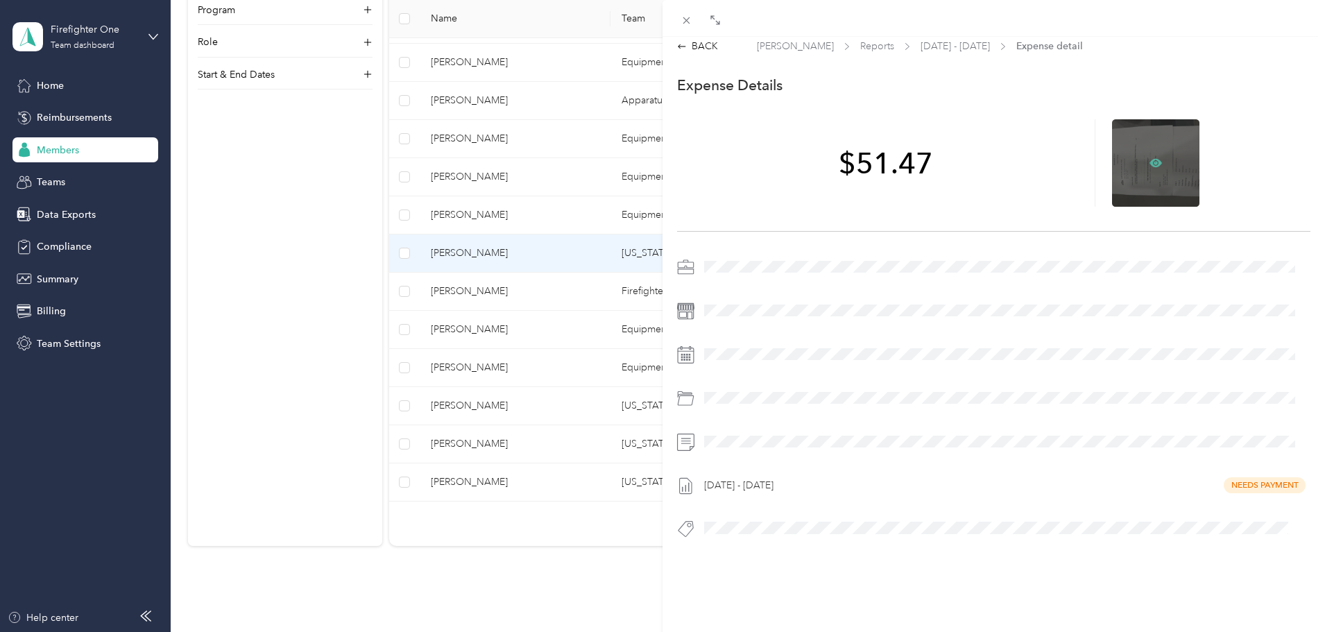
click at [1150, 157] on icon at bounding box center [1156, 163] width 12 height 12
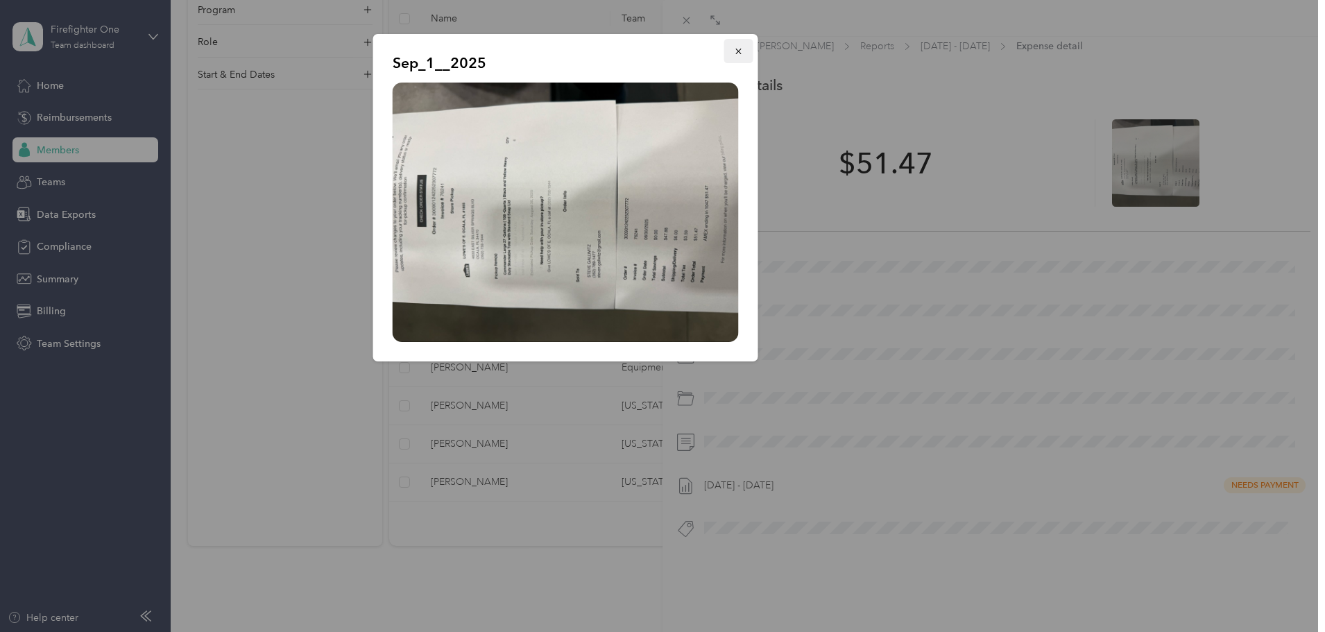
drag, startPoint x: 731, startPoint y: 49, endPoint x: 749, endPoint y: 49, distance: 18.1
click at [731, 49] on button "button" at bounding box center [738, 51] width 29 height 24
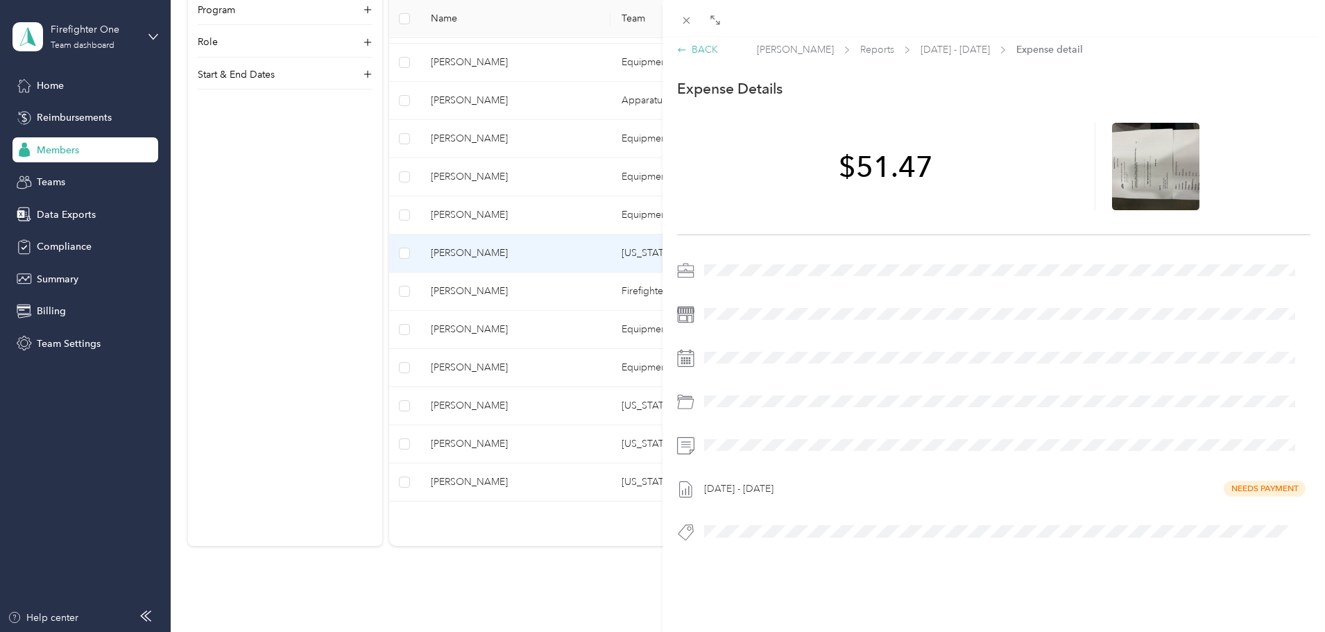
scroll to position [0, 0]
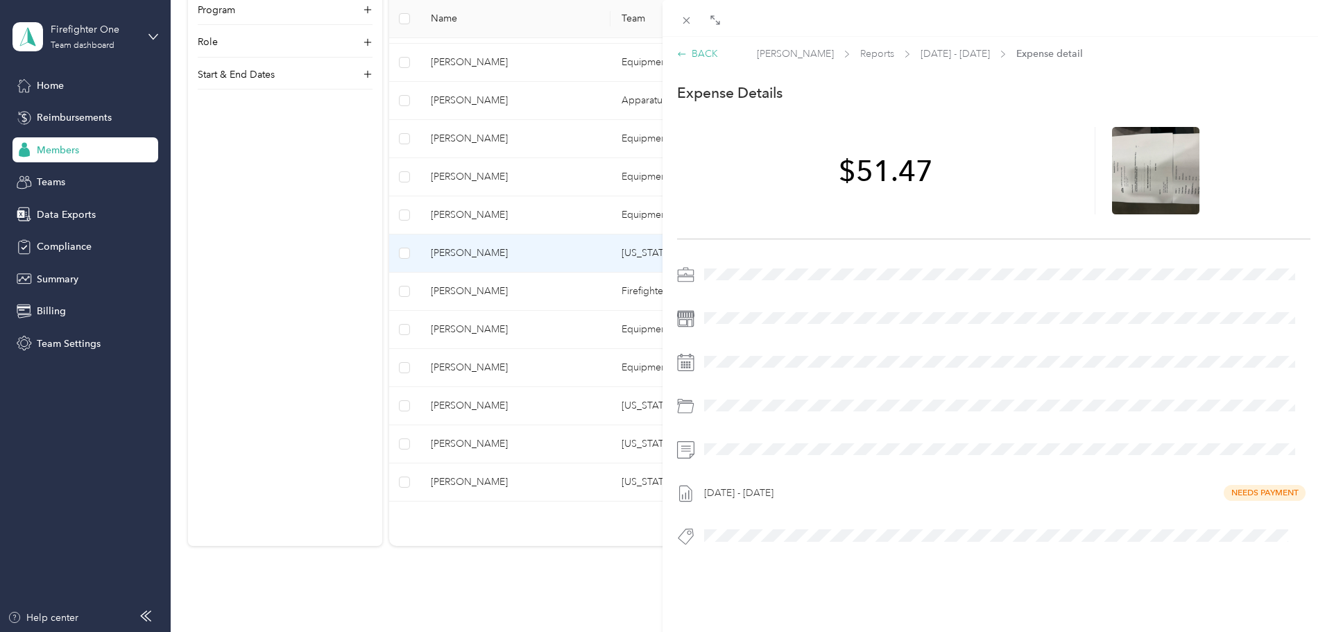
click at [706, 52] on div "BACK" at bounding box center [697, 53] width 41 height 15
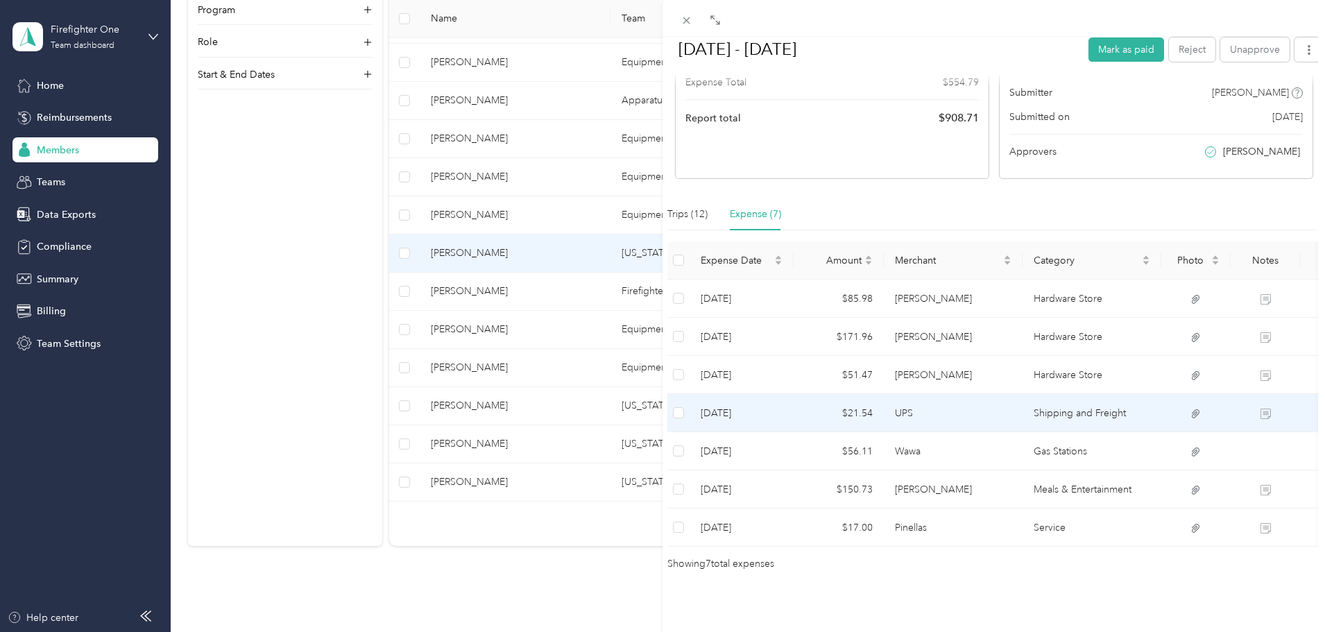
click at [878, 394] on td "$21.54" at bounding box center [839, 413] width 90 height 38
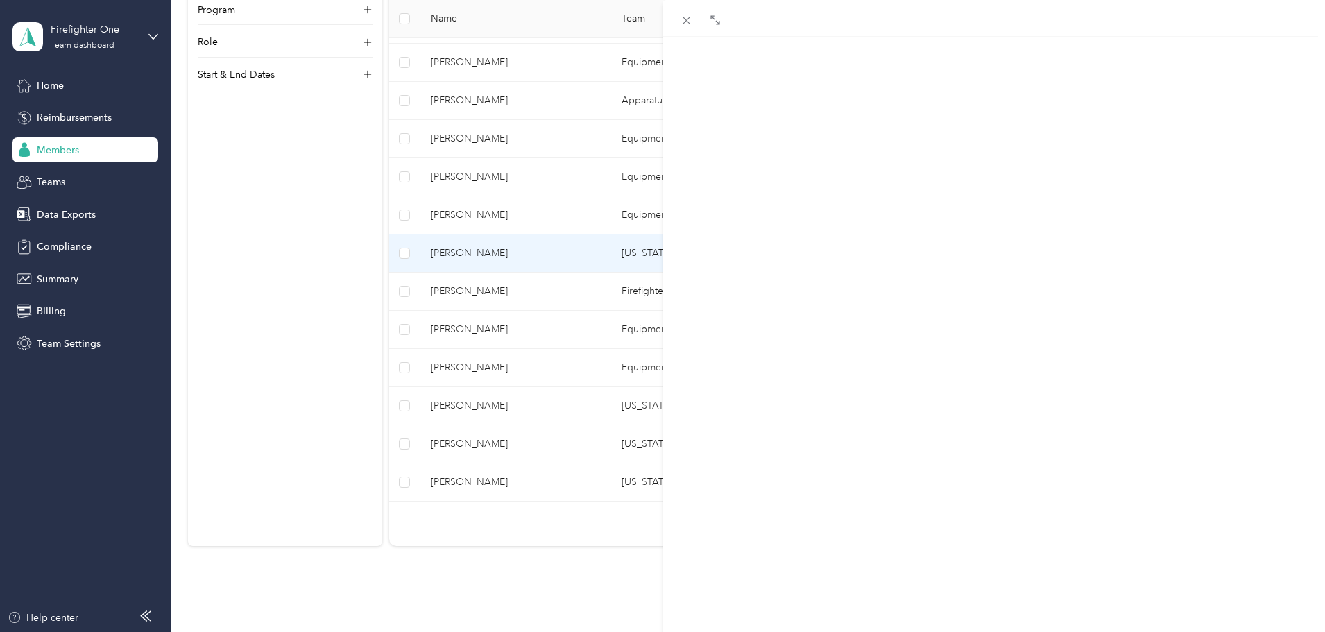
scroll to position [18, 0]
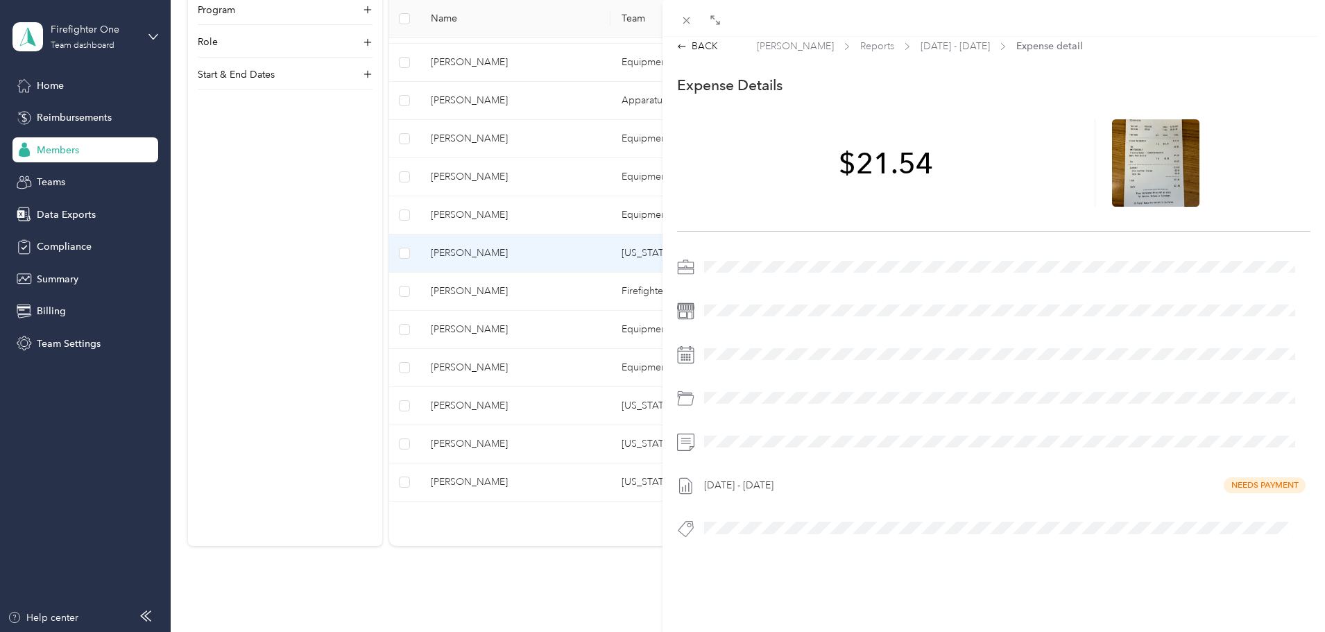
click at [786, 440] on span at bounding box center [1004, 442] width 611 height 22
click at [1150, 158] on icon at bounding box center [1156, 162] width 12 height 8
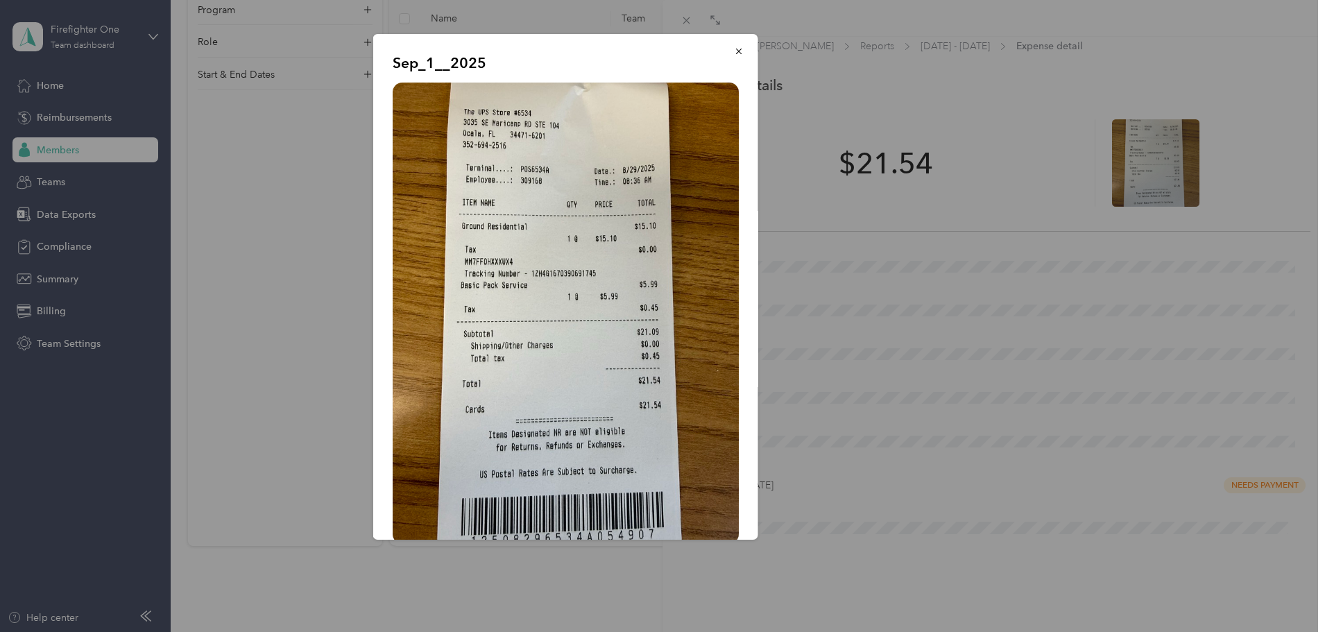
click at [734, 51] on icon "button" at bounding box center [739, 51] width 10 height 10
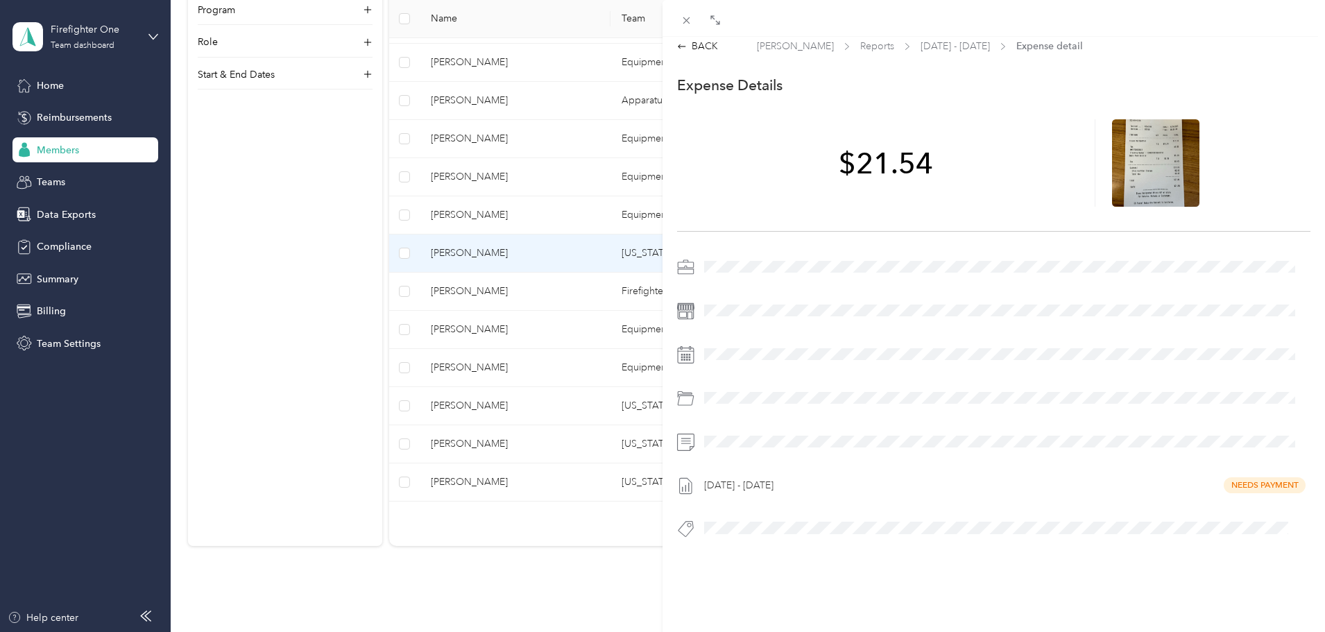
scroll to position [0, 0]
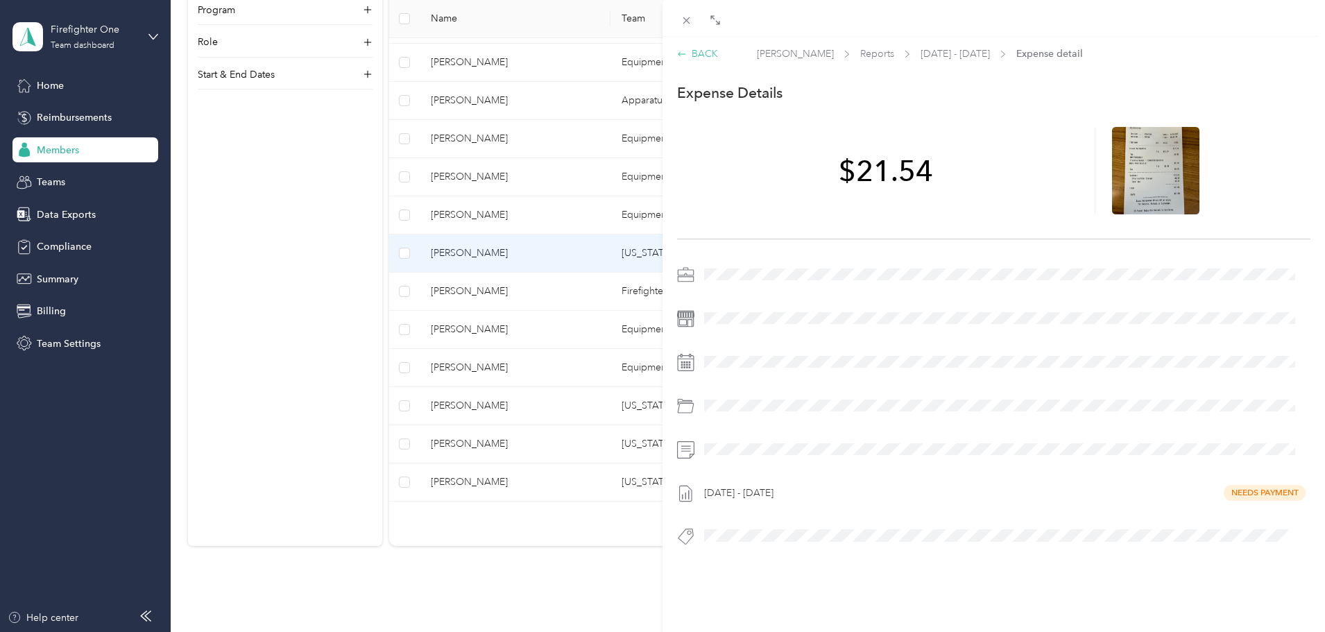
click at [702, 54] on div "BACK" at bounding box center [697, 53] width 41 height 15
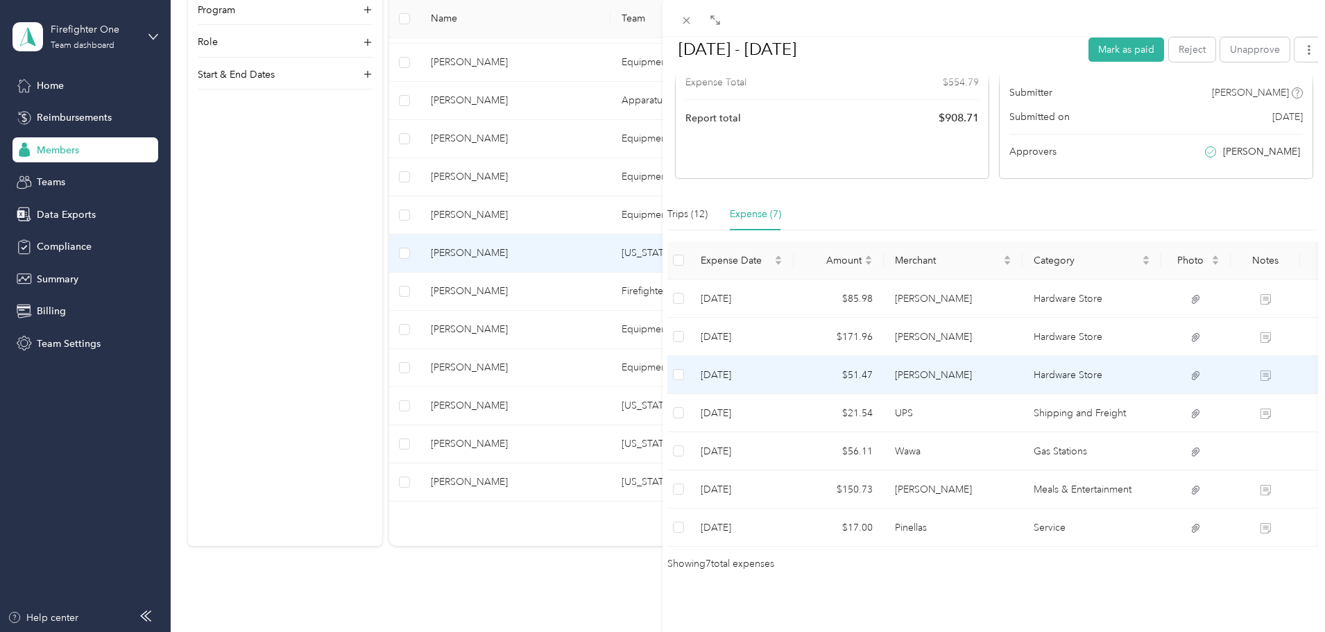
scroll to position [239, 0]
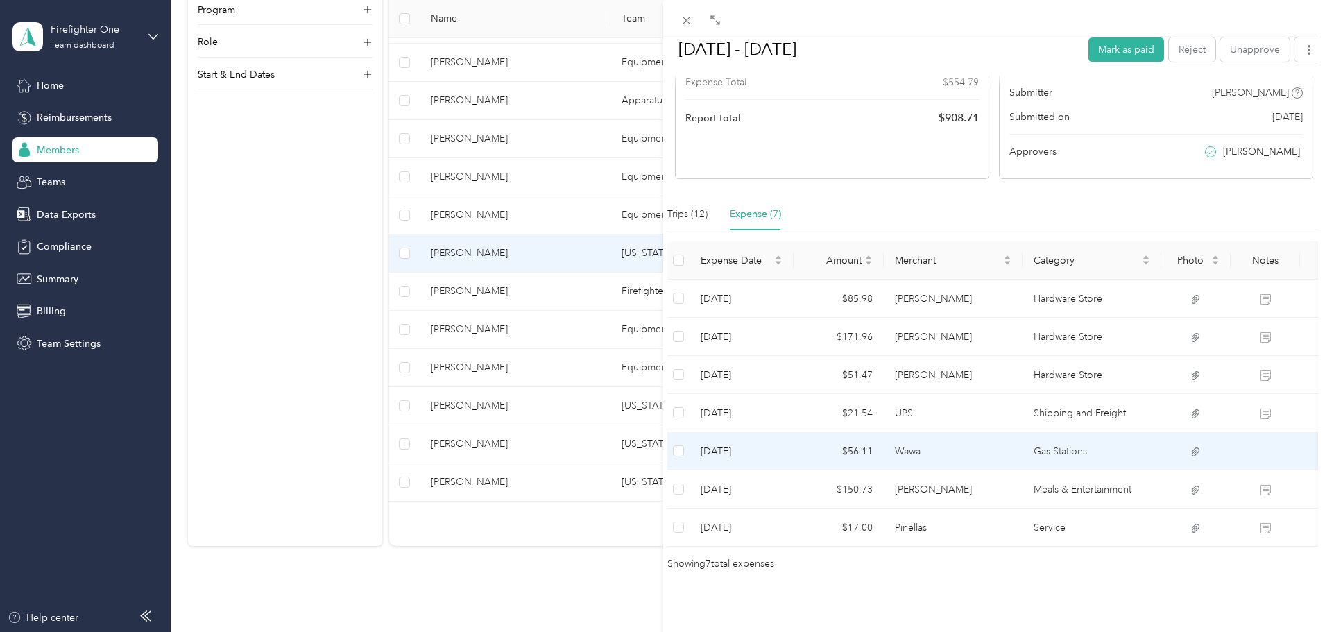
click at [890, 432] on td "Wawa" at bounding box center [953, 451] width 139 height 38
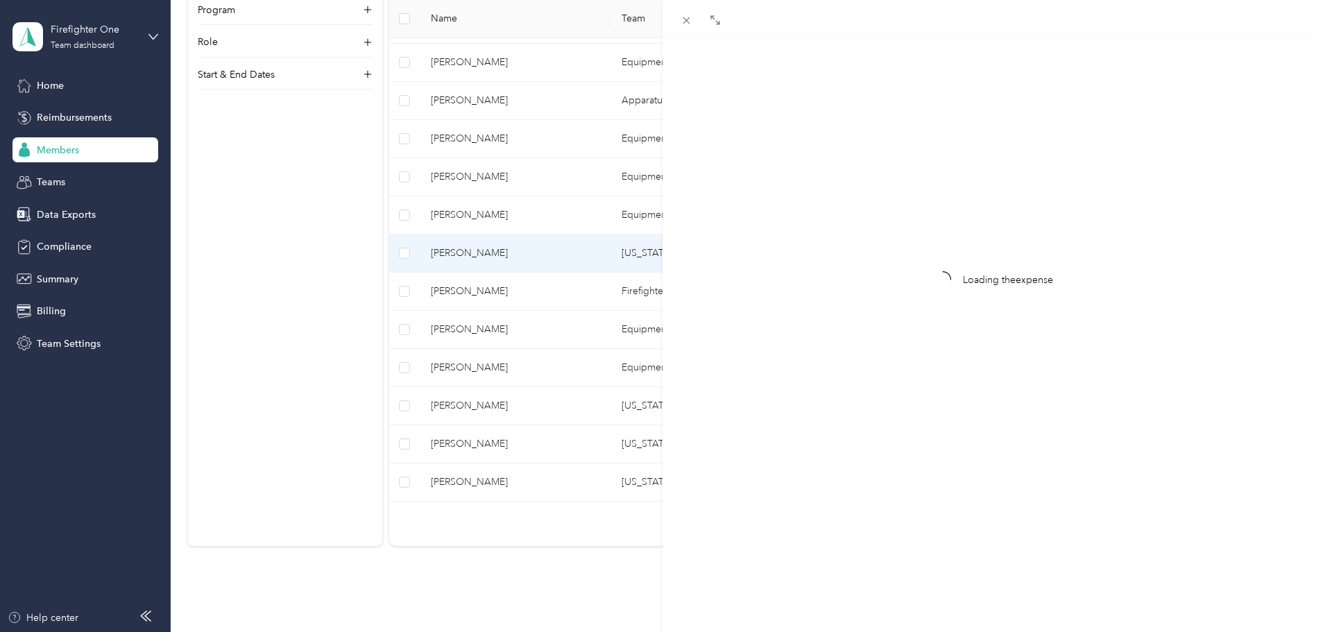
scroll to position [18, 0]
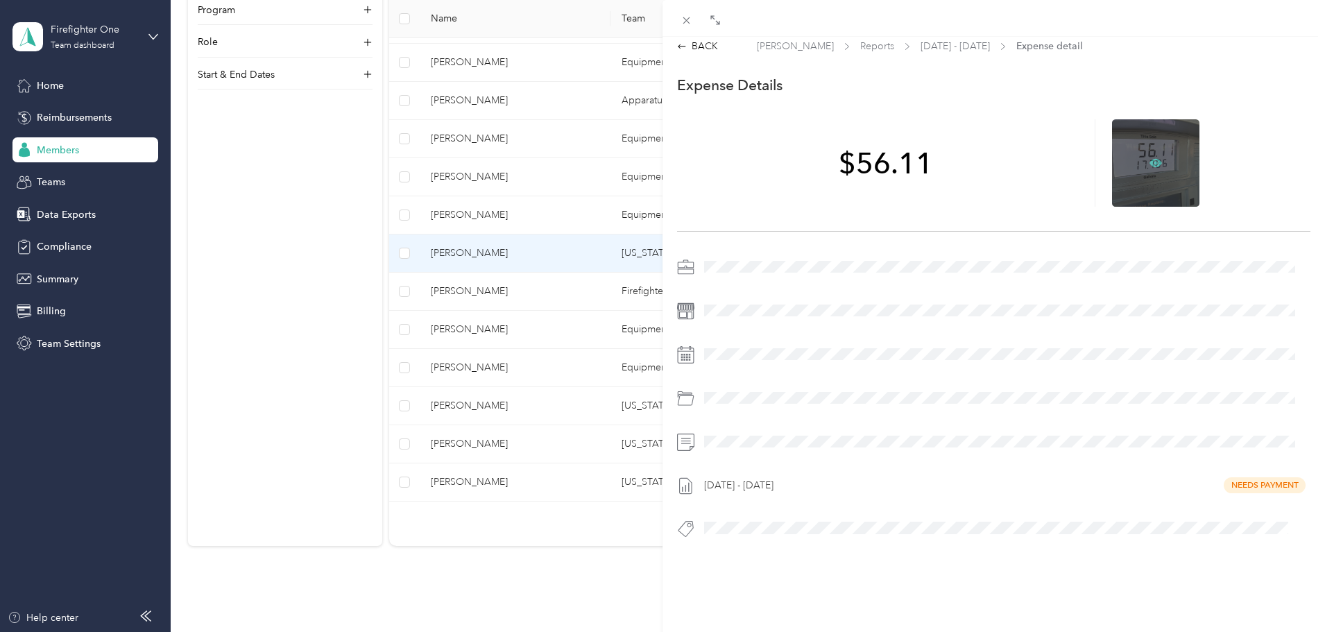
click at [1150, 158] on icon at bounding box center [1156, 162] width 12 height 8
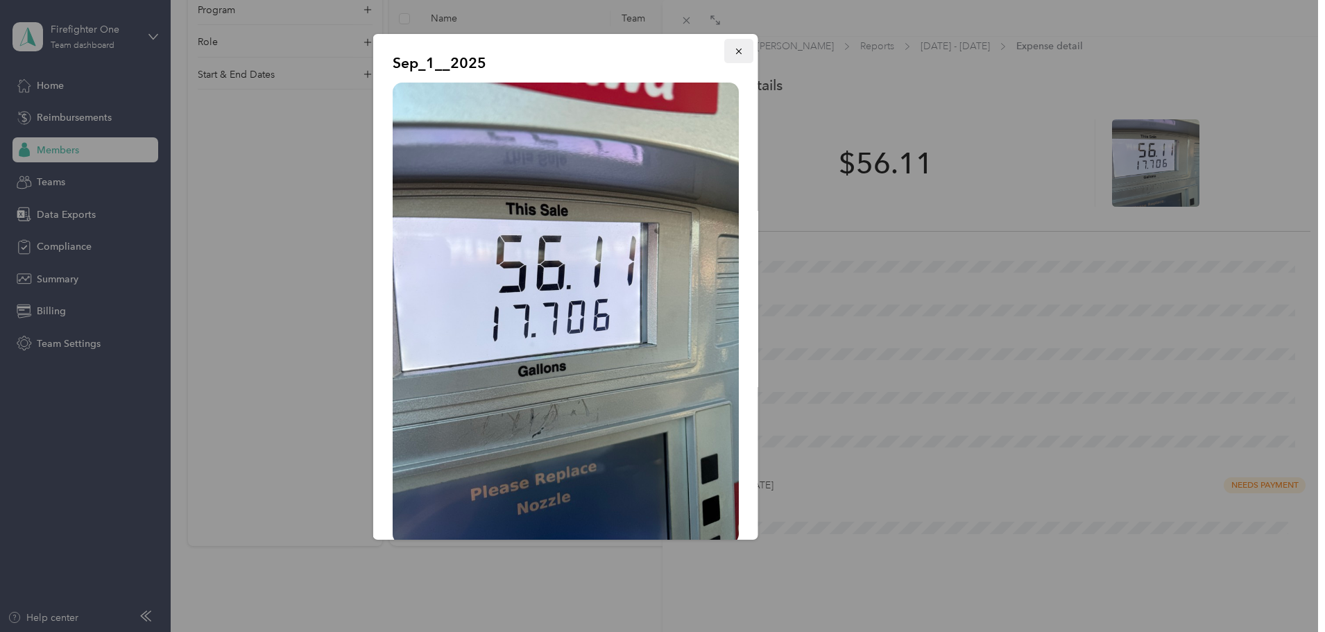
click at [734, 53] on icon "button" at bounding box center [739, 51] width 10 height 10
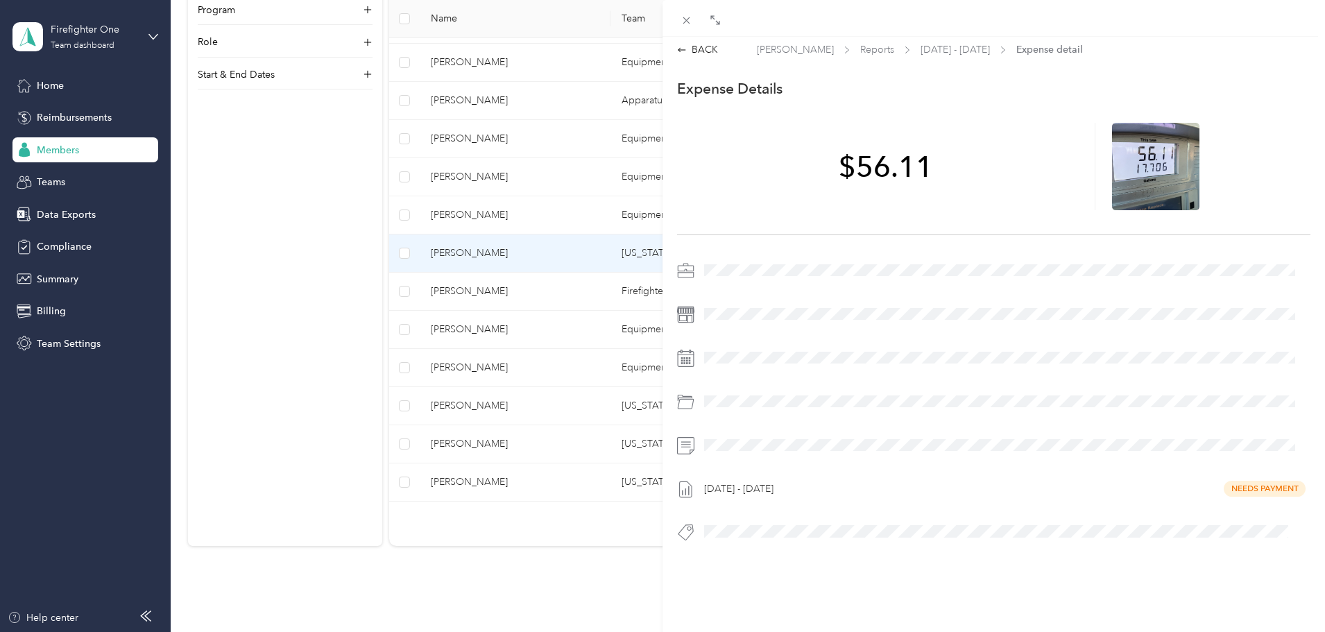
scroll to position [0, 0]
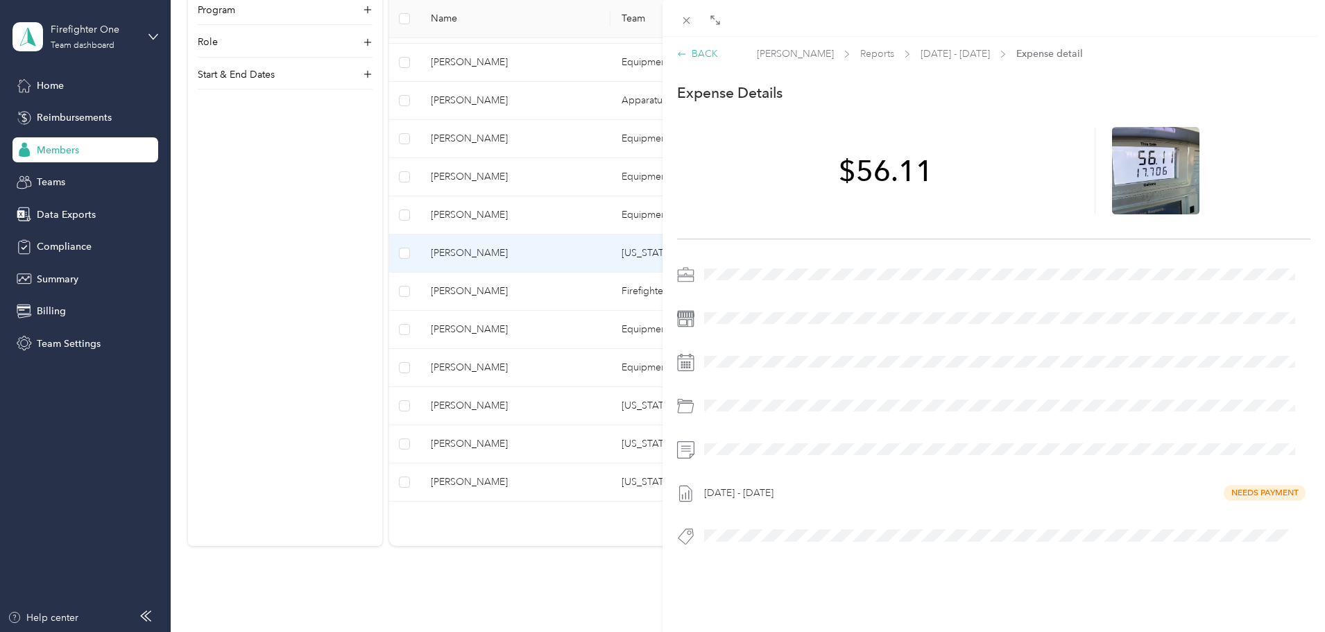
click at [705, 50] on div "BACK" at bounding box center [697, 53] width 41 height 15
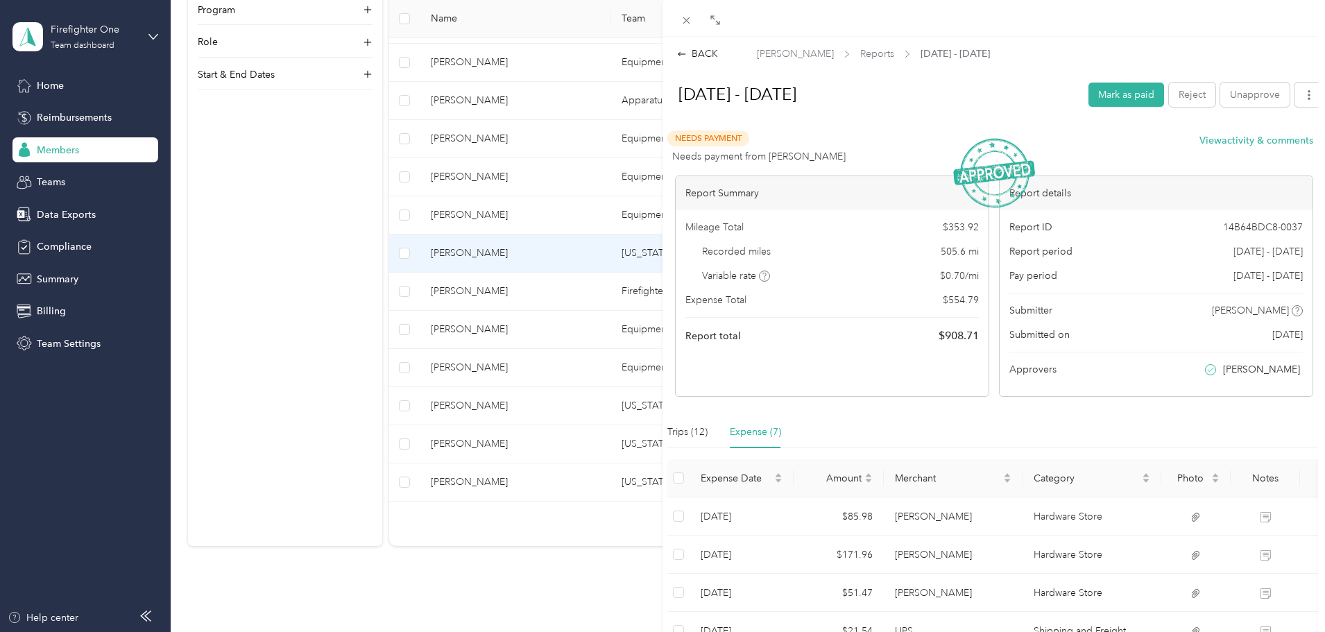
scroll to position [239, 0]
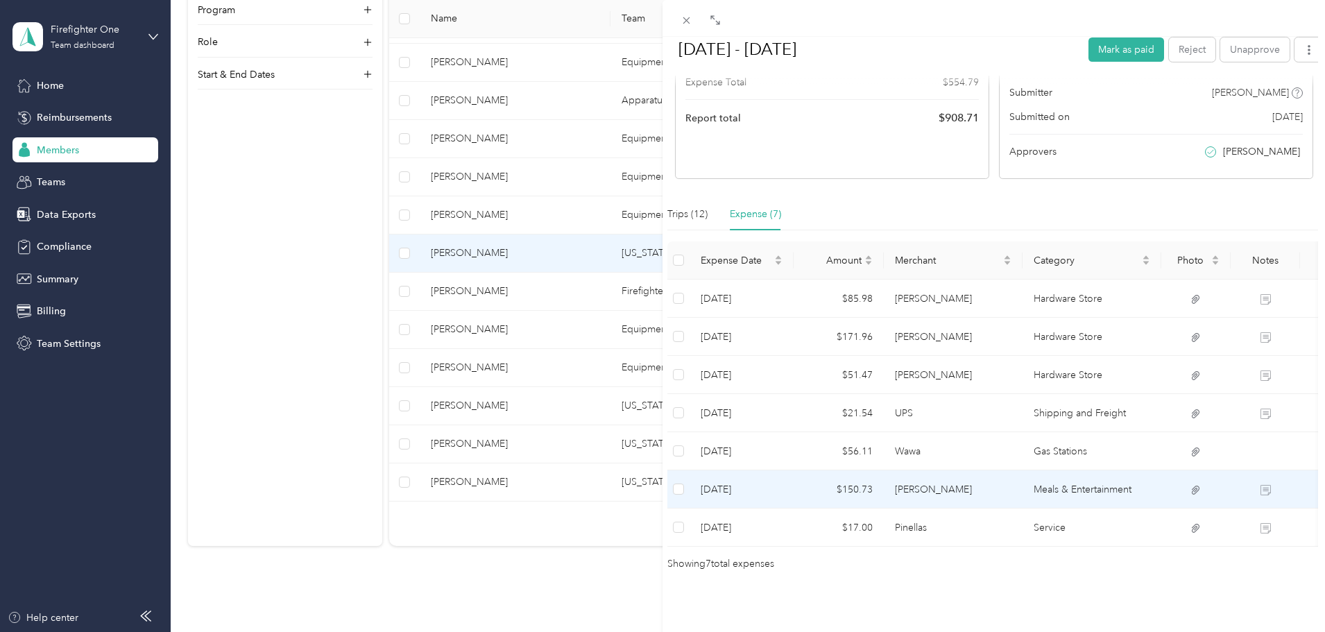
click at [861, 470] on td "$150.73" at bounding box center [839, 489] width 90 height 38
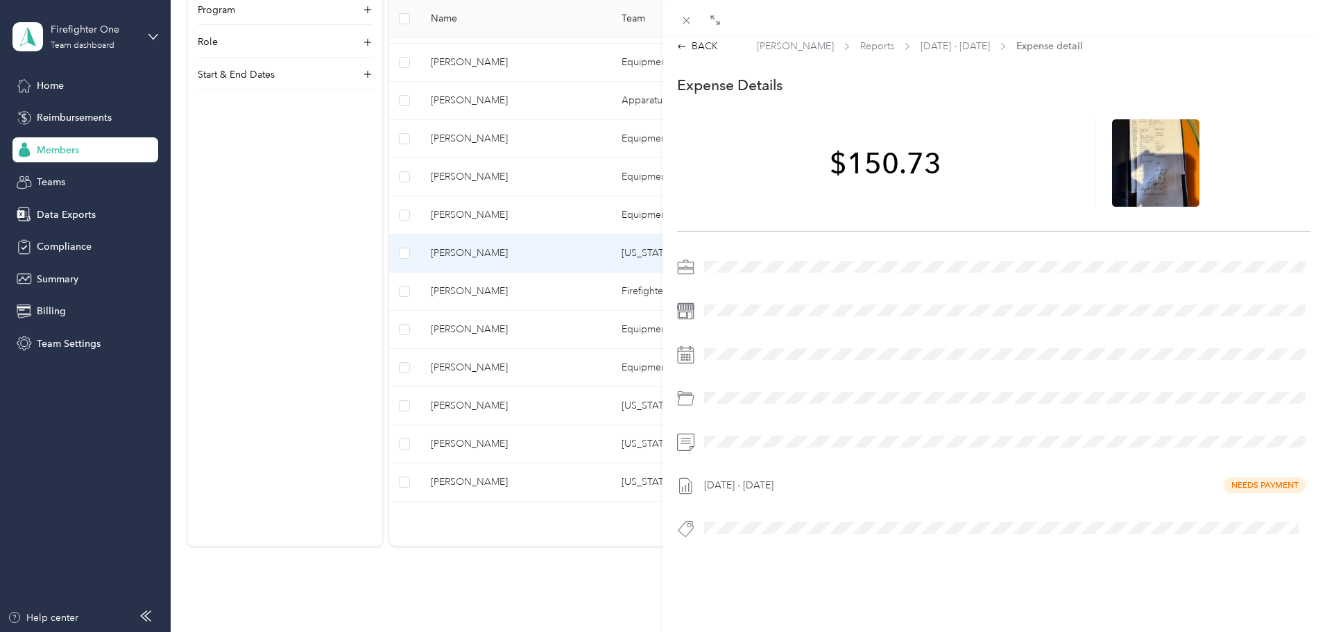
scroll to position [18, 0]
click at [1154, 161] on icon at bounding box center [1156, 163] width 4 height 4
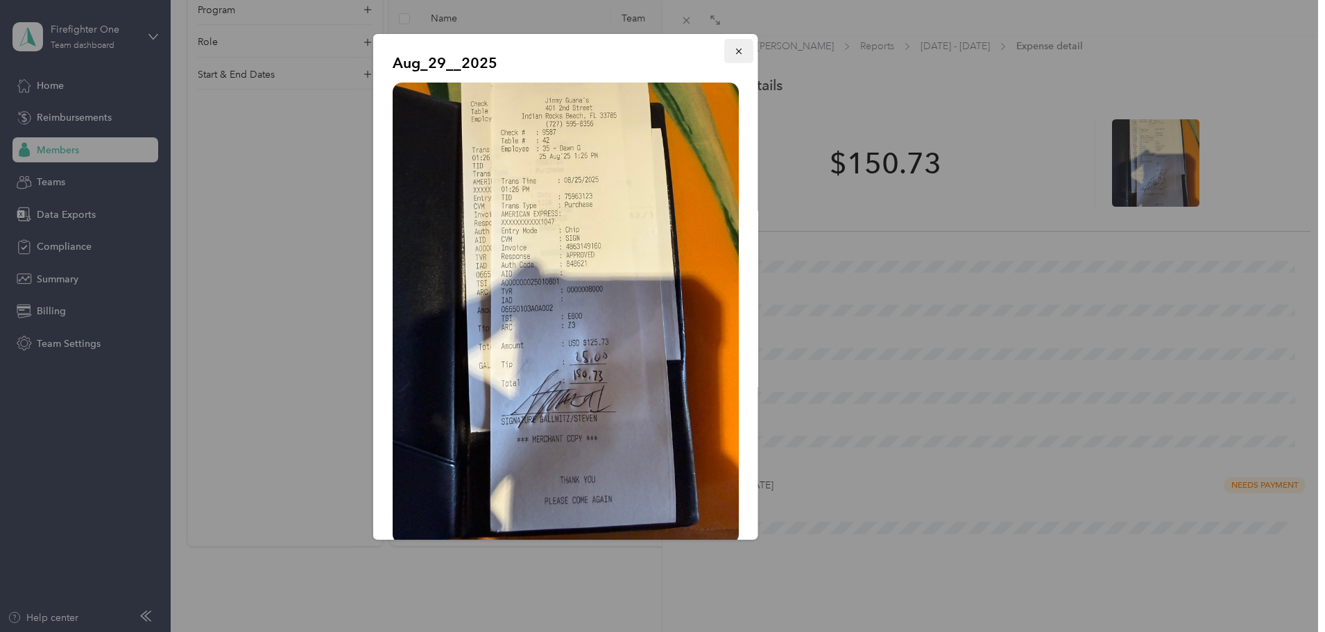
click at [724, 46] on button "button" at bounding box center [738, 51] width 29 height 24
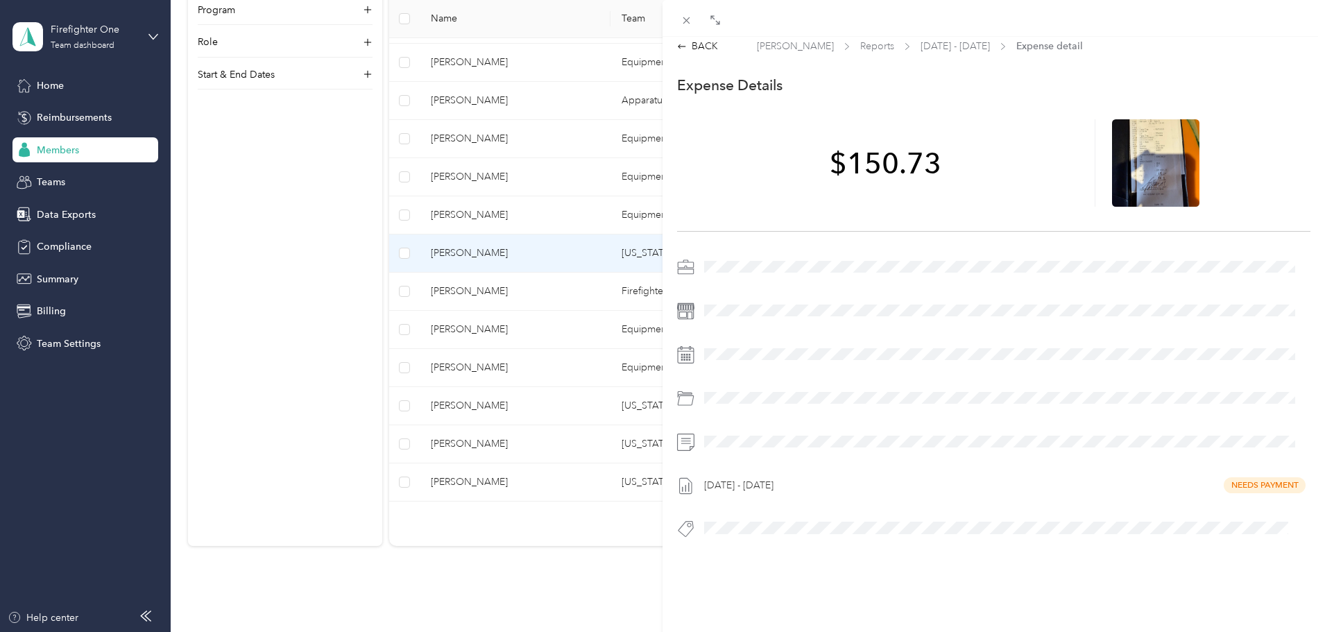
scroll to position [0, 0]
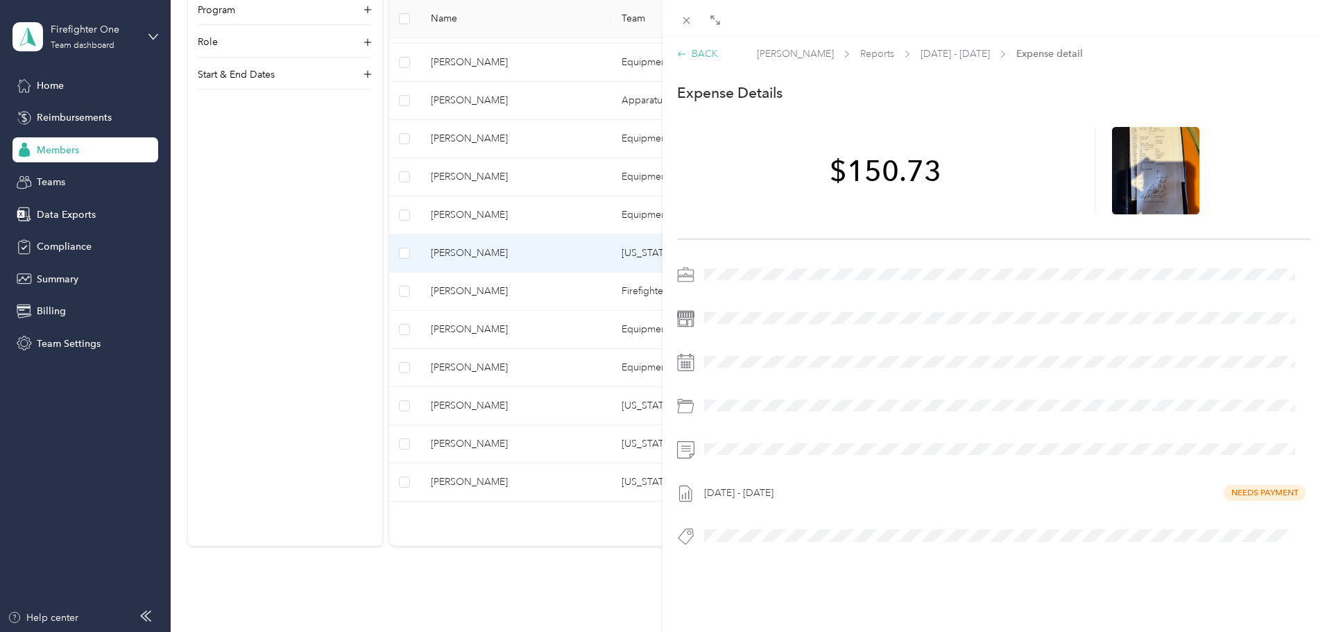
click at [710, 51] on div "BACK" at bounding box center [697, 53] width 41 height 15
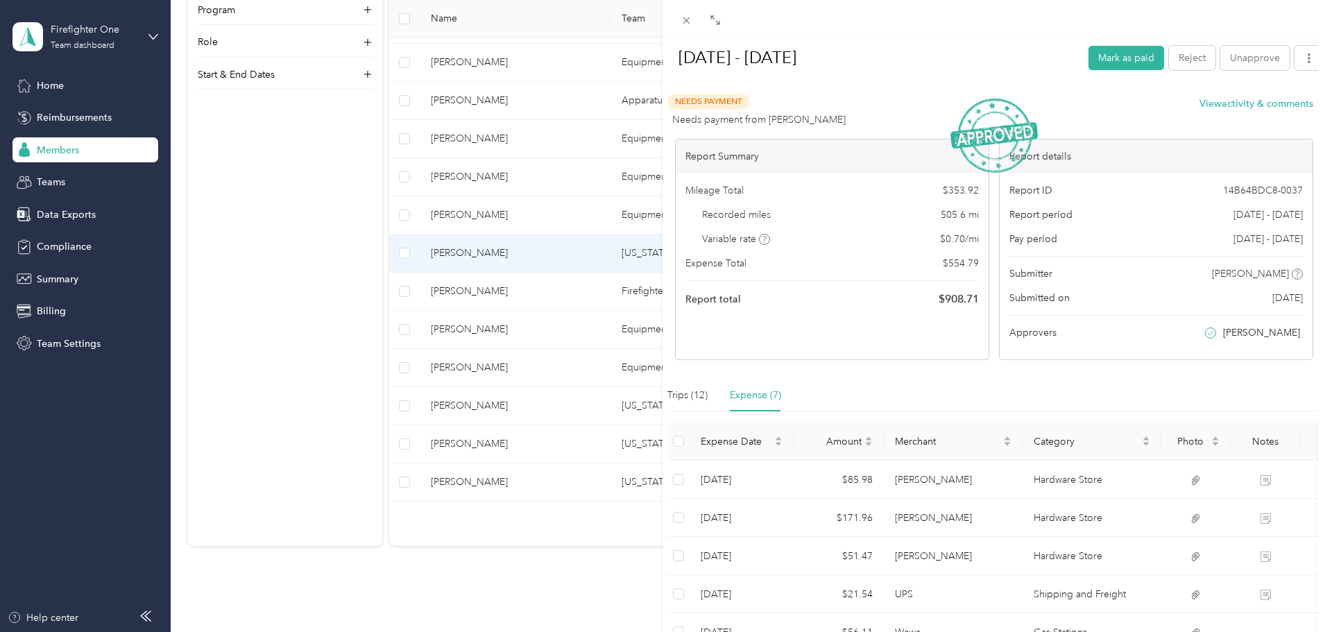
scroll to position [239, 0]
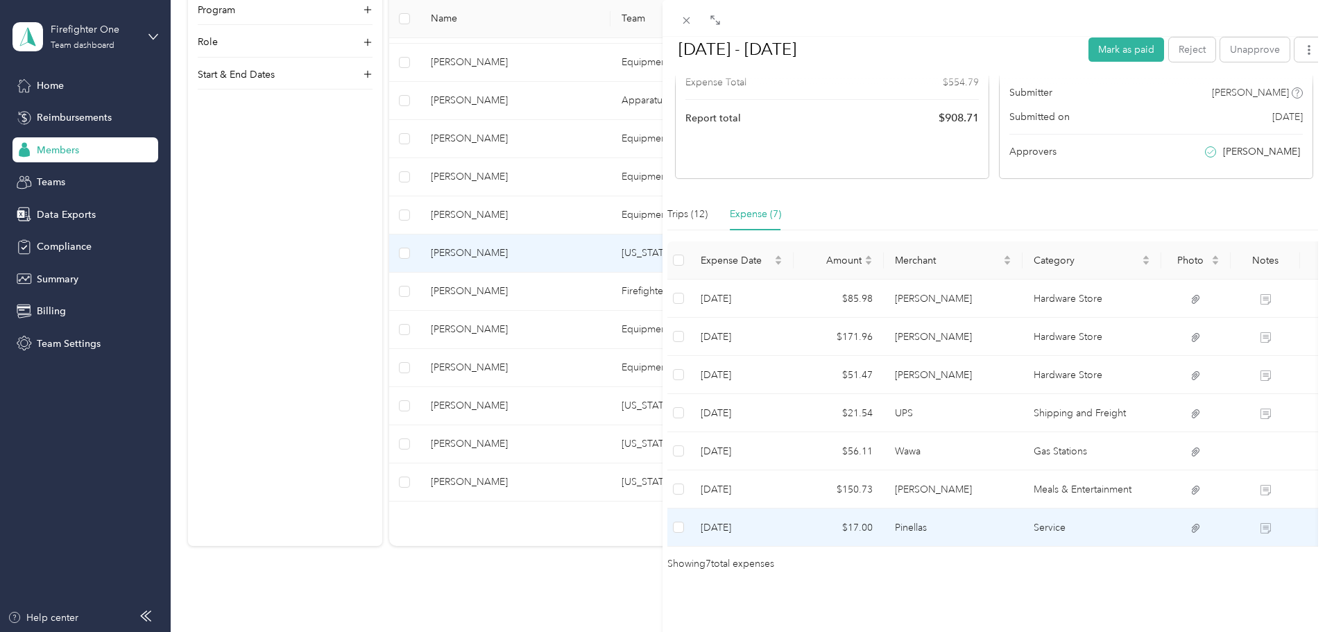
click at [813, 517] on td "$17.00" at bounding box center [839, 528] width 90 height 38
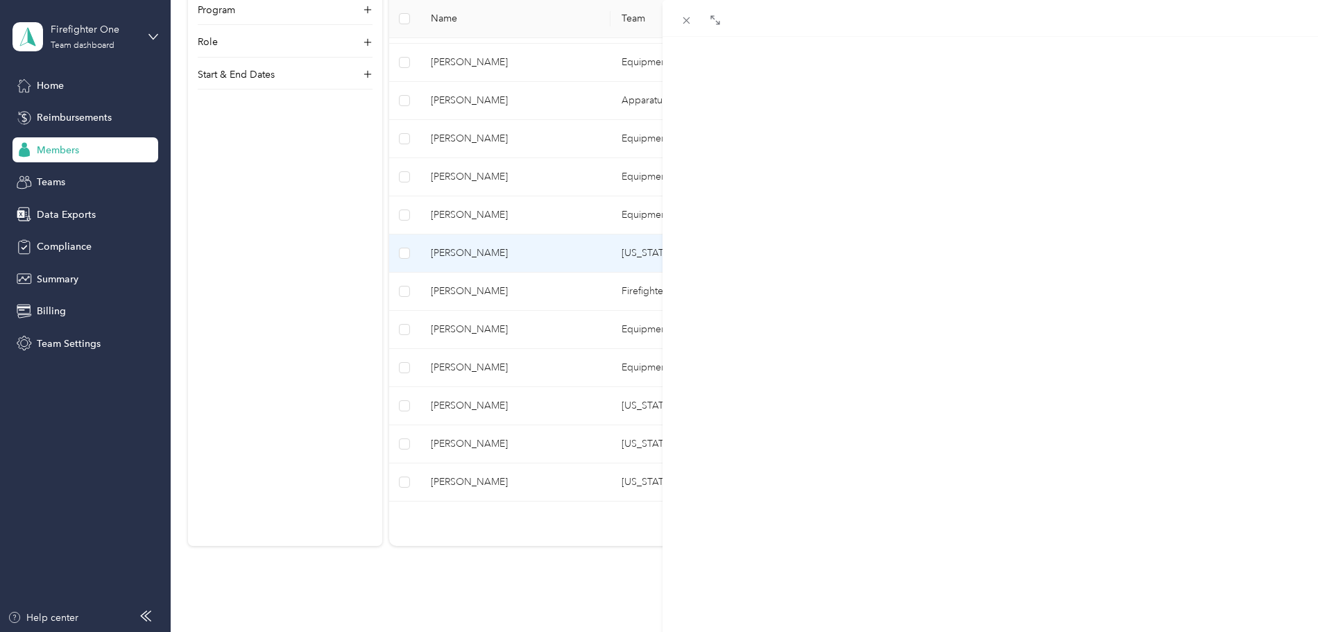
scroll to position [18, 0]
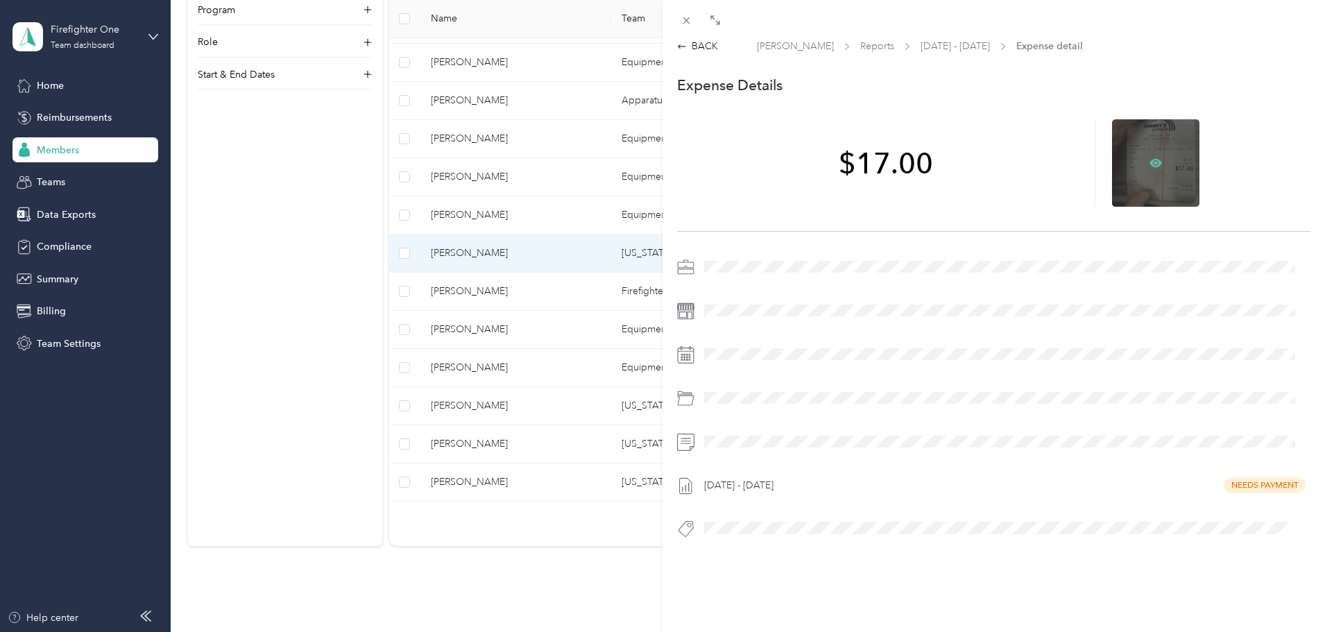
click at [1150, 158] on icon at bounding box center [1156, 162] width 12 height 8
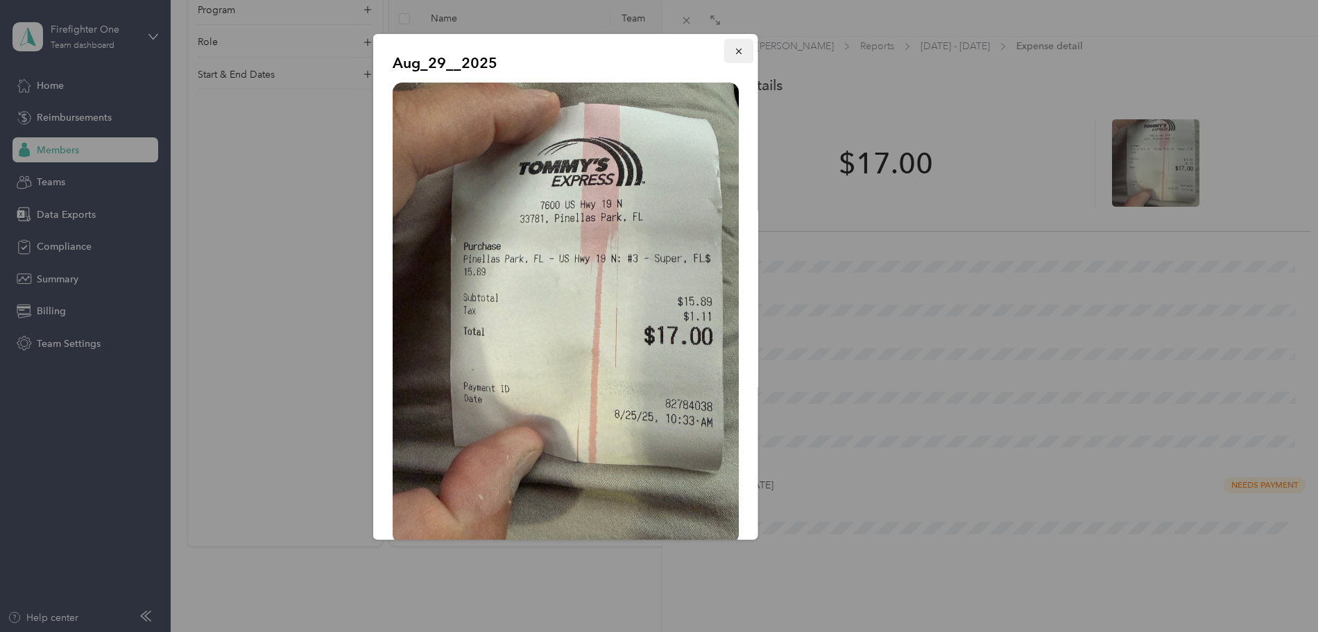
click at [735, 53] on icon "button" at bounding box center [738, 52] width 6 height 6
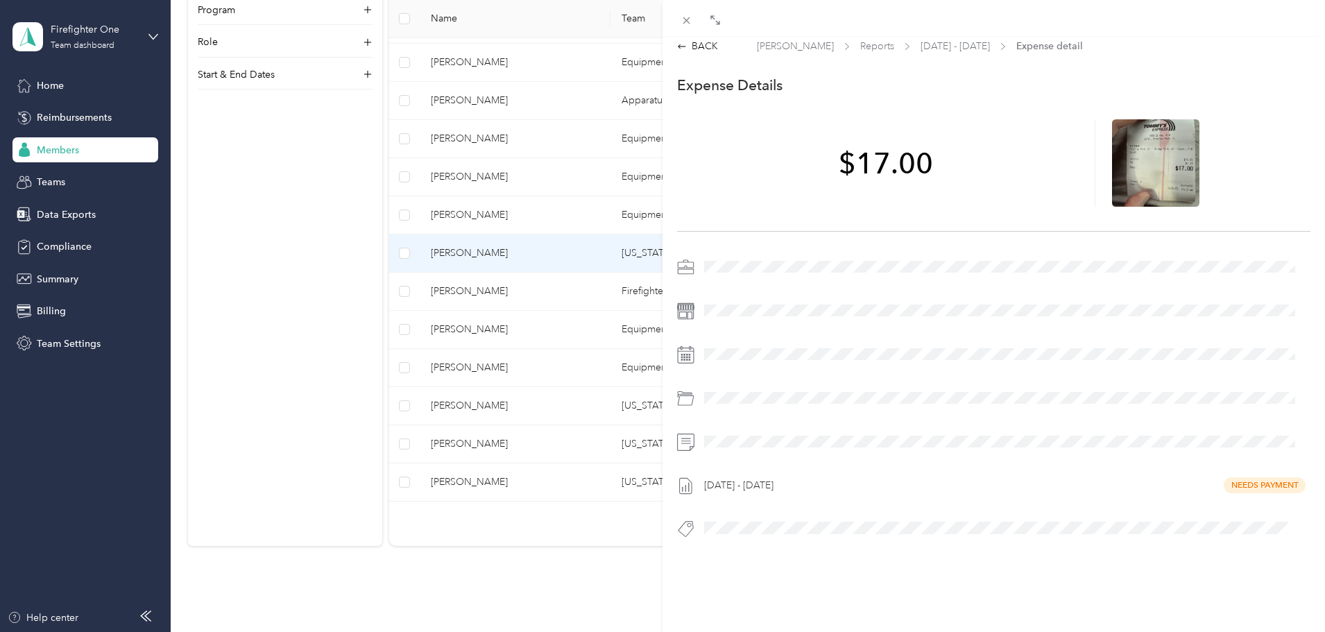
scroll to position [0, 0]
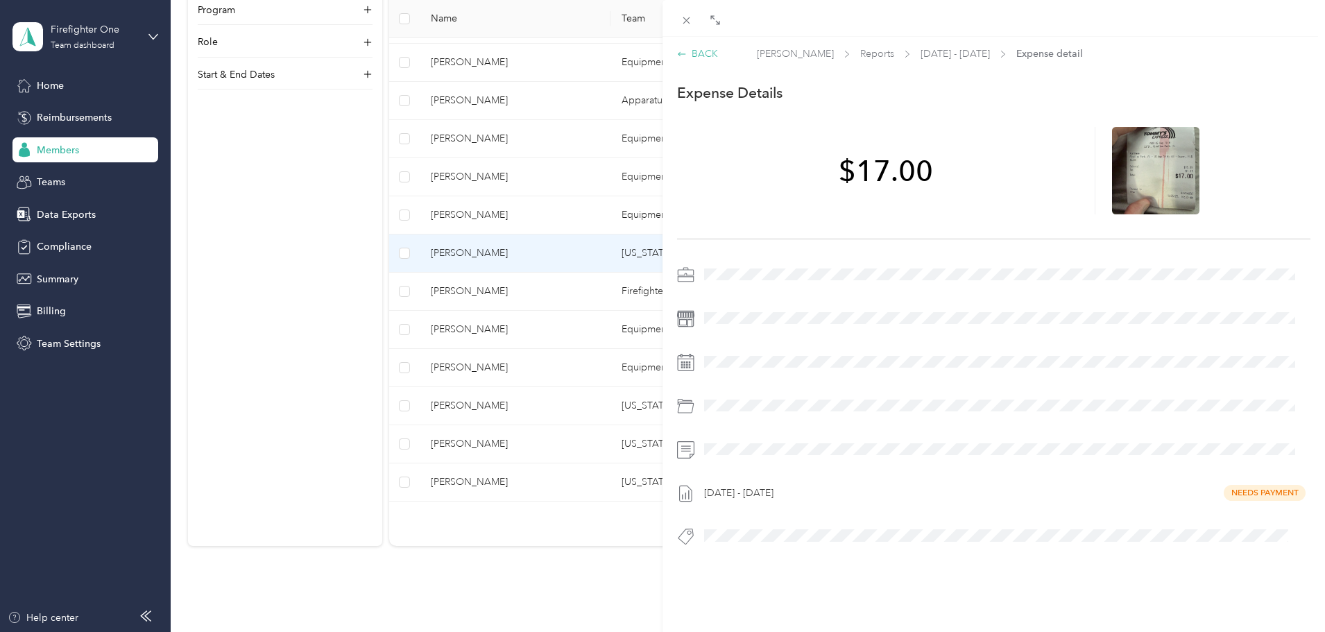
click at [688, 49] on div "BACK" at bounding box center [697, 53] width 41 height 15
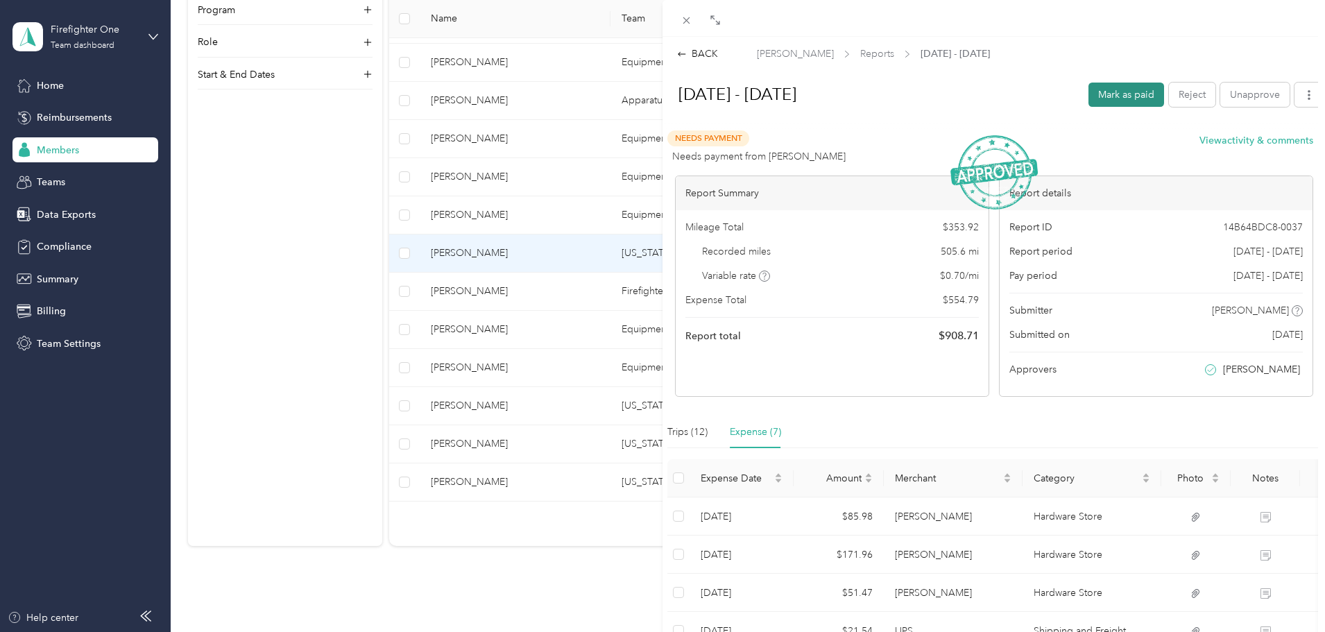
click at [1102, 94] on button "Mark as paid" at bounding box center [1127, 95] width 76 height 24
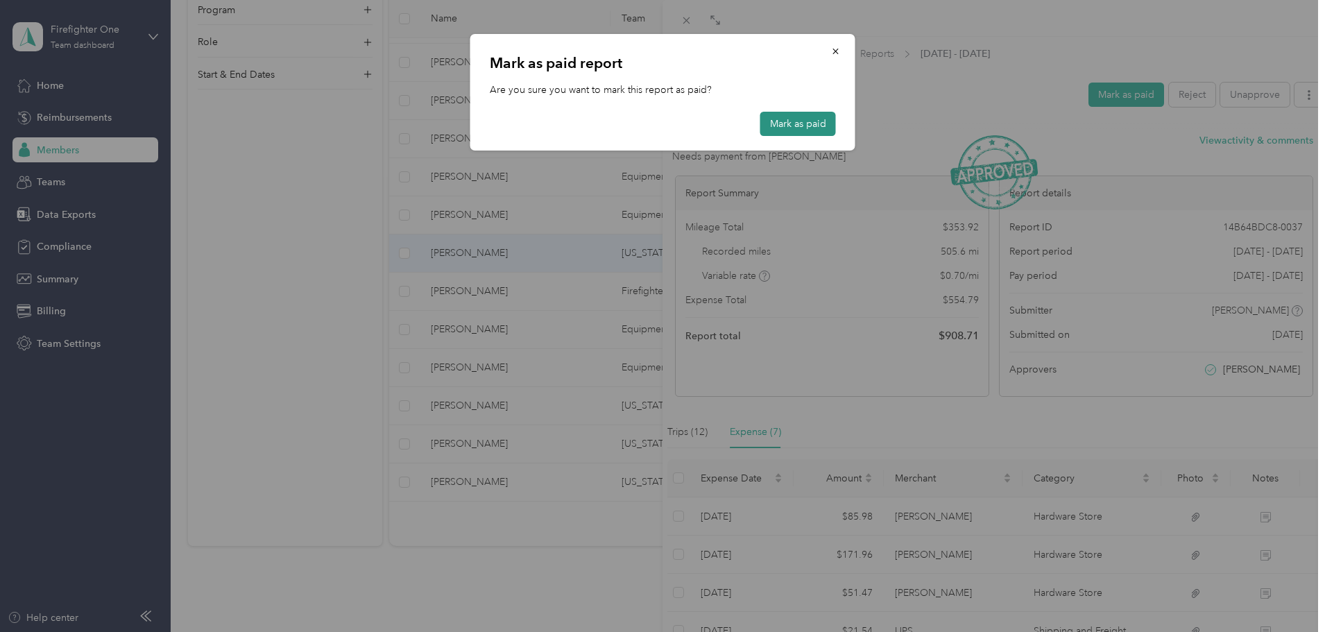
click at [793, 120] on button "Mark as paid" at bounding box center [798, 124] width 76 height 24
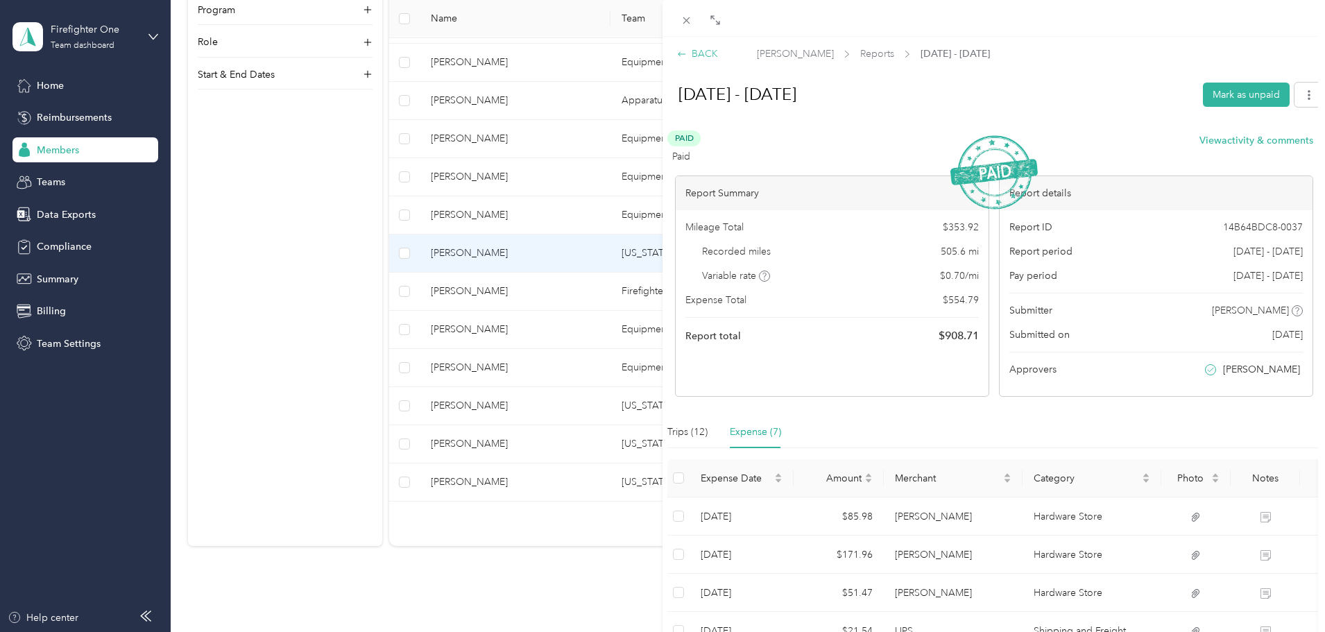
click at [704, 55] on div "BACK" at bounding box center [697, 53] width 41 height 15
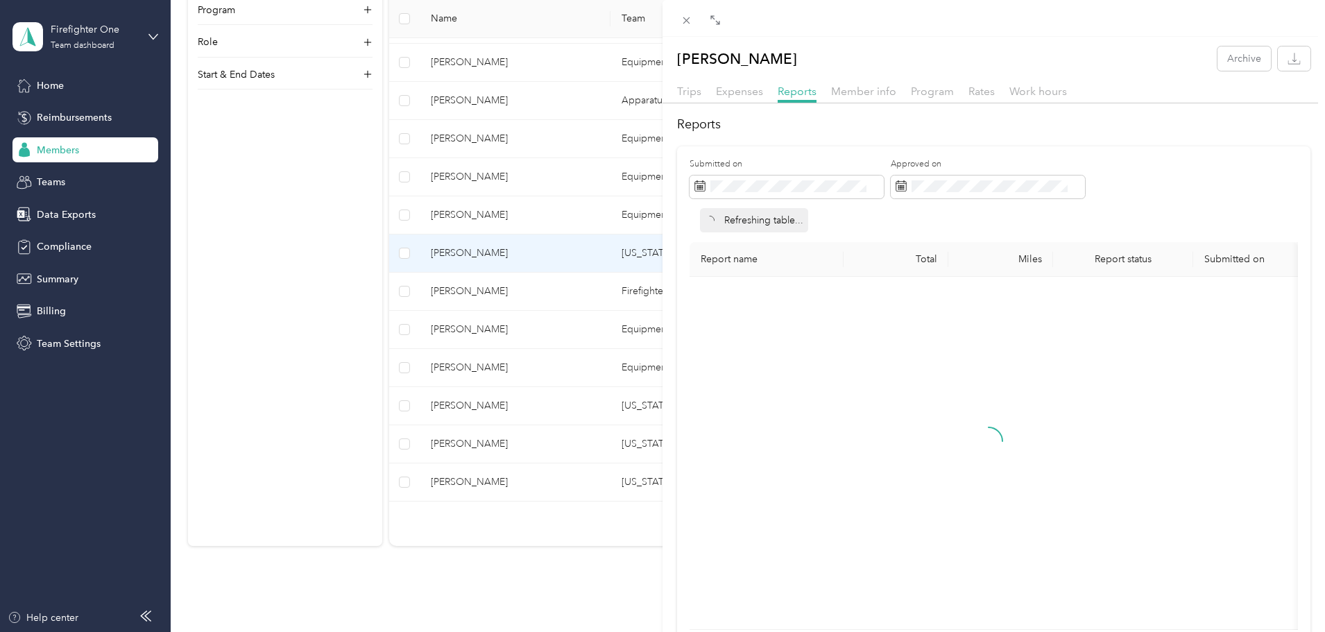
click at [683, 24] on icon at bounding box center [687, 21] width 12 height 12
